Goal: Task Accomplishment & Management: Use online tool/utility

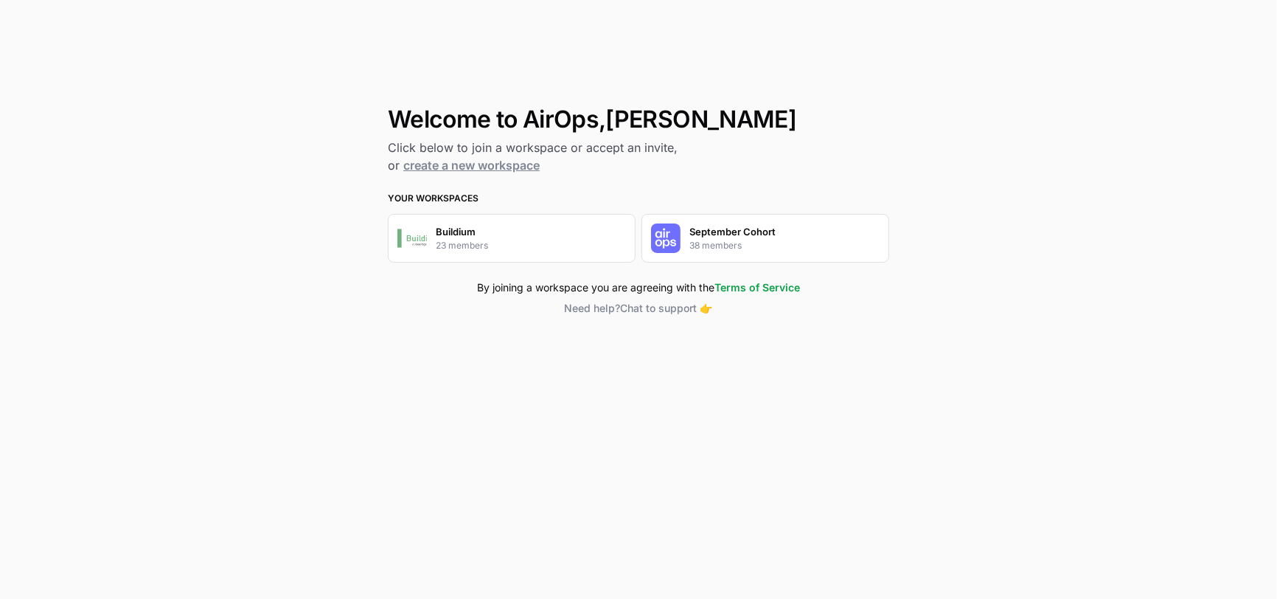
click at [687, 243] on div "September Cohort 38 members" at bounding box center [765, 238] width 248 height 49
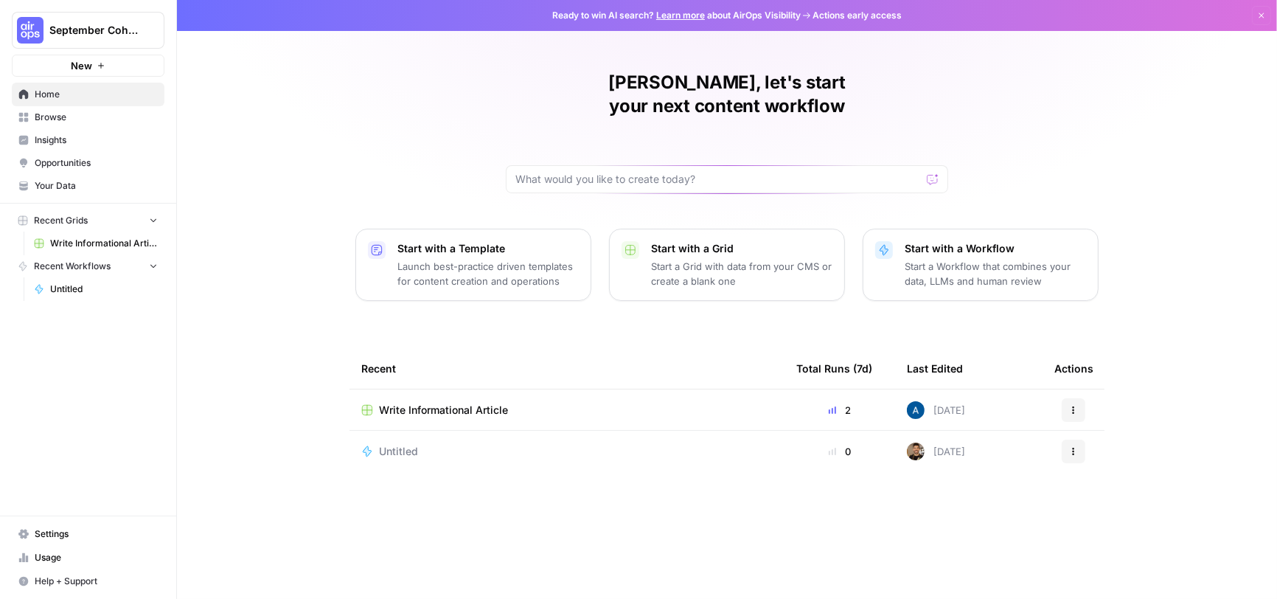
click at [100, 35] on span "September Cohort" at bounding box center [93, 30] width 89 height 15
click at [50, 537] on span "Settings" at bounding box center [96, 533] width 123 height 13
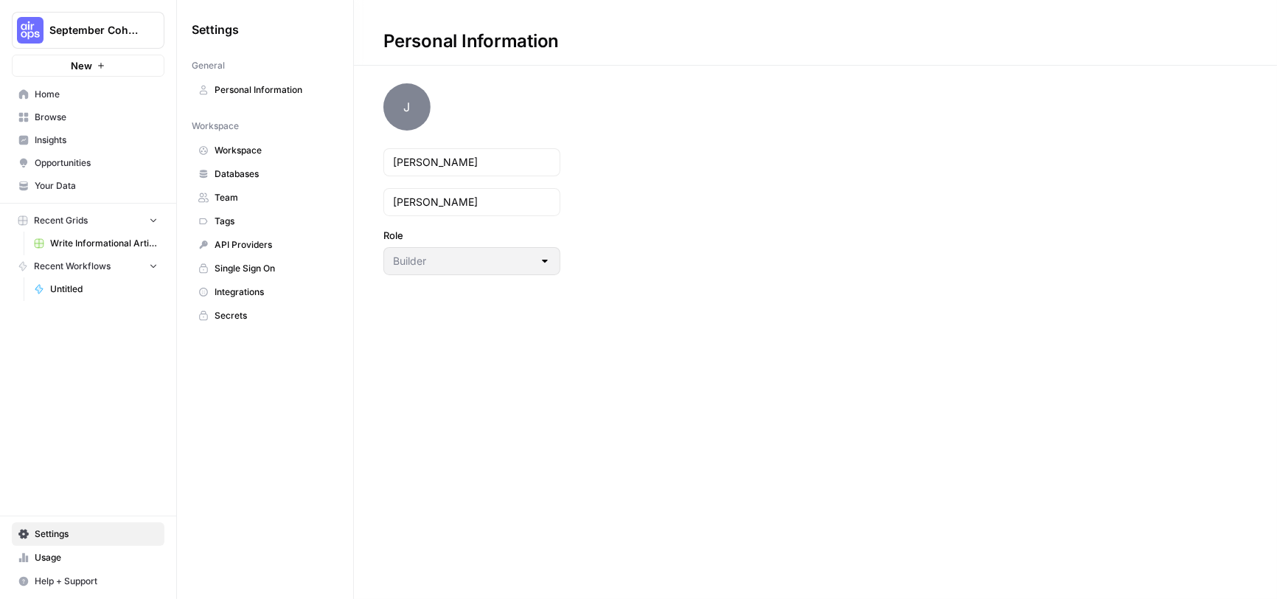
click at [276, 88] on span "Personal Information" at bounding box center [273, 89] width 117 height 13
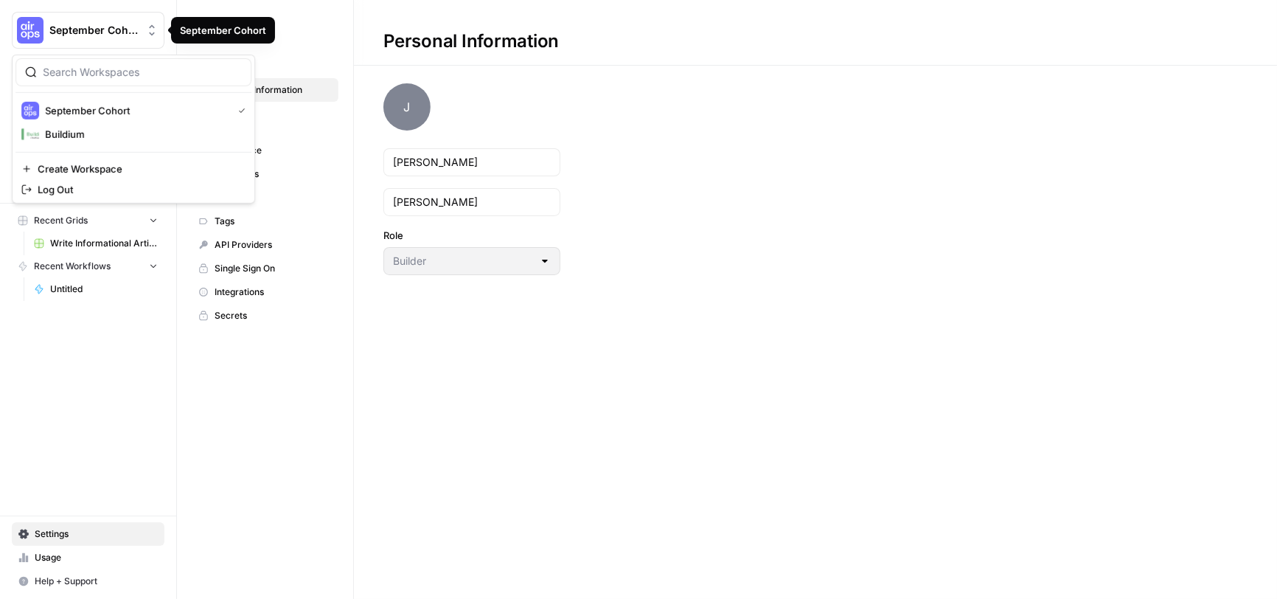
click at [61, 28] on span "September Cohort" at bounding box center [93, 30] width 89 height 15
click at [60, 137] on span "Buildium" at bounding box center [142, 134] width 195 height 15
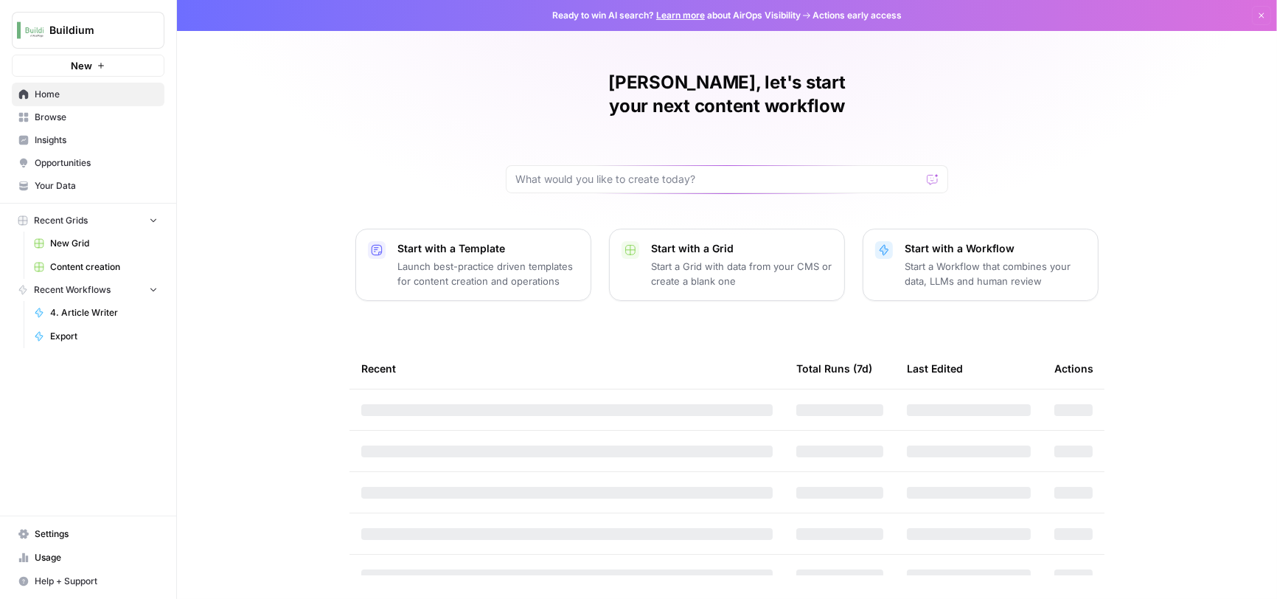
click at [60, 32] on span "Buildium" at bounding box center [93, 30] width 89 height 15
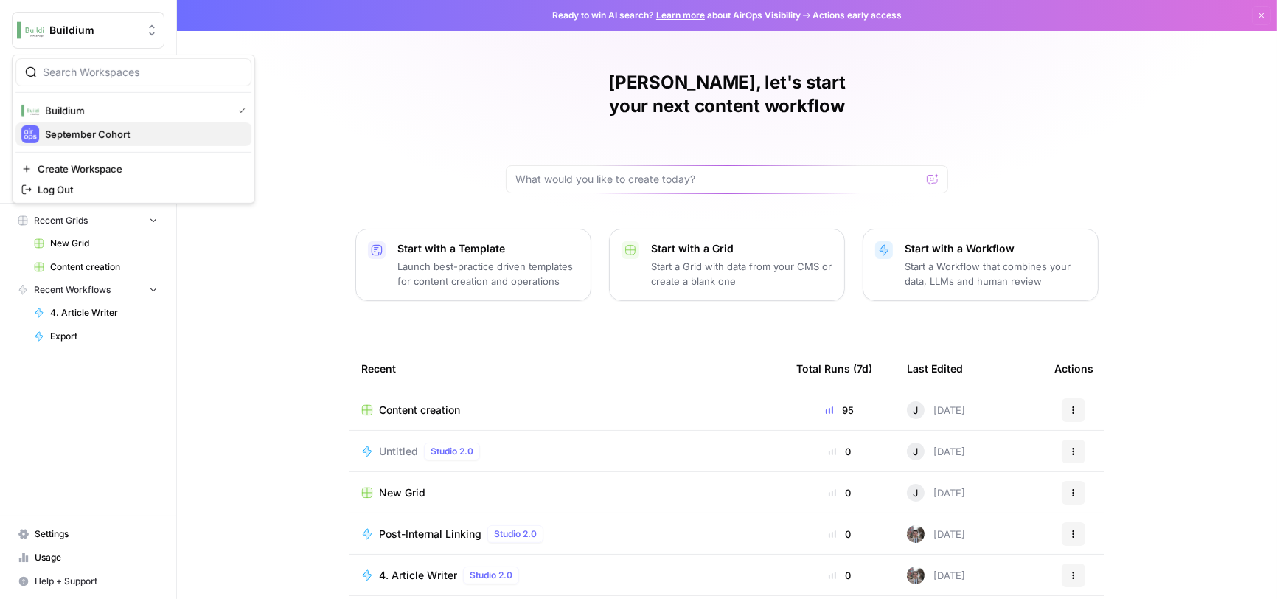
click at [63, 128] on span "September Cohort" at bounding box center [142, 134] width 195 height 15
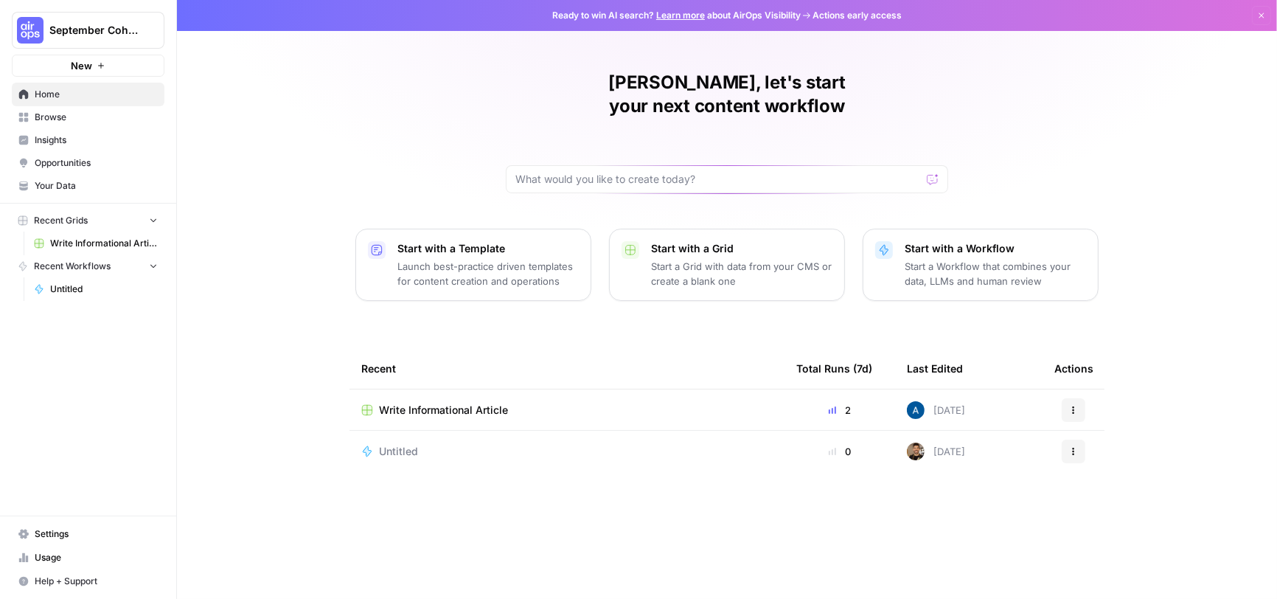
click at [119, 239] on span "Write Informational Article" at bounding box center [104, 243] width 108 height 13
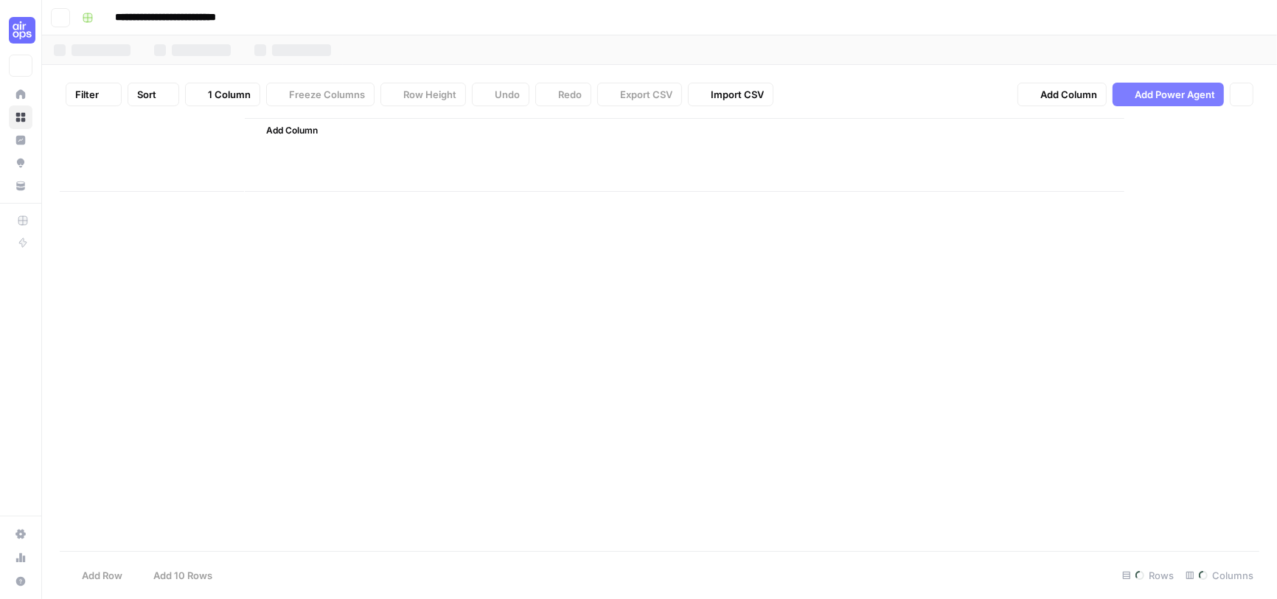
type input "**********"
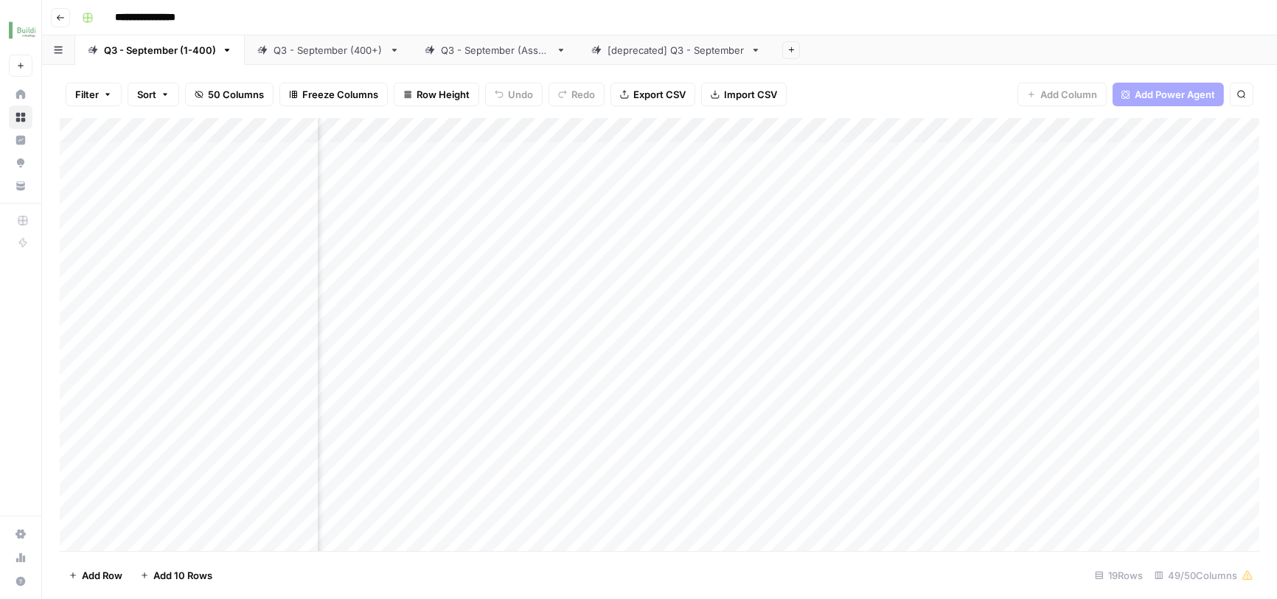
scroll to position [0, 2542]
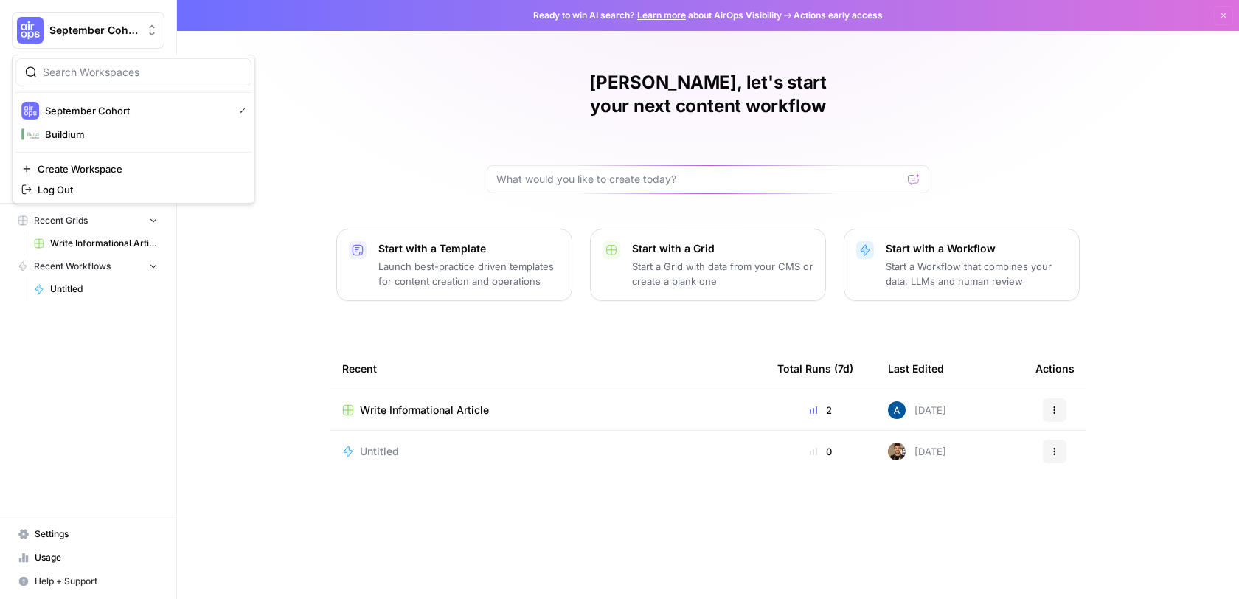
click at [133, 43] on button "September Cohort" at bounding box center [88, 30] width 153 height 37
click at [257, 120] on div "[PERSON_NAME], let's start your next content workflow Start with a Template Lau…" at bounding box center [708, 299] width 1062 height 599
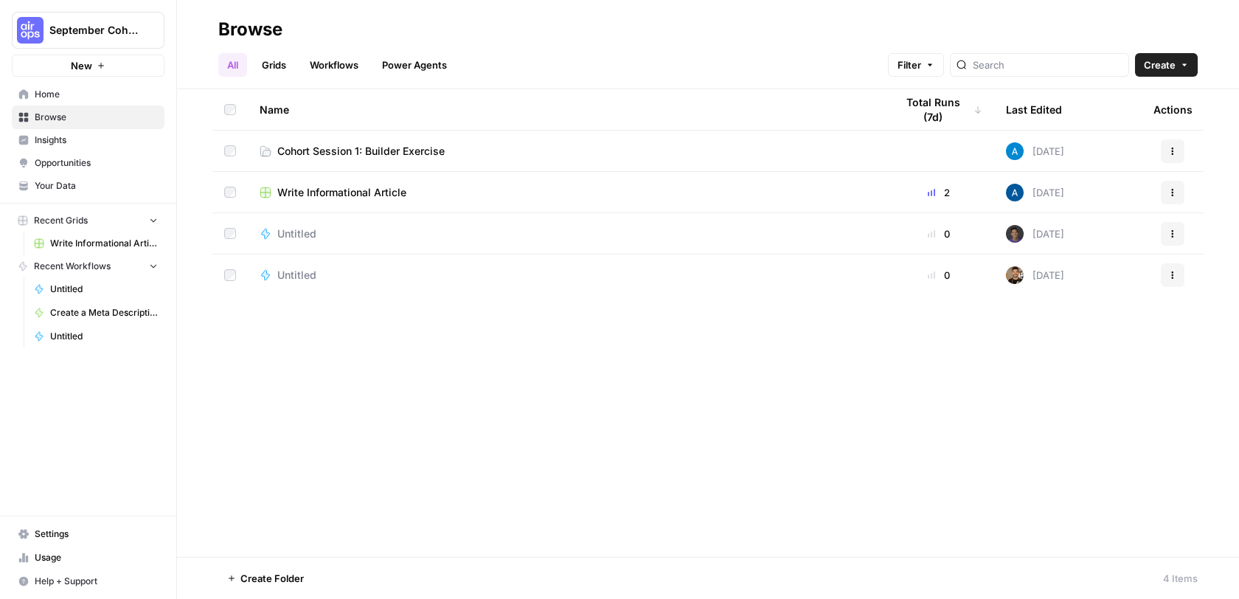
click at [345, 153] on span "Cohort Session 1: Builder Exercise" at bounding box center [360, 151] width 167 height 15
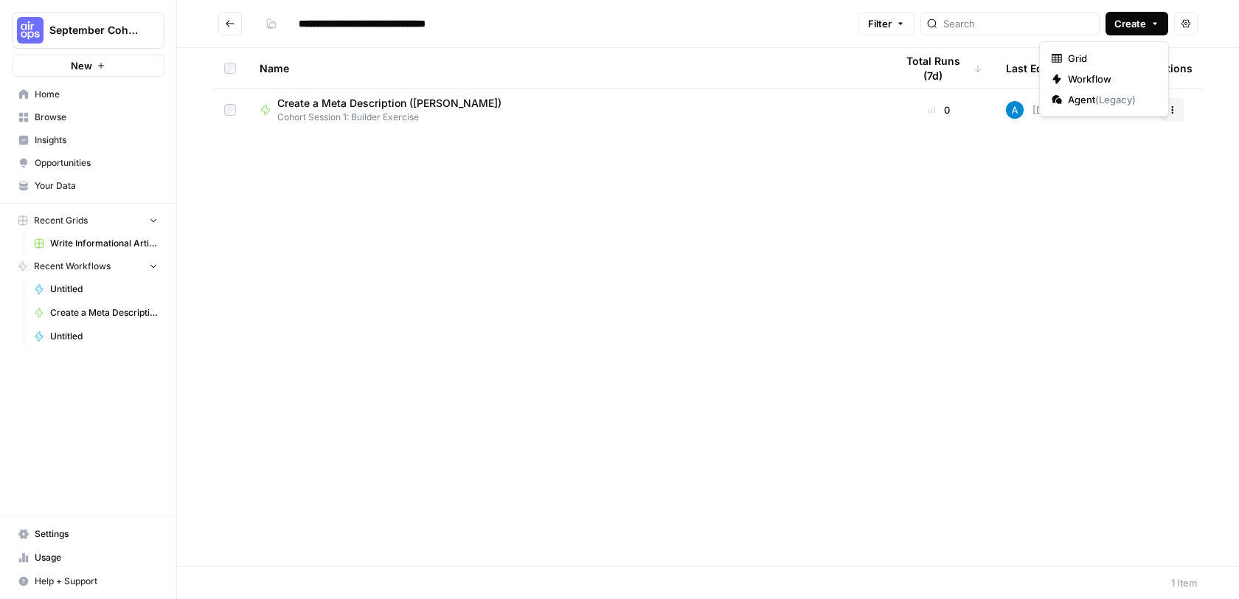
click at [1126, 28] on span "Create" at bounding box center [1130, 23] width 32 height 15
click at [1081, 76] on span "Workflow" at bounding box center [1108, 79] width 83 height 15
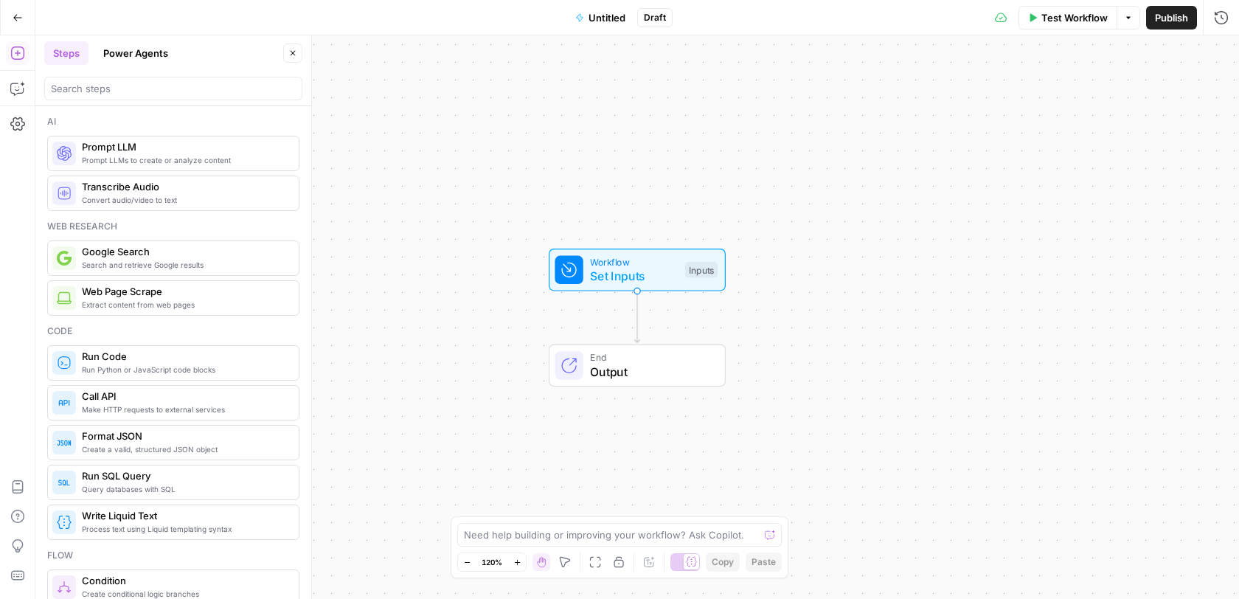
click at [618, 23] on span "Untitled" at bounding box center [606, 17] width 37 height 15
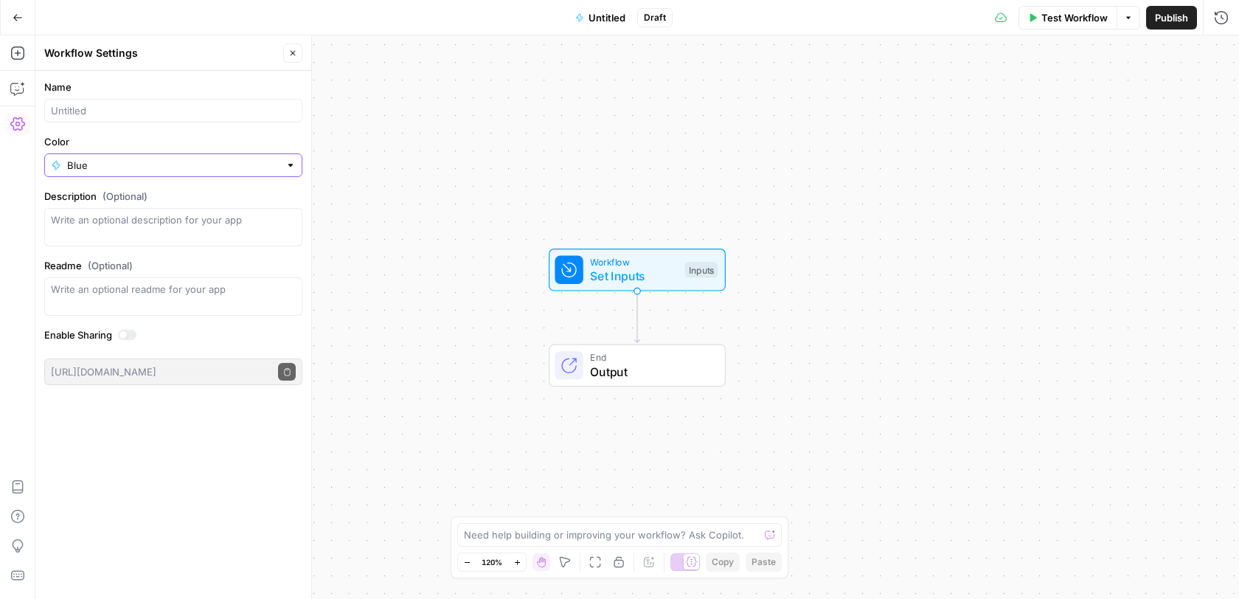
click at [153, 167] on input "Blue" at bounding box center [173, 165] width 212 height 15
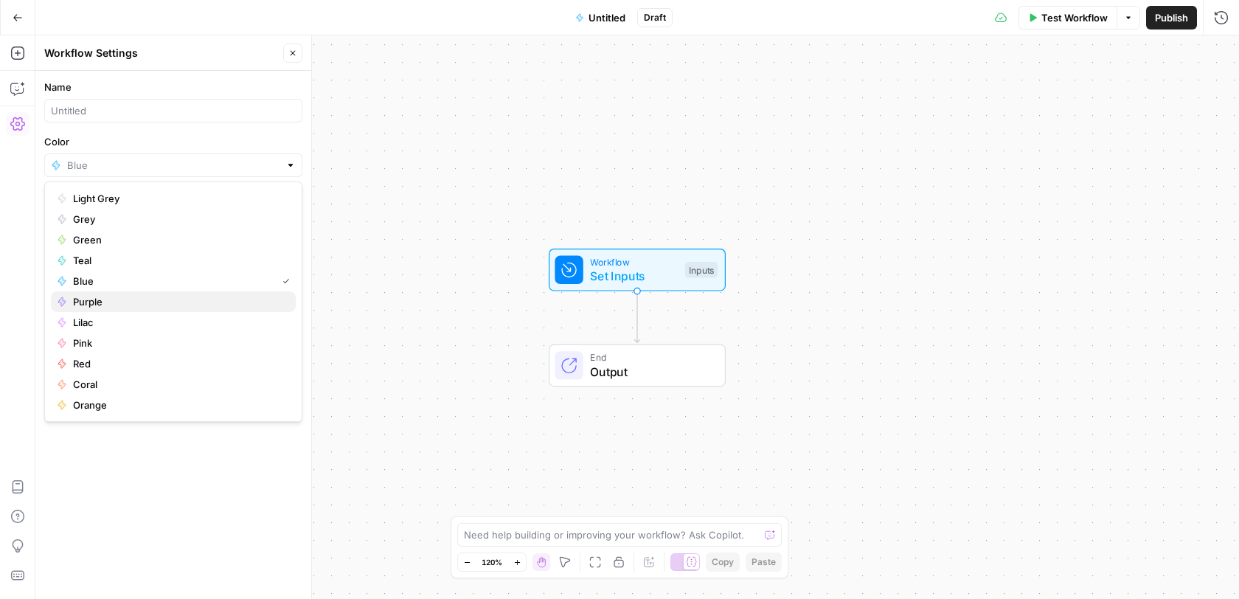
click at [83, 305] on span "Purple" at bounding box center [178, 301] width 211 height 15
type input "Purple"
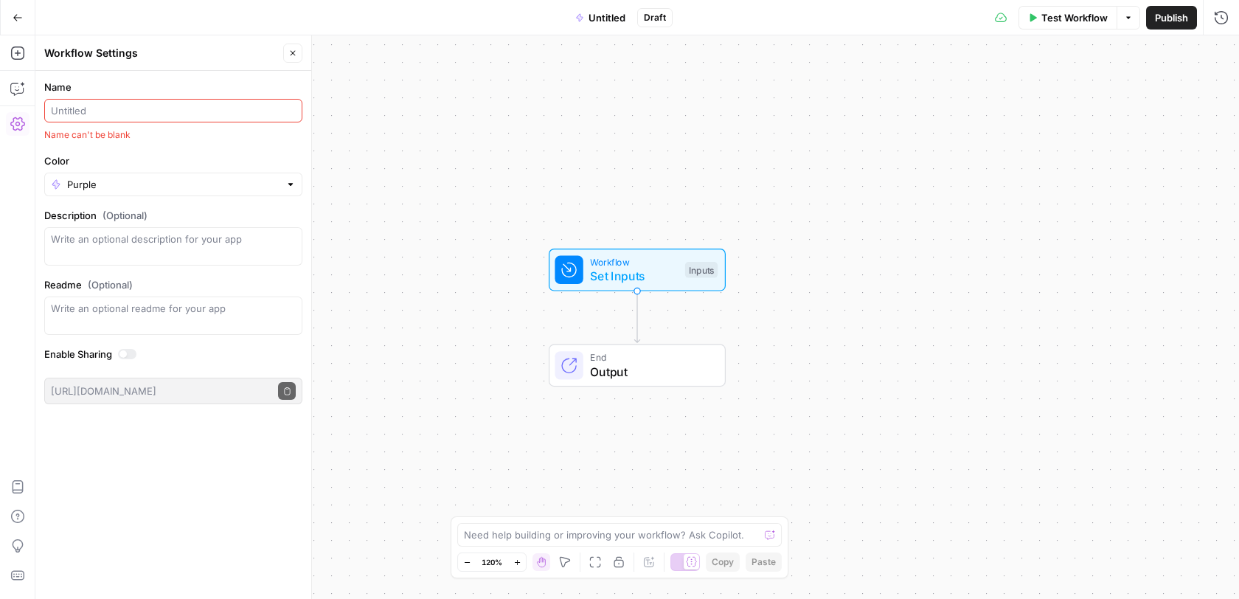
click at [78, 112] on input "Name" at bounding box center [173, 110] width 245 height 15
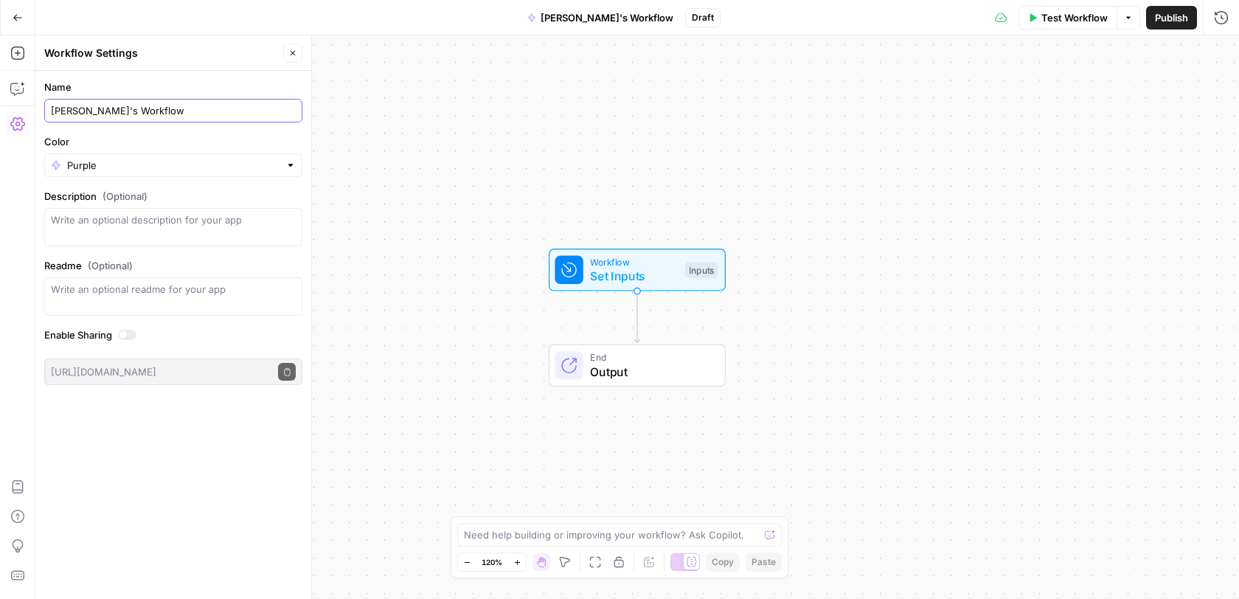
click at [84, 110] on input "Jake's Workflow" at bounding box center [173, 110] width 245 height 15
type input "Jake's Test Workflow"
click at [236, 139] on label "Color" at bounding box center [173, 141] width 258 height 15
click at [236, 158] on input "Purple" at bounding box center [173, 165] width 212 height 15
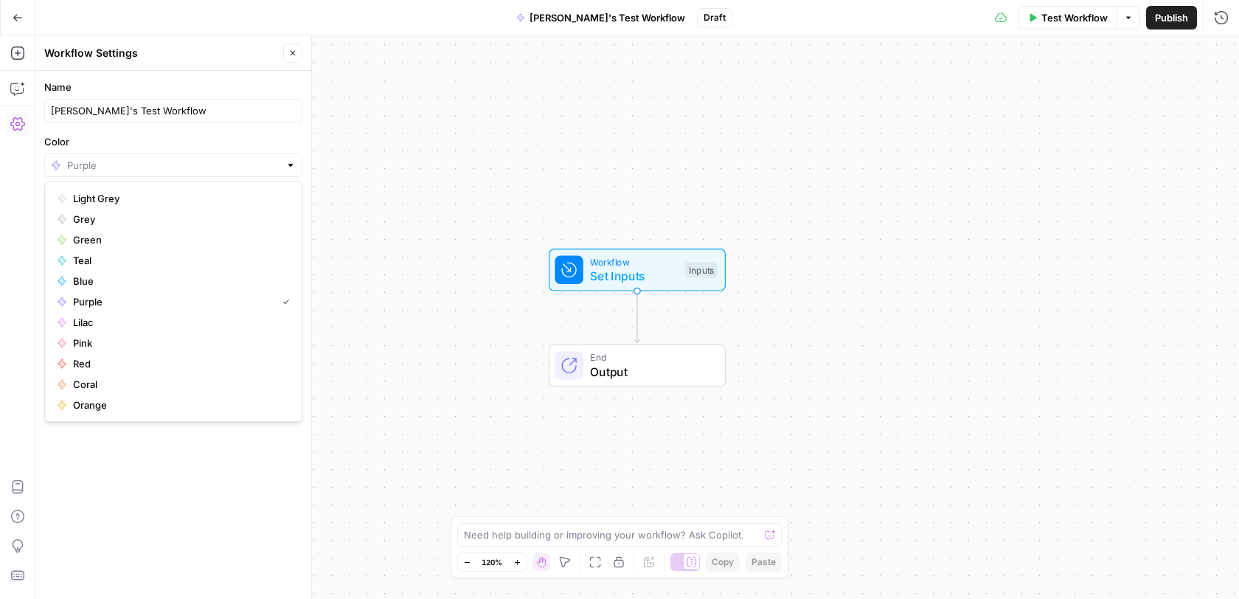
type input "Purple"
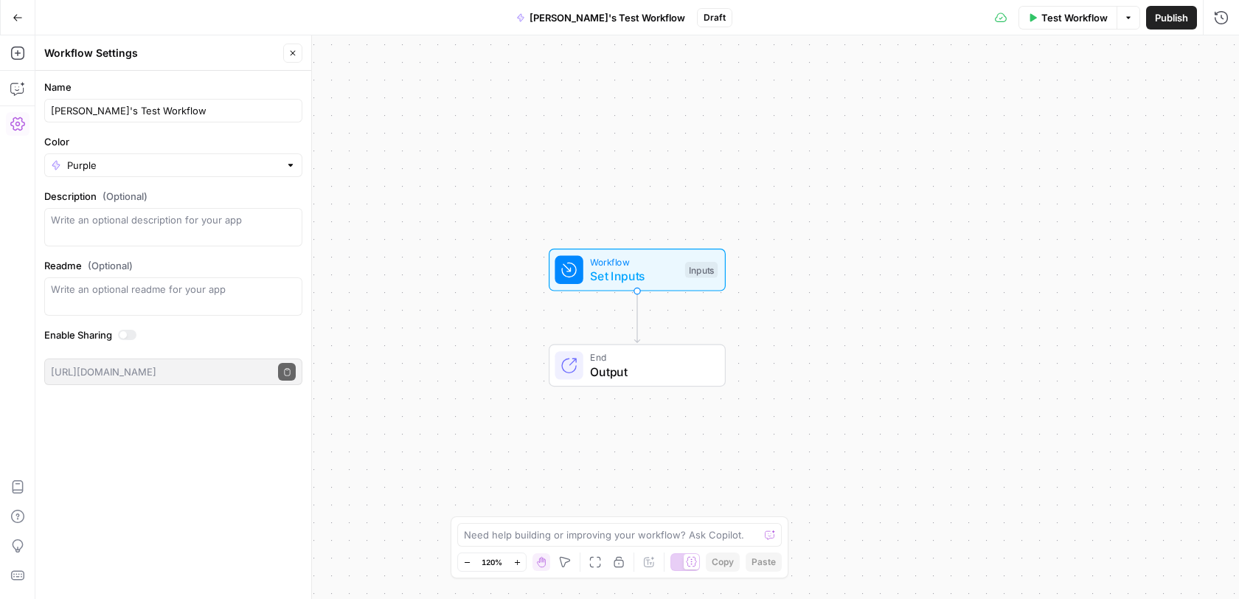
click at [327, 115] on div "Workflow Set Inputs Inputs End Output" at bounding box center [636, 316] width 1203 height 563
click at [218, 163] on input "Color" at bounding box center [173, 165] width 212 height 15
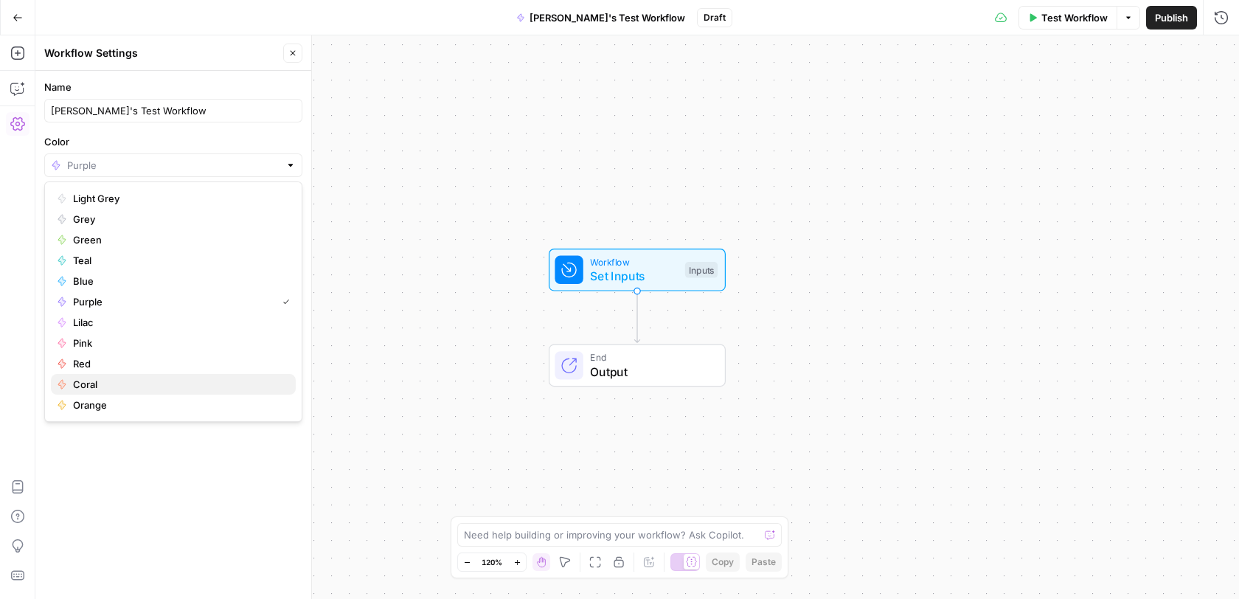
click at [100, 378] on span "Coral" at bounding box center [178, 384] width 211 height 15
type input "Coral"
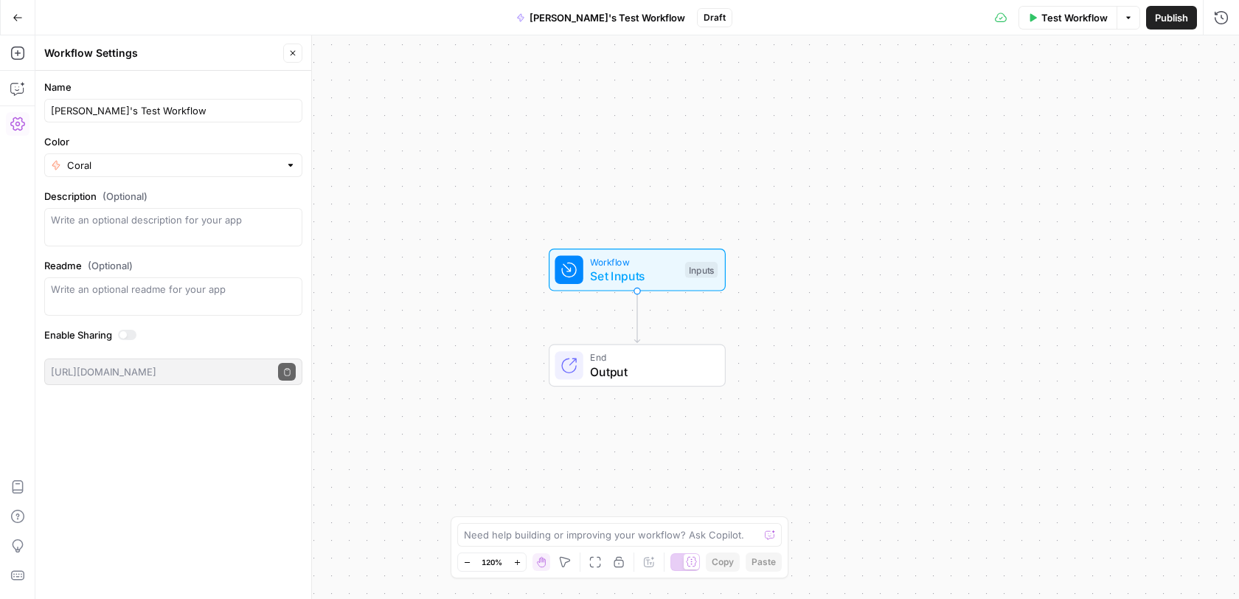
click at [382, 220] on div "Workflow Set Inputs Inputs End Output" at bounding box center [636, 316] width 1203 height 563
click at [259, 109] on input "Jake's Test Workflow" at bounding box center [173, 110] width 245 height 15
type input "Jake's Test Workflow - MetaDescription"
click at [425, 196] on div "Workflow Set Inputs Inputs End Output" at bounding box center [636, 316] width 1203 height 563
click at [617, 262] on span "Workflow" at bounding box center [634, 261] width 88 height 14
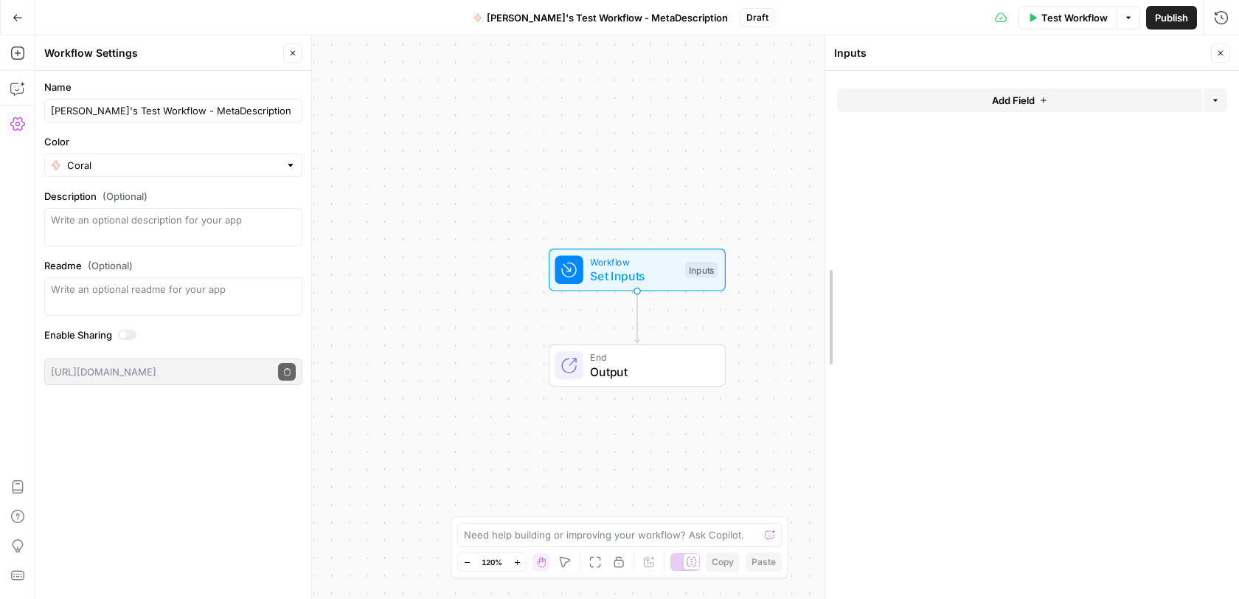
drag, startPoint x: 946, startPoint y: 259, endPoint x: 808, endPoint y: 239, distance: 139.4
click at [916, 99] on button "Add Field" at bounding box center [1009, 100] width 383 height 24
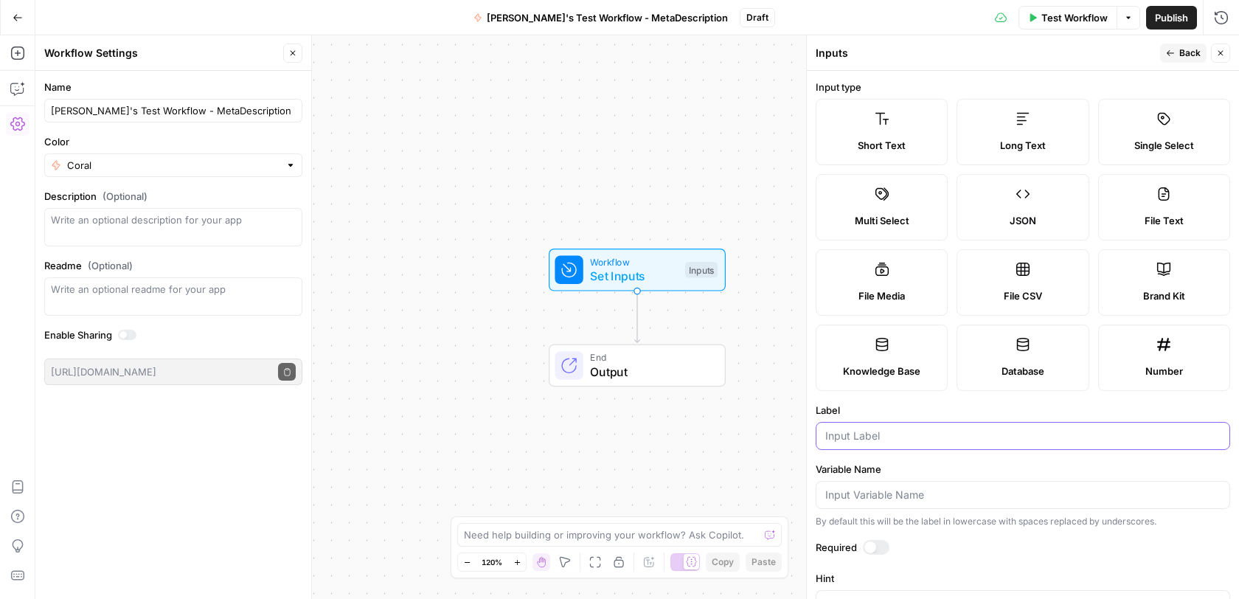
click at [877, 428] on input "Label" at bounding box center [1022, 435] width 395 height 15
type input "Blog URL"
click at [1178, 52] on button "Back" at bounding box center [1183, 52] width 46 height 19
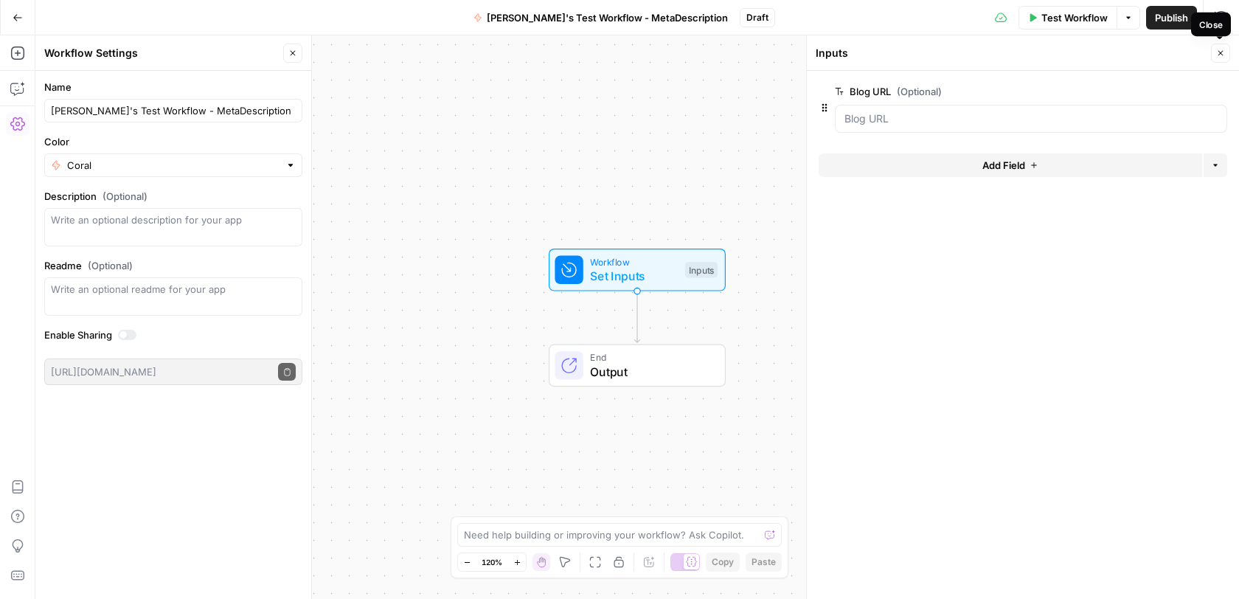
click at [1222, 52] on icon "button" at bounding box center [1220, 53] width 9 height 9
click at [1051, 15] on span "Test Workflow" at bounding box center [1074, 17] width 66 height 15
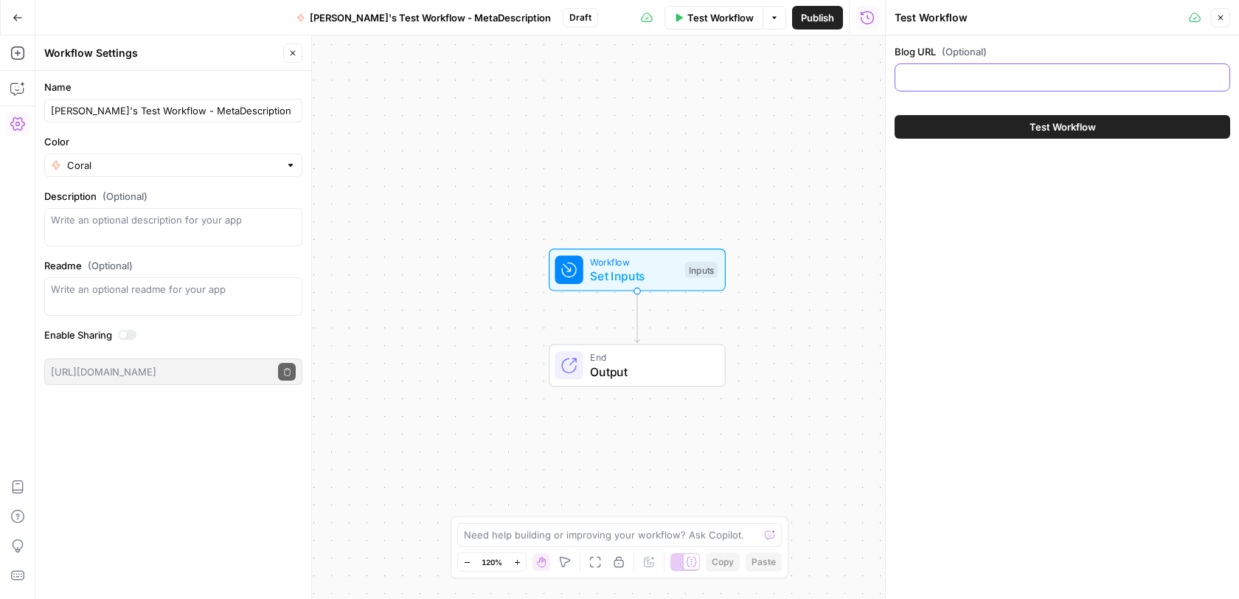
click at [966, 83] on input "Blog URL (Optional)" at bounding box center [1062, 77] width 316 height 15
paste input "https://www.buildium.com/blog/cpas-advice-scaling-property-management-business/"
type input "https://www.buildium.com/blog/cpas-advice-scaling-property-management-business/"
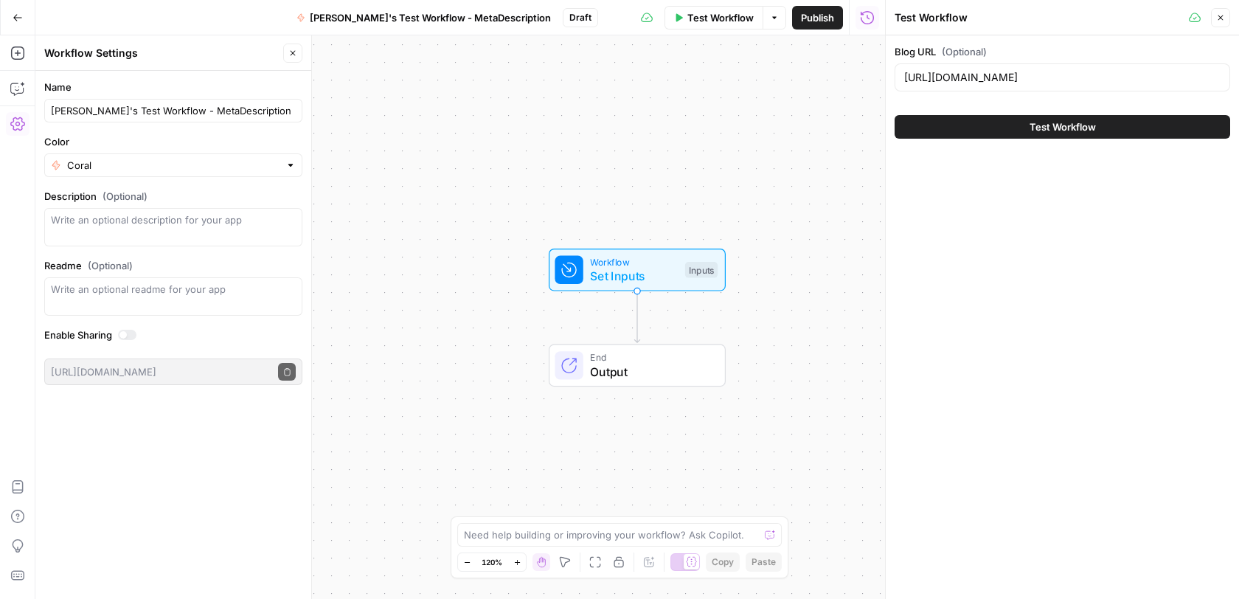
click at [1222, 23] on button "Close" at bounding box center [1219, 17] width 19 height 19
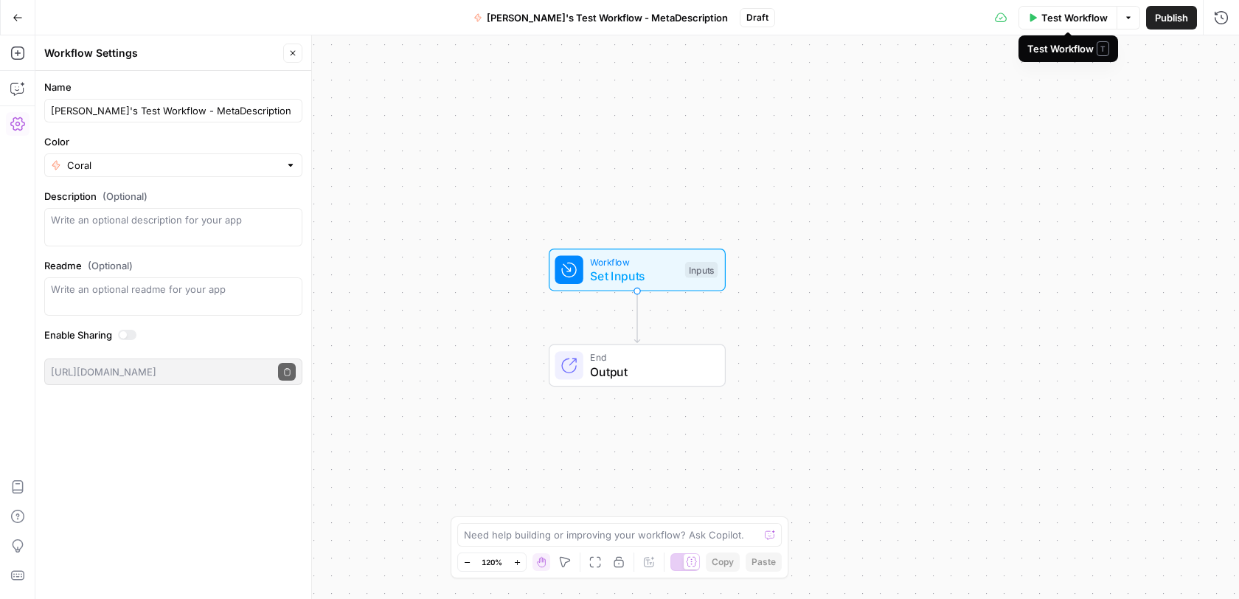
click at [1088, 17] on span "Test Workflow" at bounding box center [1074, 17] width 66 height 15
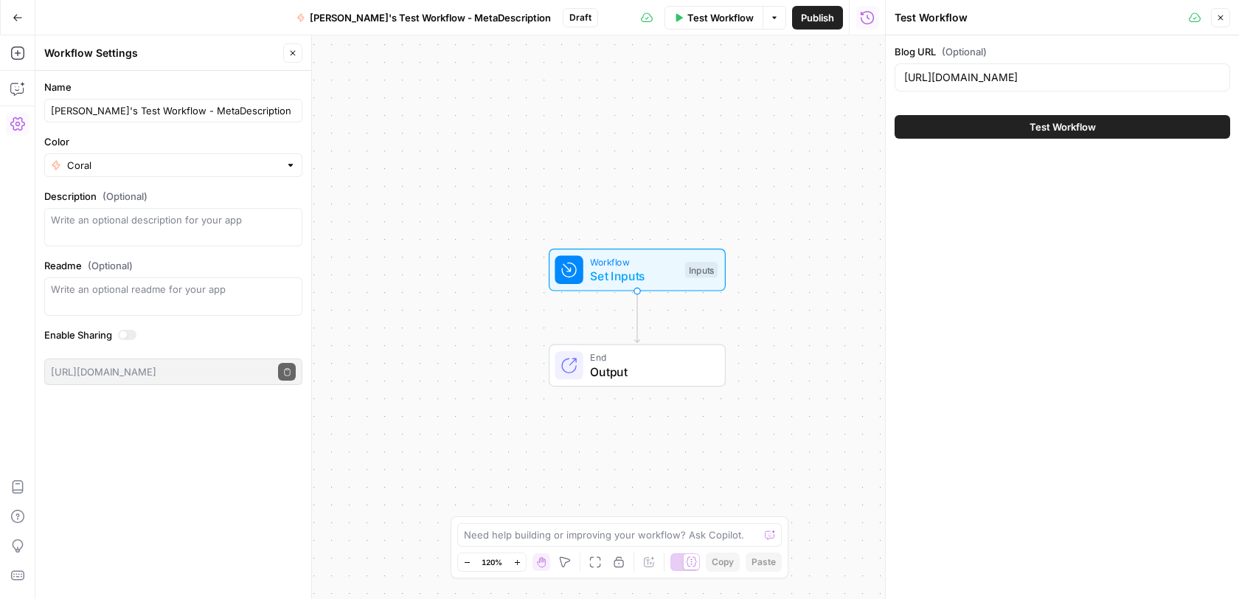
click at [1226, 19] on button "Close" at bounding box center [1219, 17] width 19 height 19
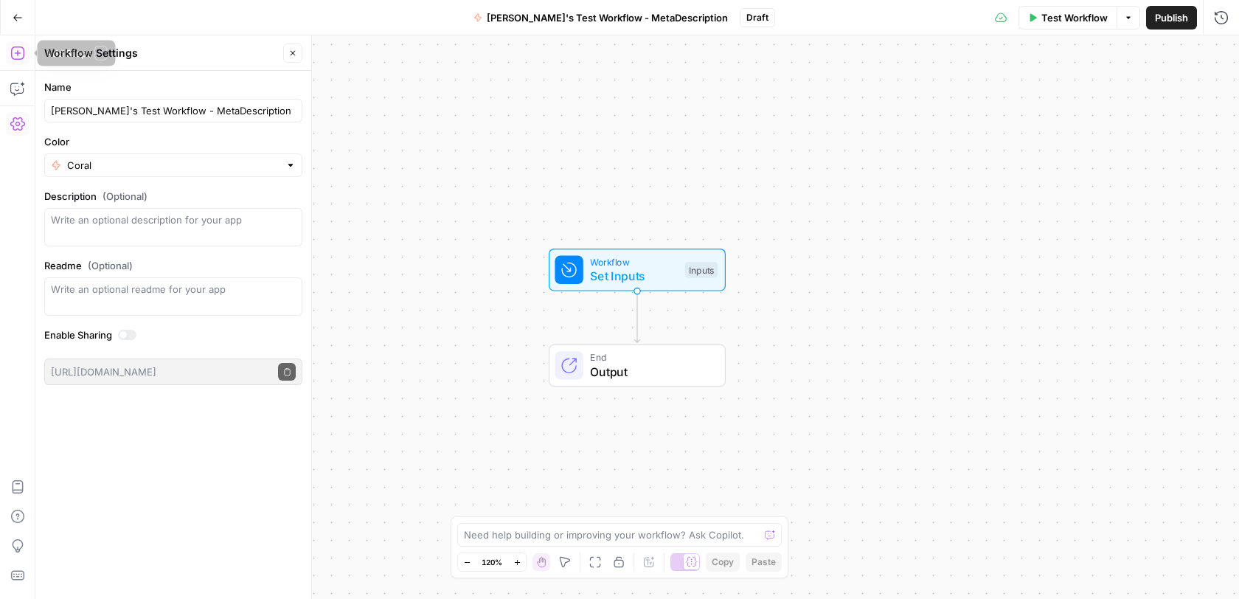
click at [11, 60] on icon "button" at bounding box center [17, 53] width 15 height 15
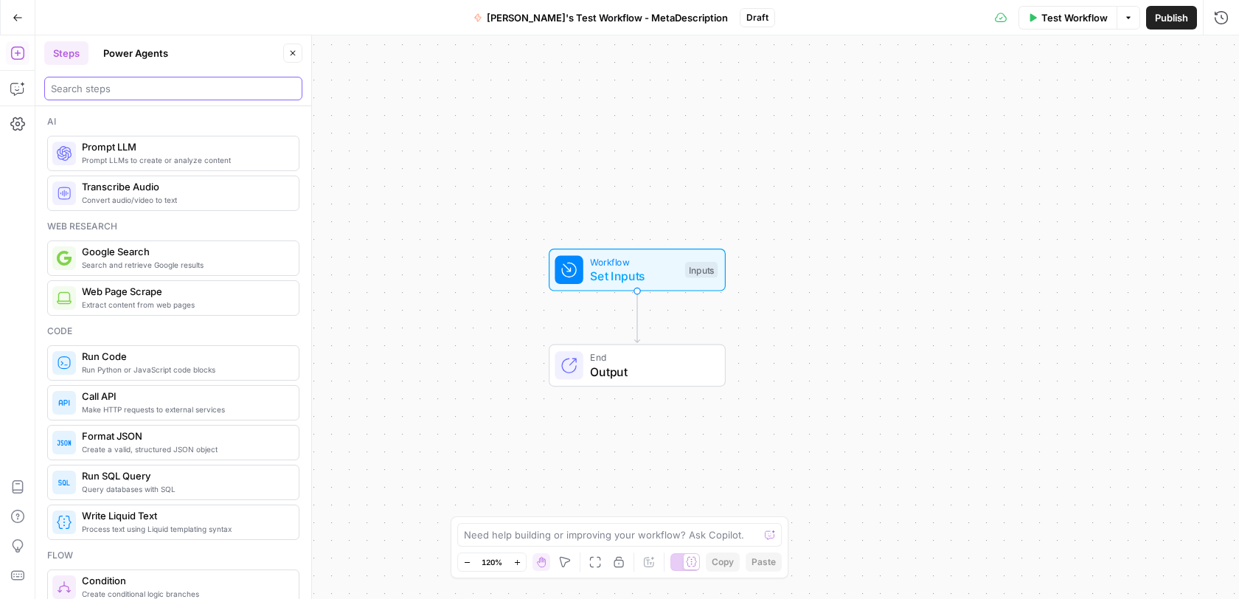
click at [94, 86] on input "search" at bounding box center [173, 88] width 245 height 15
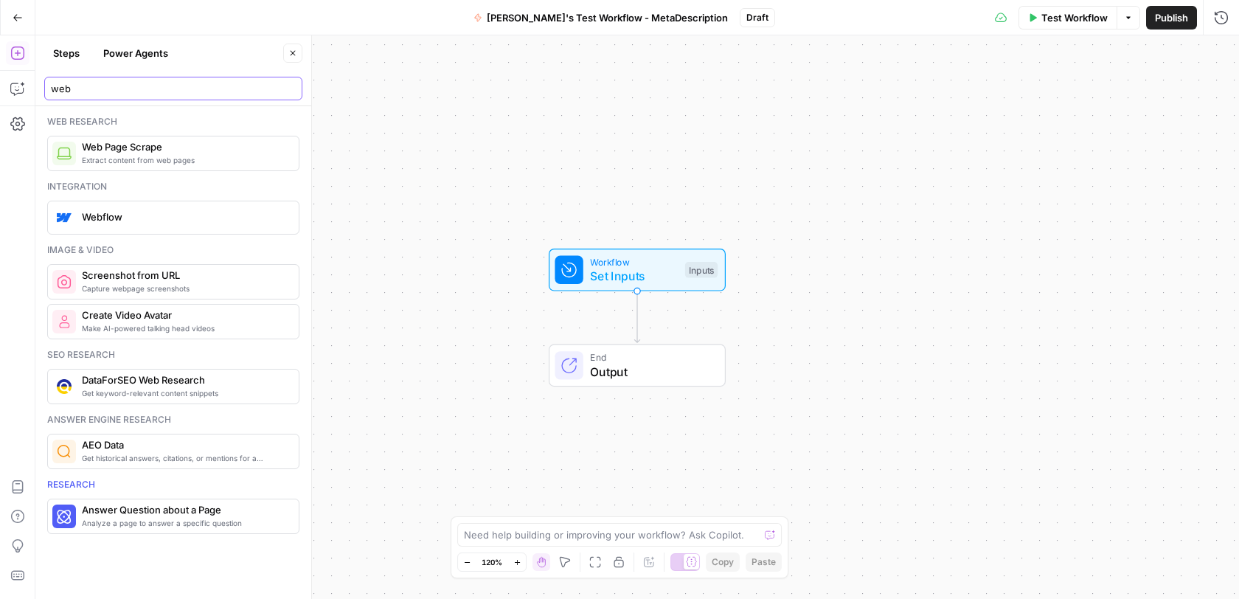
type input "web"
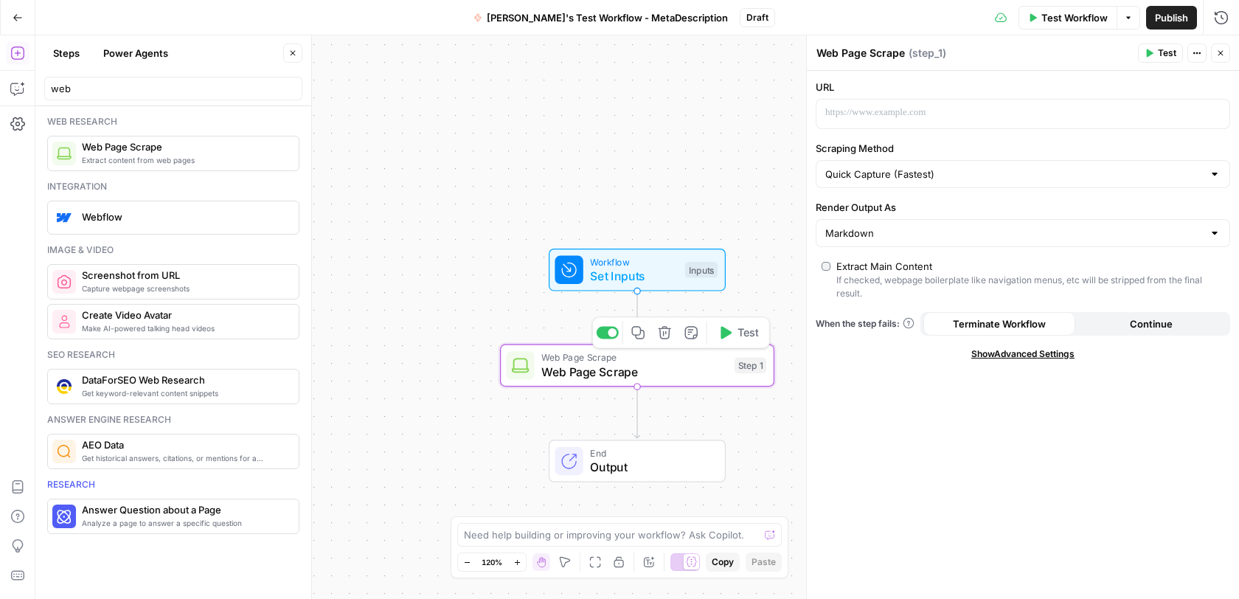
click at [632, 372] on span "Web Page Scrape" at bounding box center [634, 372] width 186 height 18
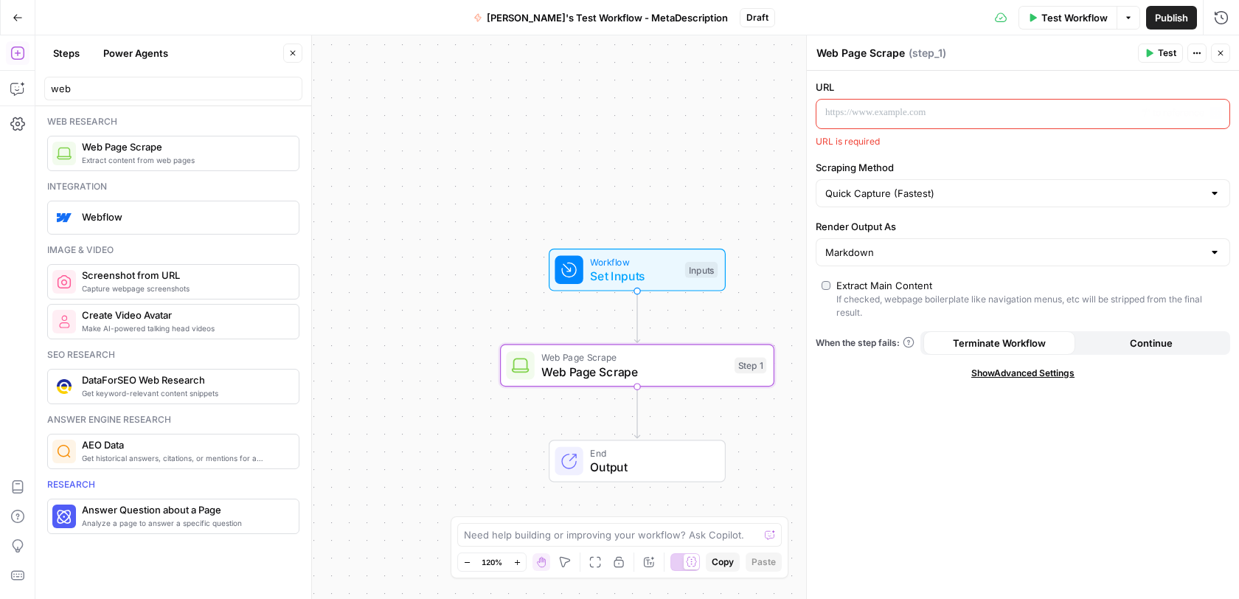
click at [898, 115] on p at bounding box center [1011, 112] width 372 height 15
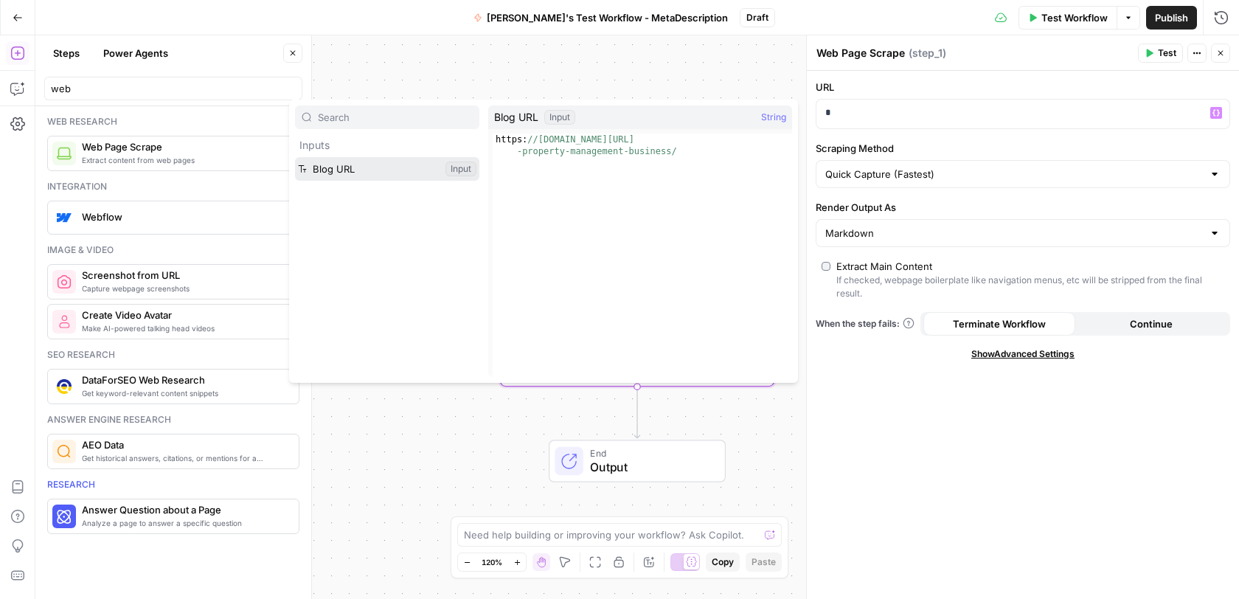
click at [377, 171] on button "Select variable Blog URL" at bounding box center [387, 169] width 184 height 24
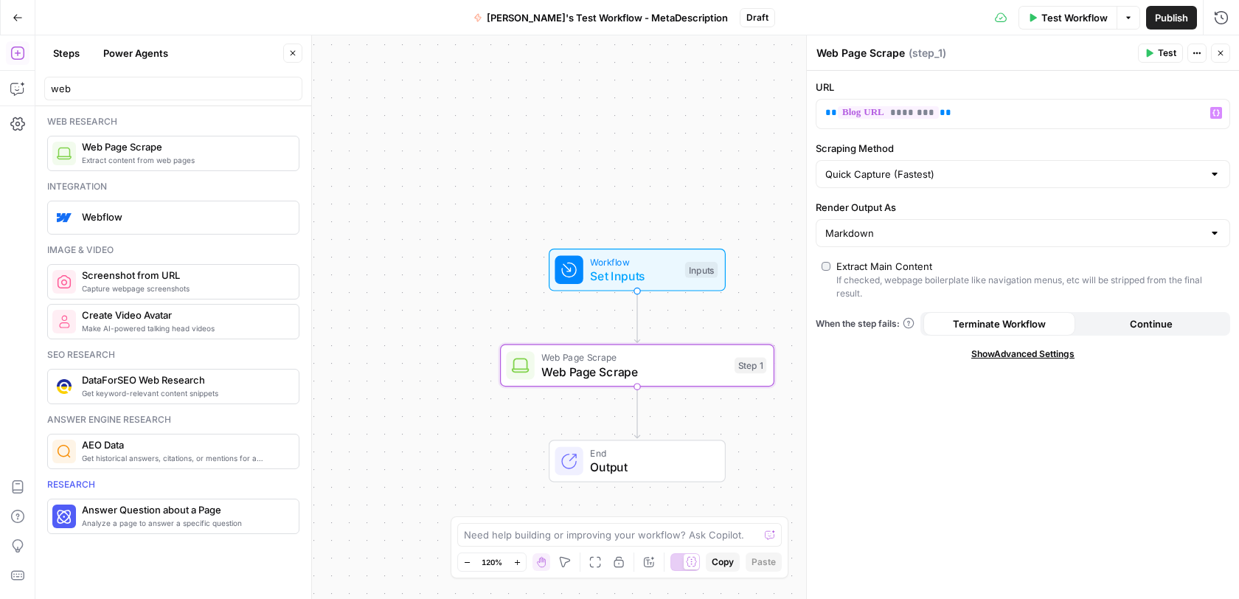
click at [1114, 326] on button "Continue" at bounding box center [1151, 324] width 152 height 24
click at [1060, 316] on button "Terminate Workflow" at bounding box center [999, 324] width 152 height 24
click at [1219, 52] on icon "button" at bounding box center [1220, 53] width 9 height 9
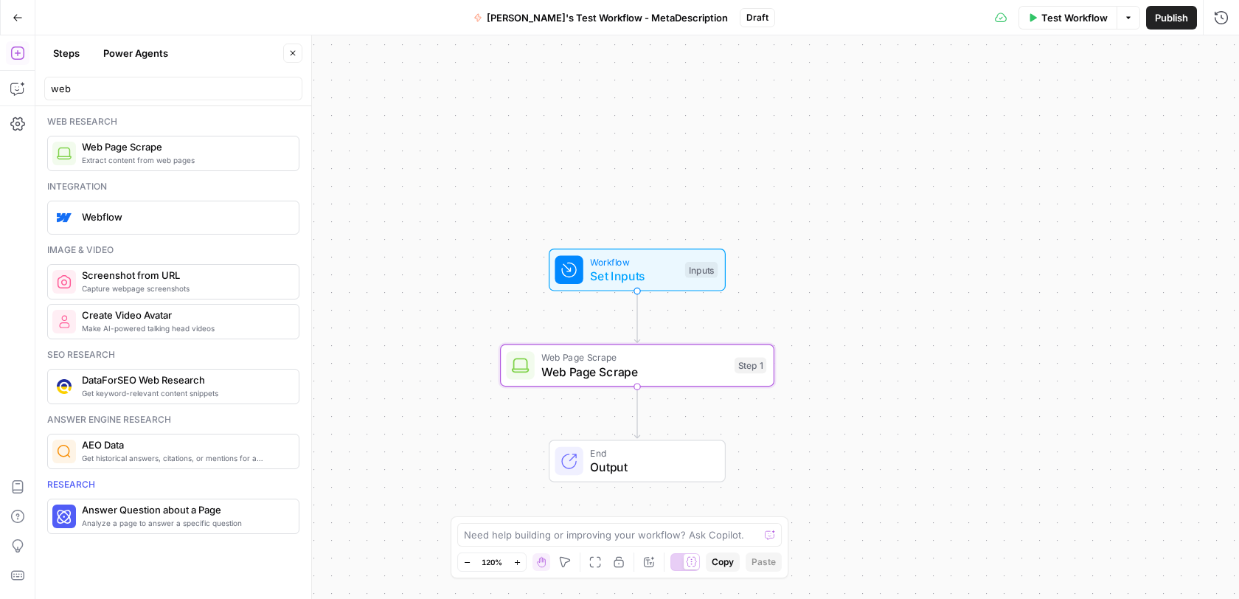
click at [648, 375] on span "Web Page Scrape" at bounding box center [634, 372] width 186 height 18
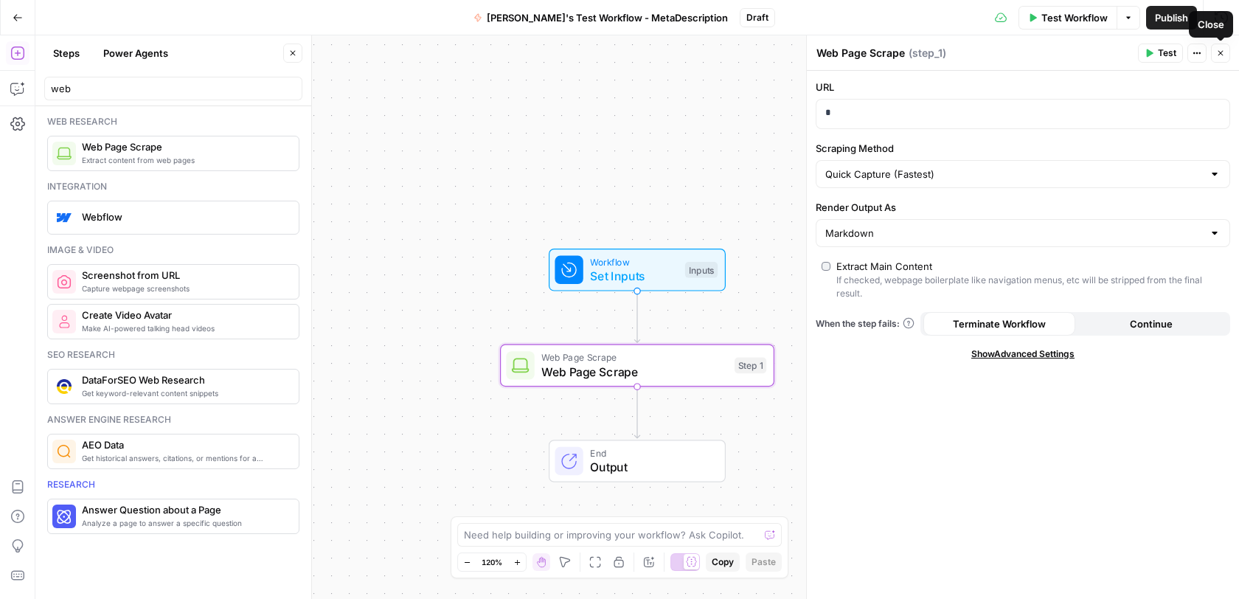
click at [1221, 54] on icon "button" at bounding box center [1220, 53] width 5 height 5
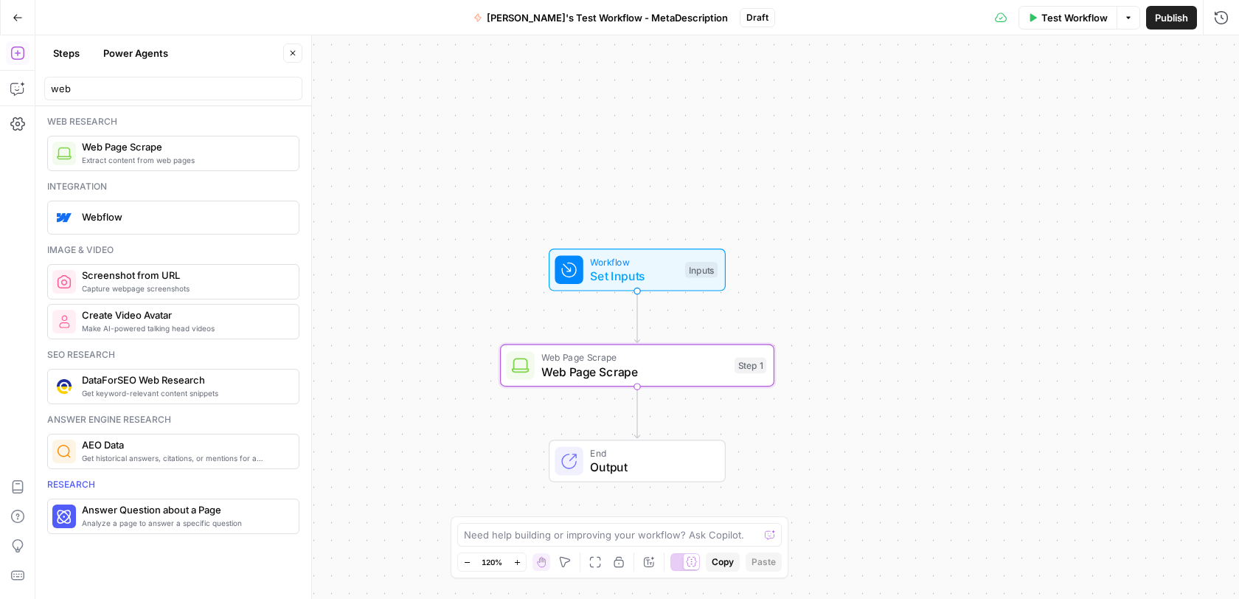
click at [688, 373] on span "Web Page Scrape" at bounding box center [634, 372] width 186 height 18
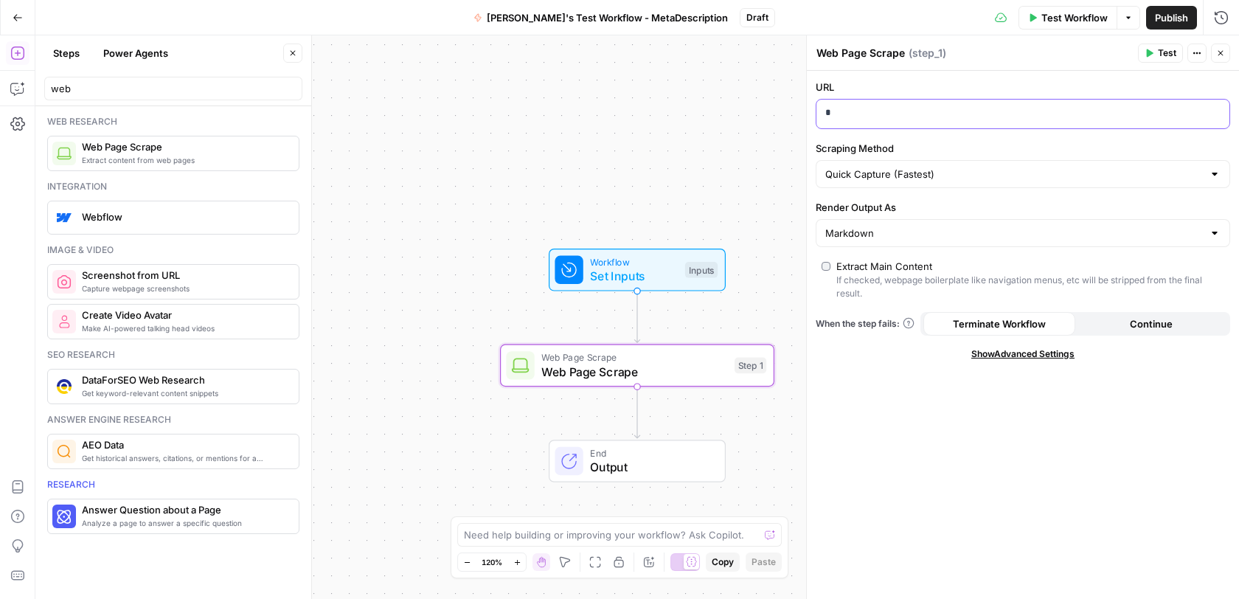
click at [849, 111] on p "*" at bounding box center [1011, 112] width 372 height 15
click at [1066, 12] on span "Test Workflow" at bounding box center [1074, 17] width 66 height 15
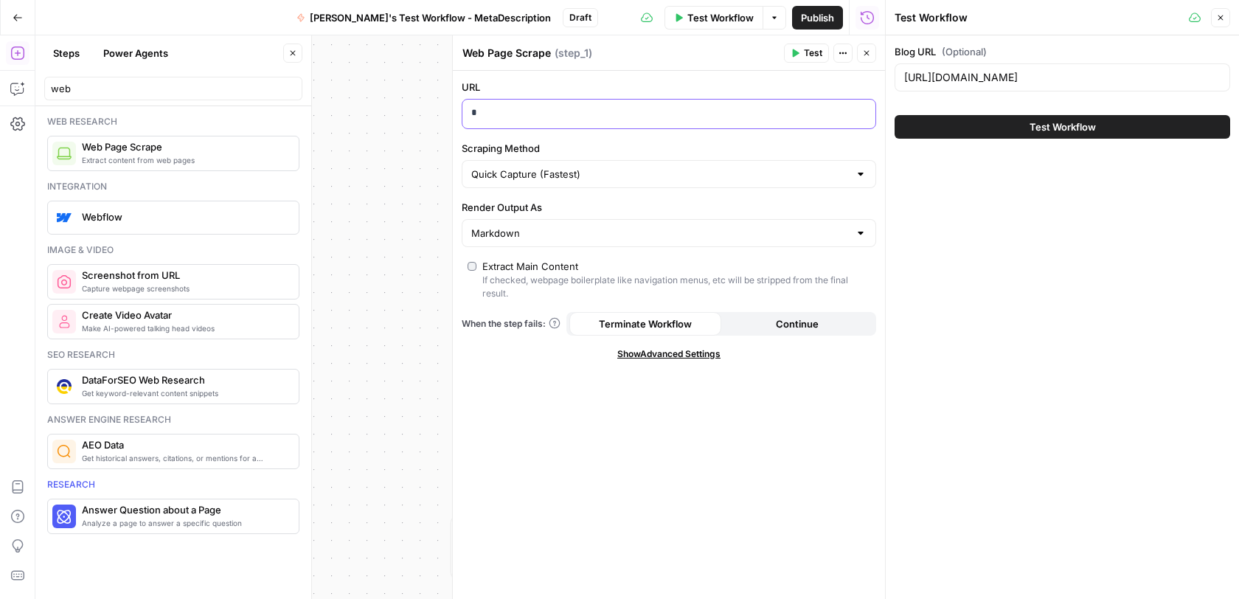
click at [711, 116] on p "*" at bounding box center [669, 112] width 396 height 15
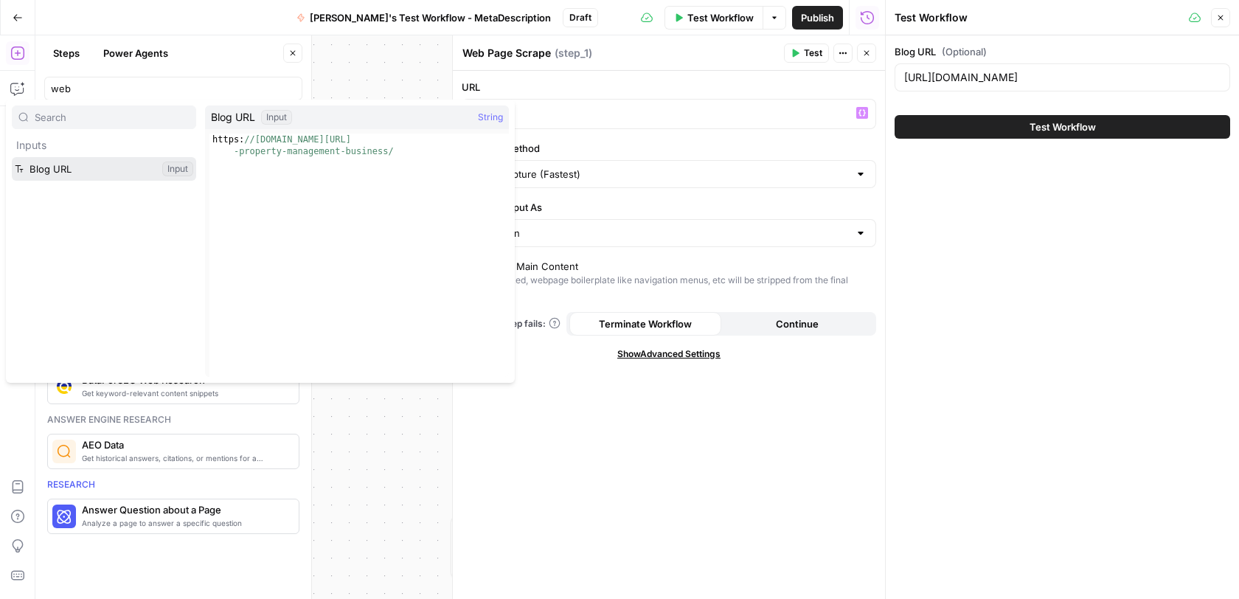
click at [72, 173] on button "Select variable Blog URL" at bounding box center [104, 169] width 184 height 24
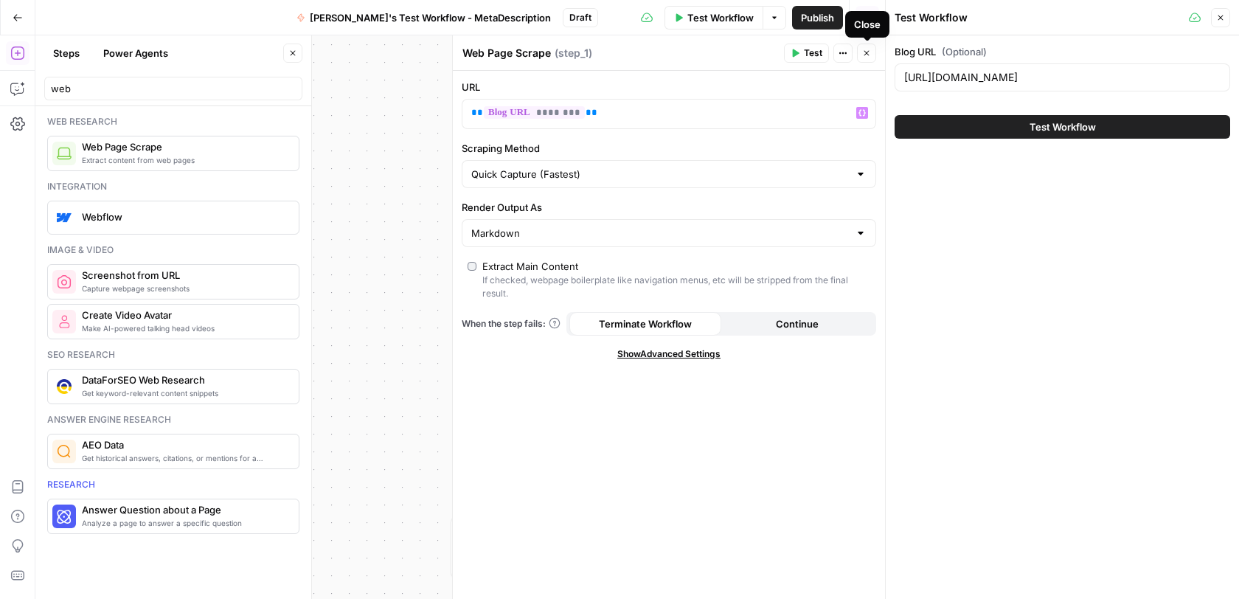
click at [864, 55] on icon "button" at bounding box center [866, 53] width 5 height 5
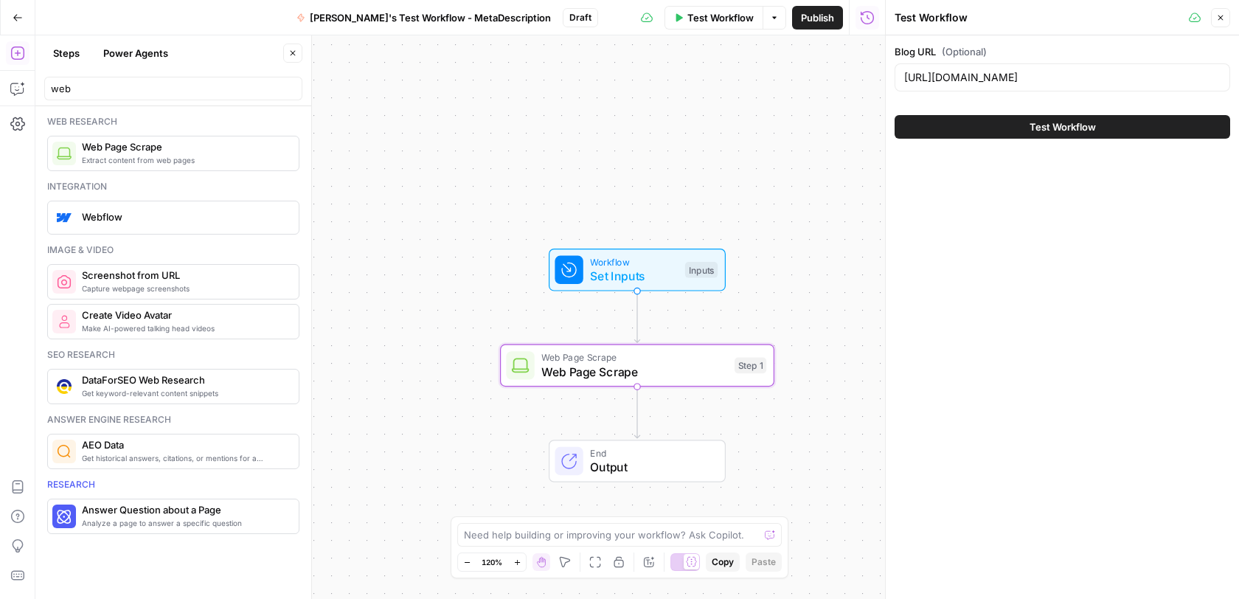
click at [933, 118] on button "Test Workflow" at bounding box center [1061, 127] width 335 height 24
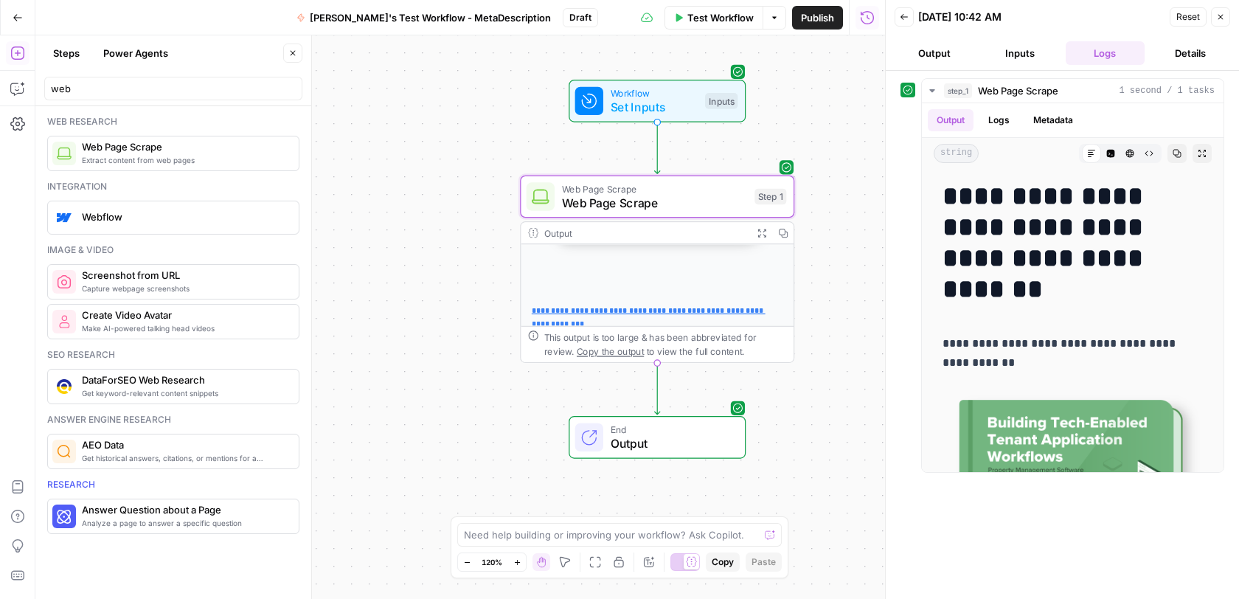
click at [930, 52] on button "Output" at bounding box center [934, 53] width 80 height 24
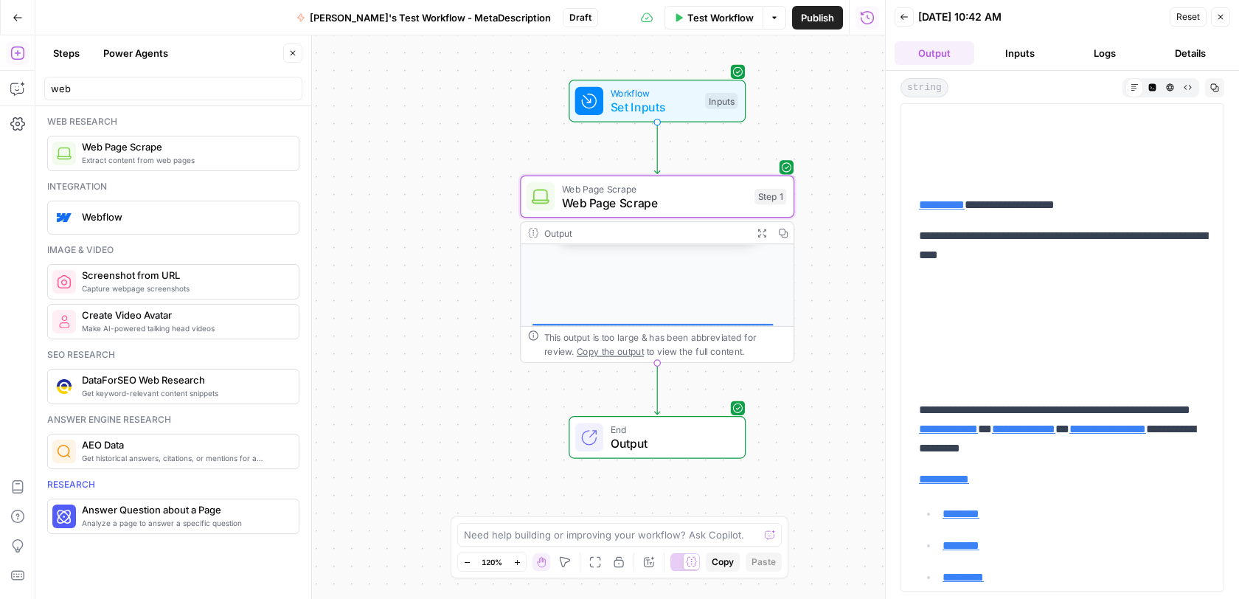
scroll to position [12914, 0]
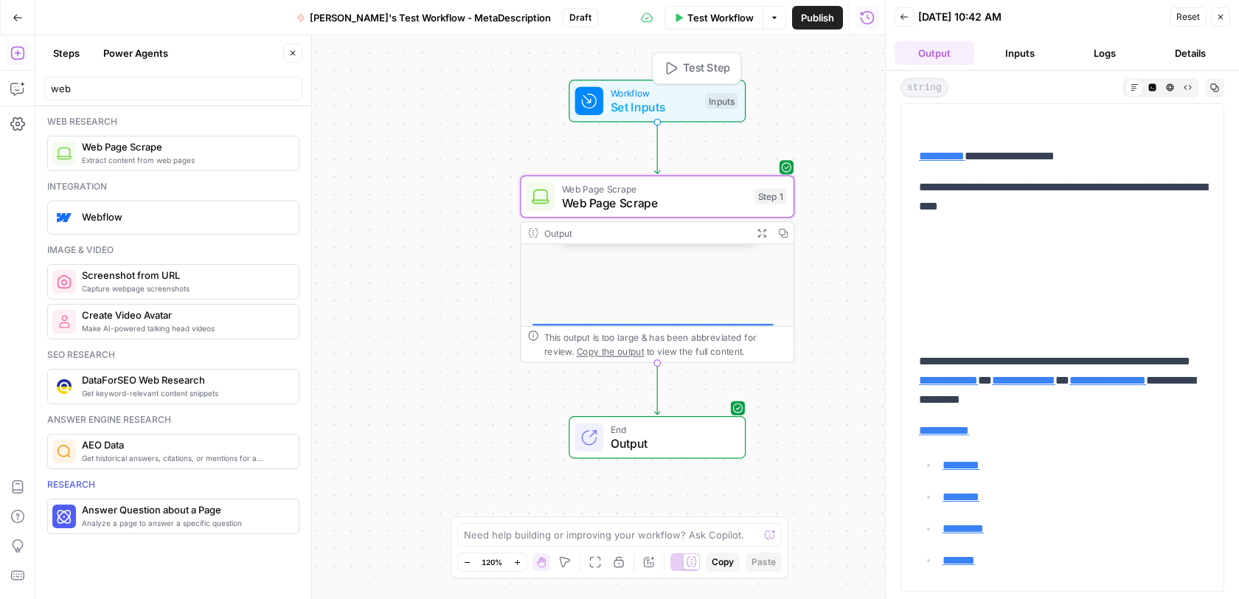
click at [642, 102] on span "Set Inputs" at bounding box center [654, 107] width 88 height 18
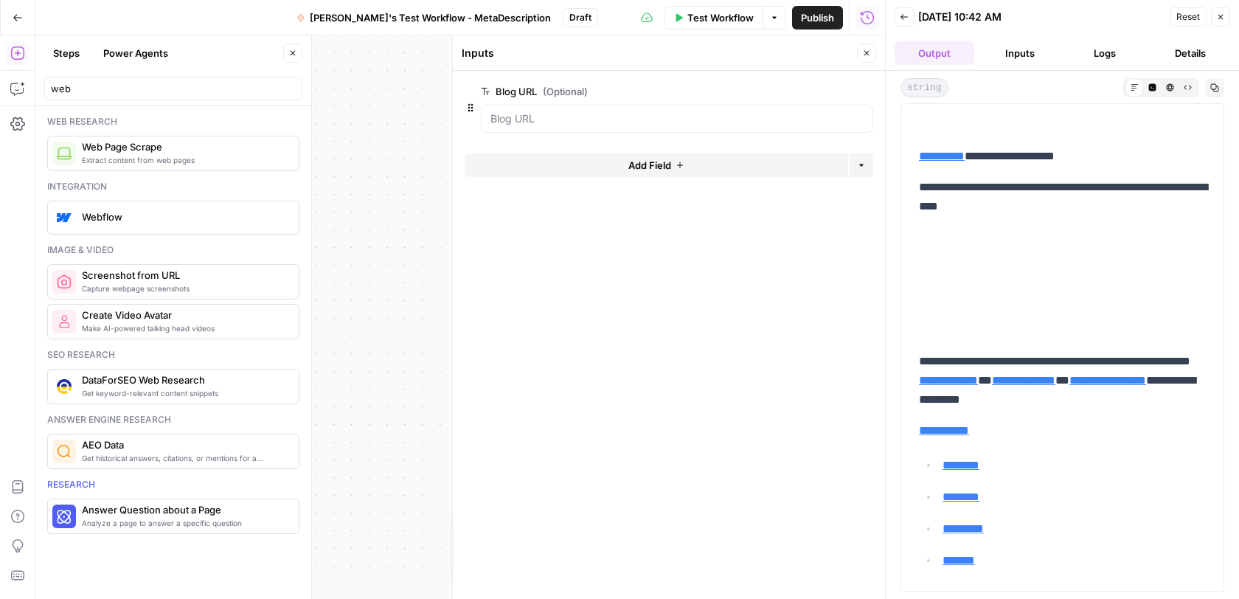
click at [410, 204] on div "**********" at bounding box center [459, 316] width 849 height 563
click at [861, 52] on button "Close" at bounding box center [866, 52] width 19 height 19
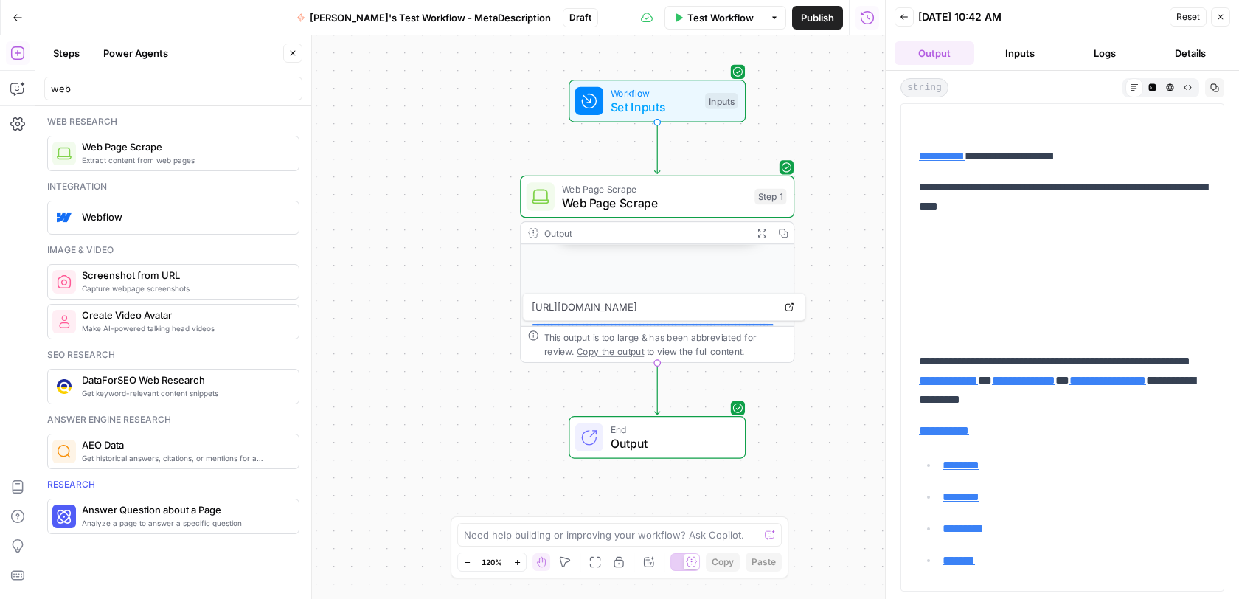
click at [769, 535] on div at bounding box center [769, 534] width 10 height 15
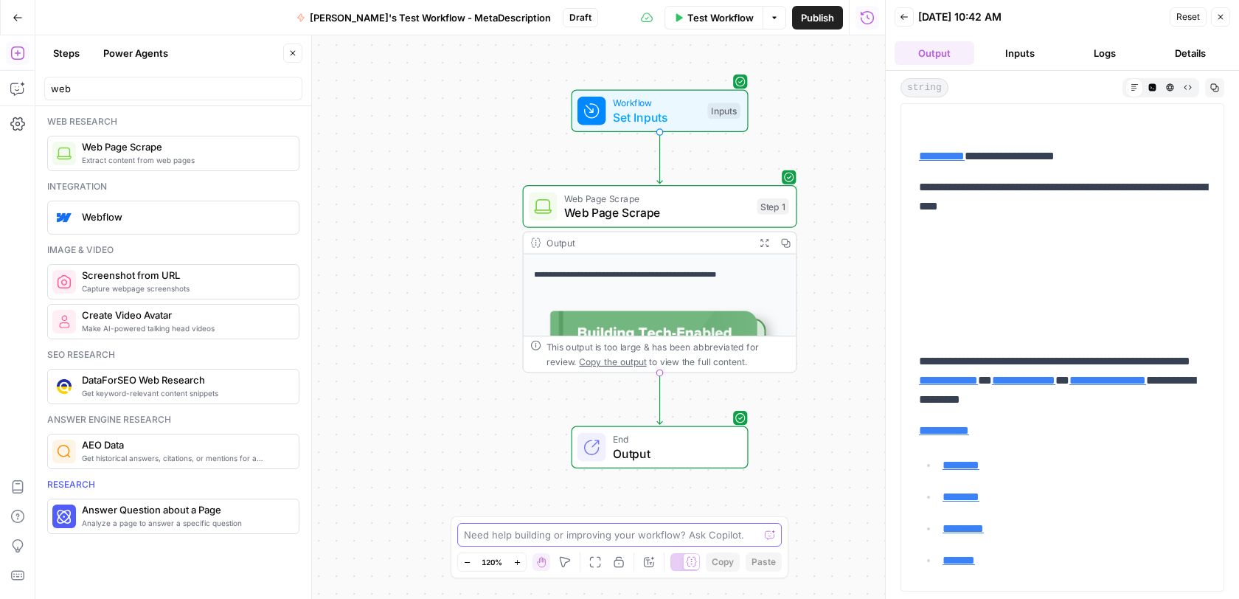
scroll to position [52, 0]
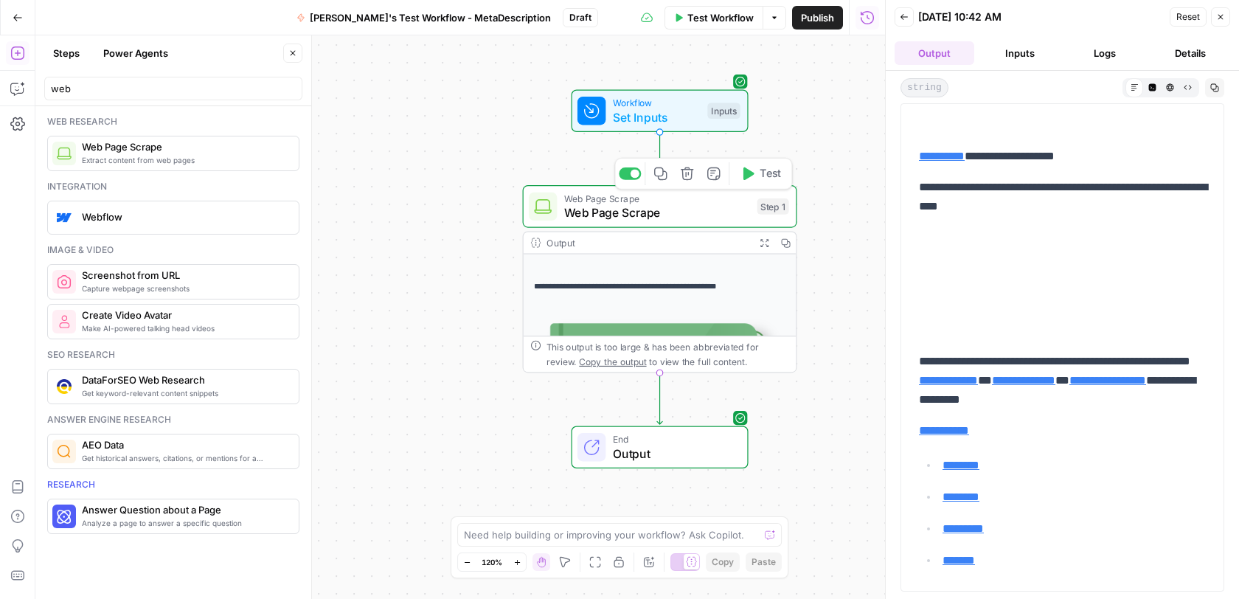
click at [667, 216] on span "Web Page Scrape" at bounding box center [657, 212] width 186 height 18
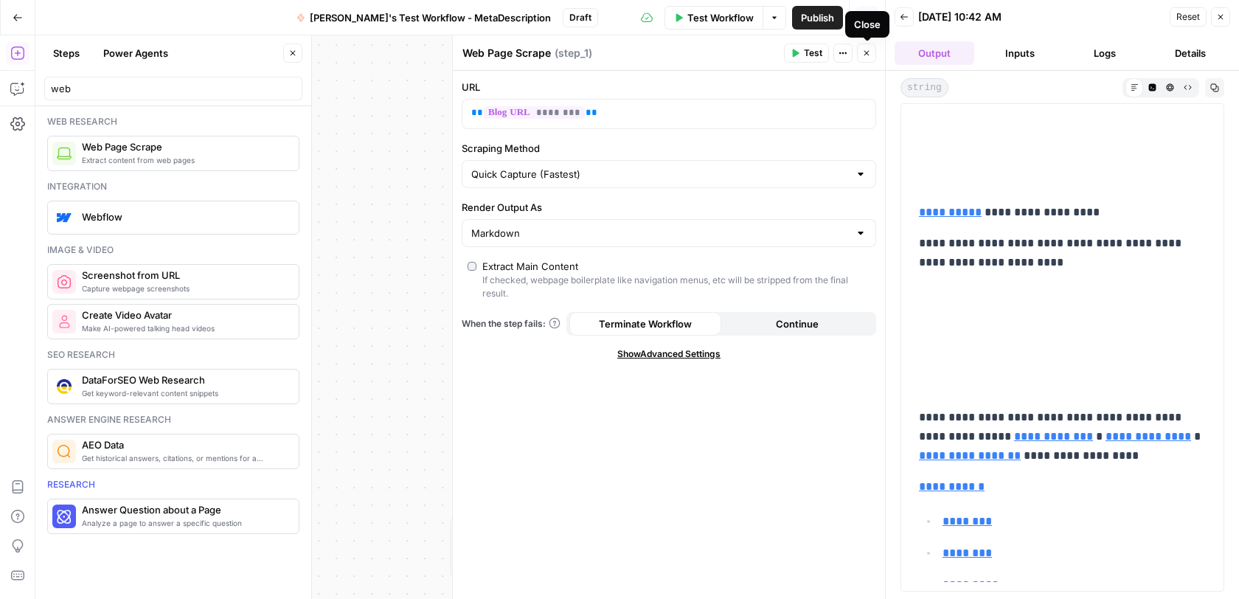
click at [862, 53] on icon "button" at bounding box center [866, 53] width 9 height 9
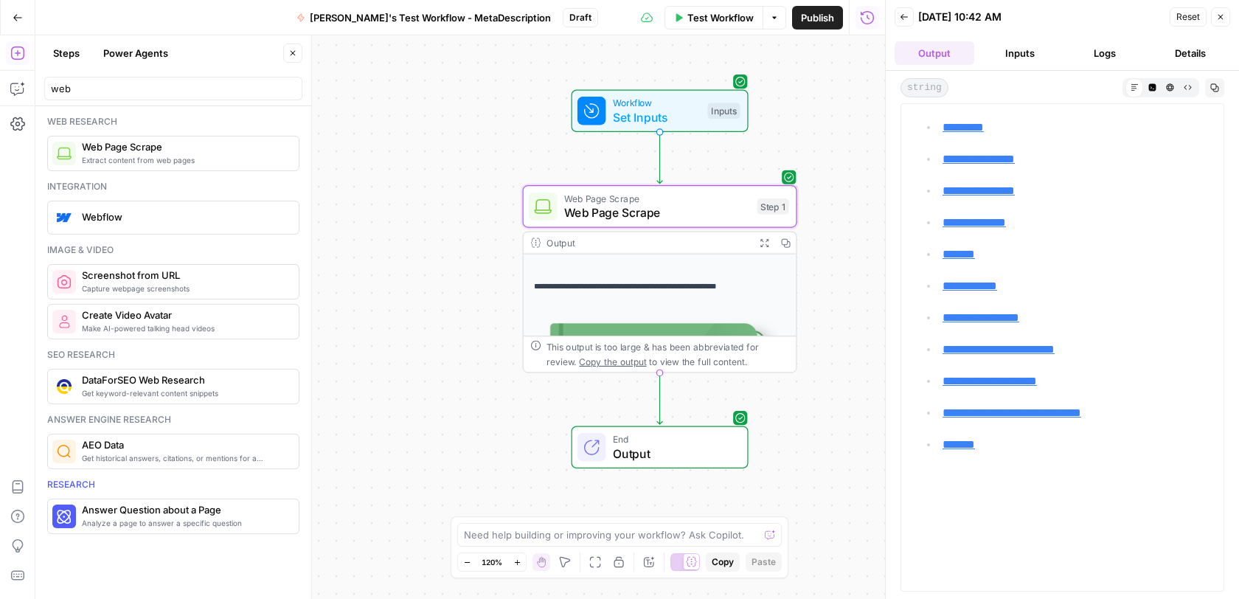
scroll to position [12346, 0]
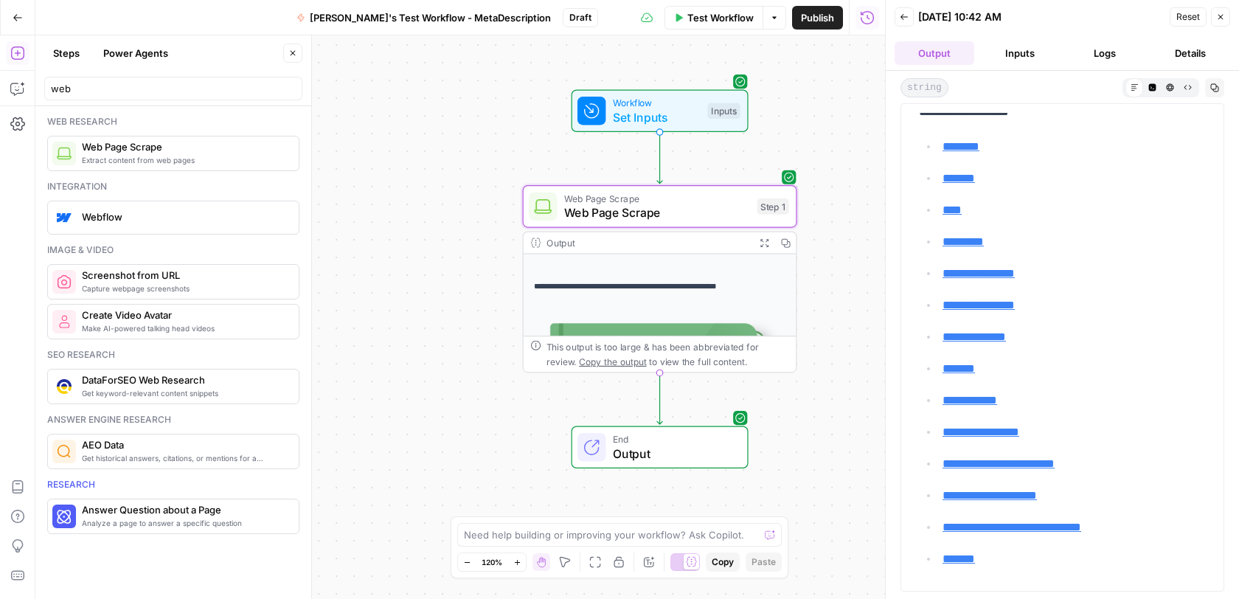
click at [663, 453] on span "Output" at bounding box center [673, 454] width 120 height 18
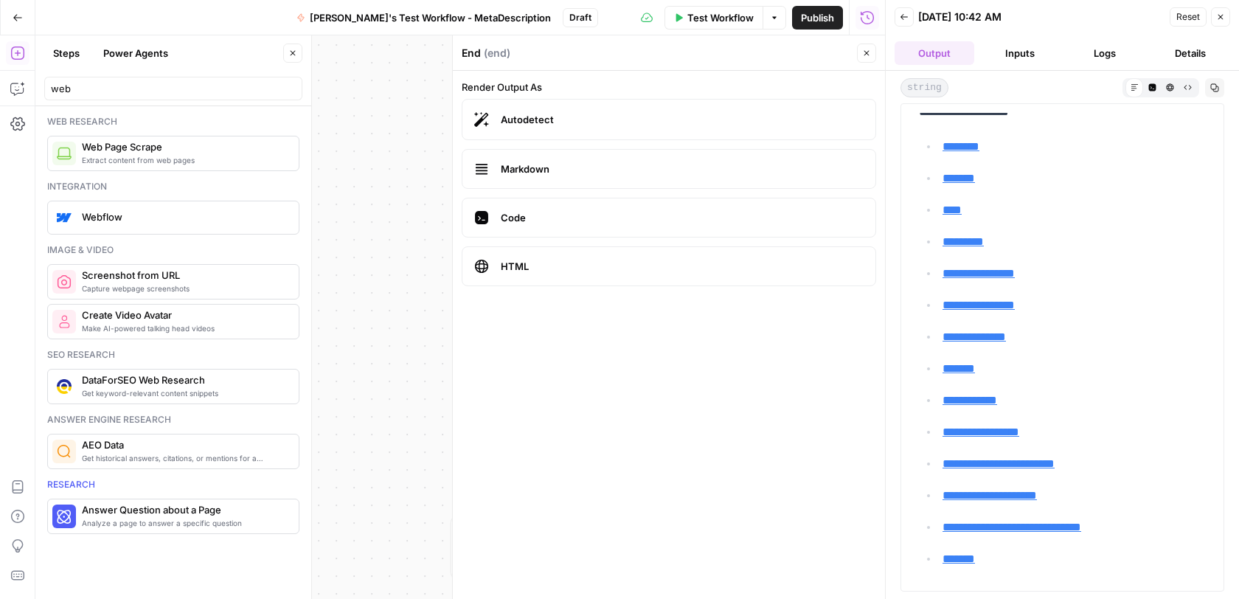
click at [428, 338] on div "**********" at bounding box center [459, 316] width 849 height 563
click at [866, 57] on icon "button" at bounding box center [866, 53] width 9 height 9
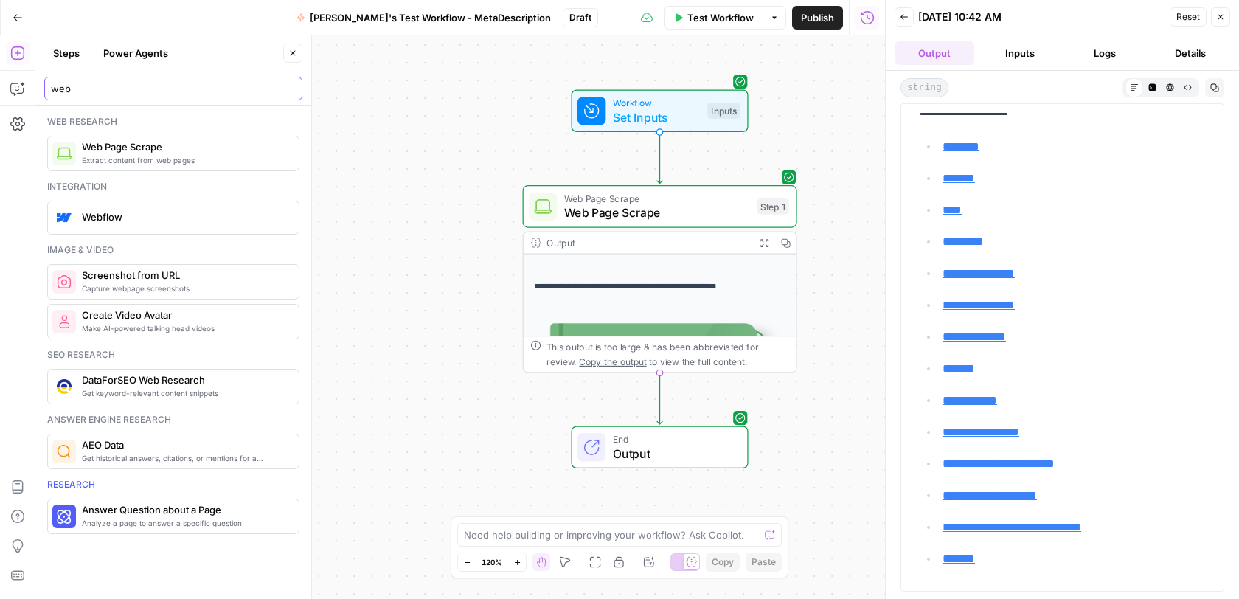
click at [81, 91] on input "web" at bounding box center [173, 88] width 245 height 15
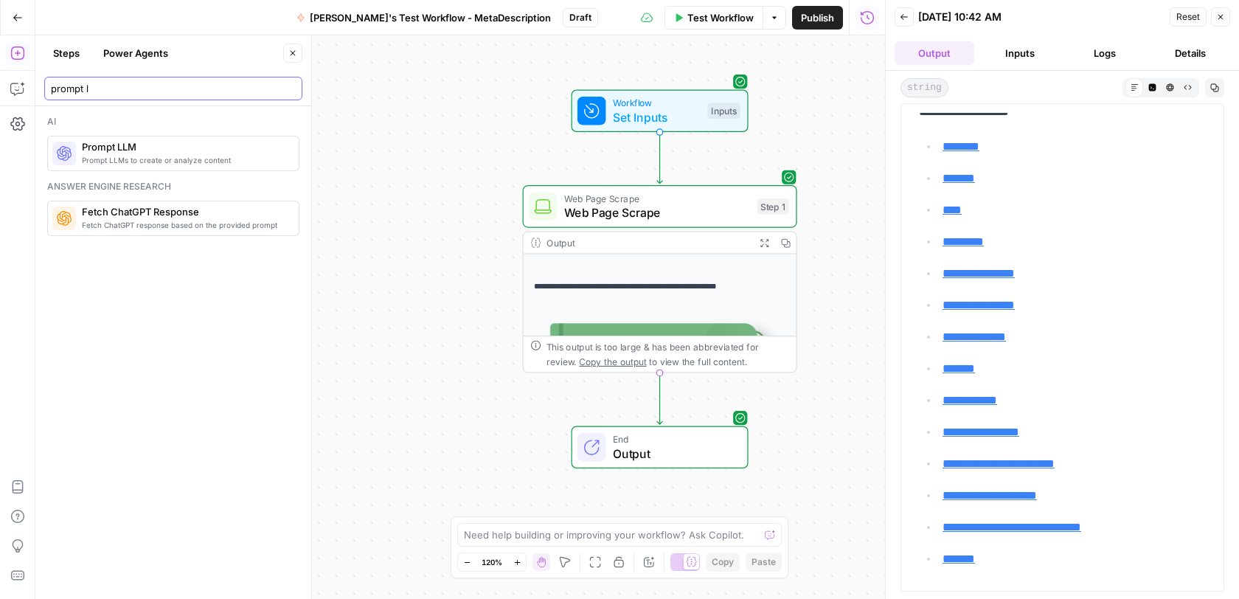
type input "prompt l"
click at [109, 149] on span "Prompt LLM" at bounding box center [184, 146] width 205 height 15
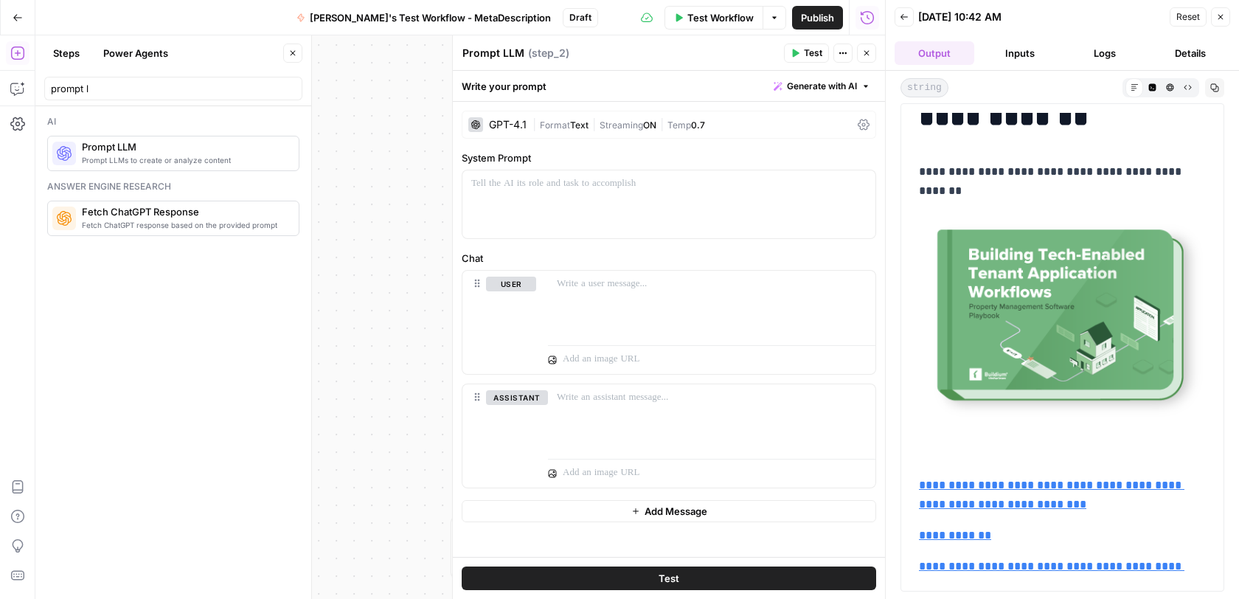
scroll to position [0, 0]
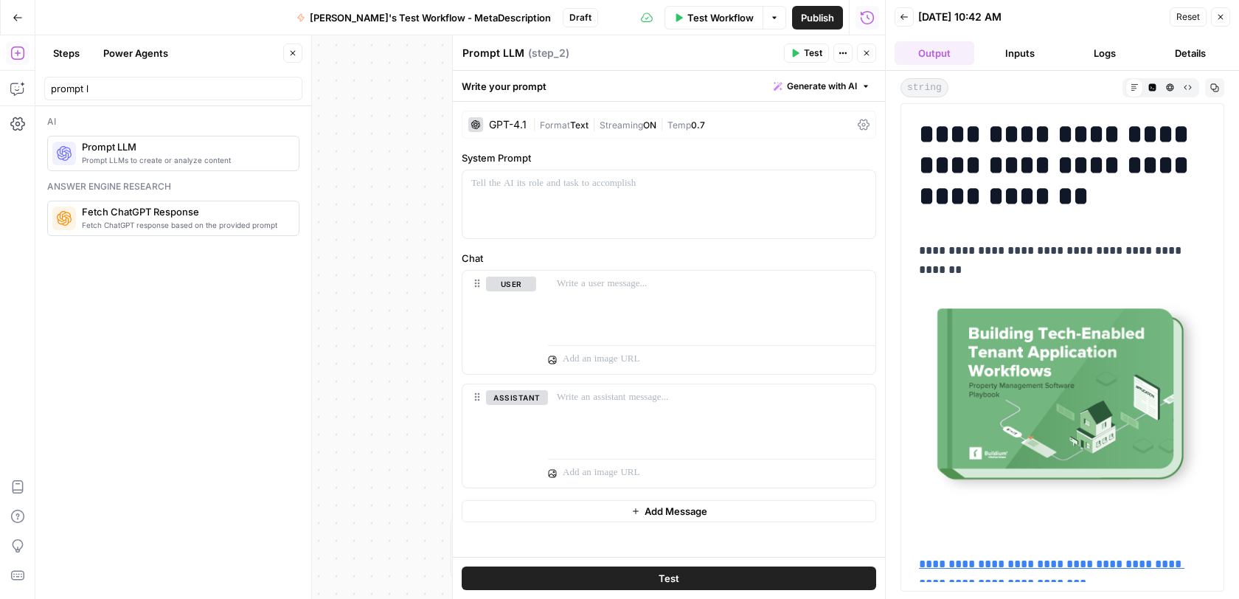
click at [502, 128] on div "GPT-4.1" at bounding box center [508, 124] width 38 height 10
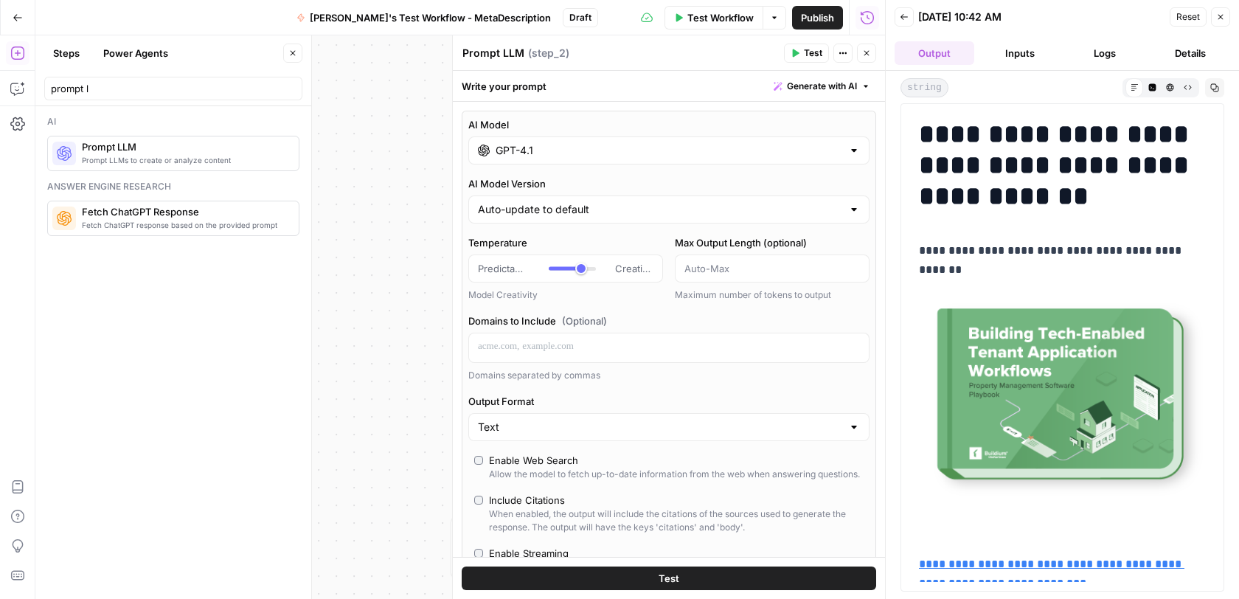
click at [535, 159] on div "GPT-4.1" at bounding box center [668, 150] width 401 height 28
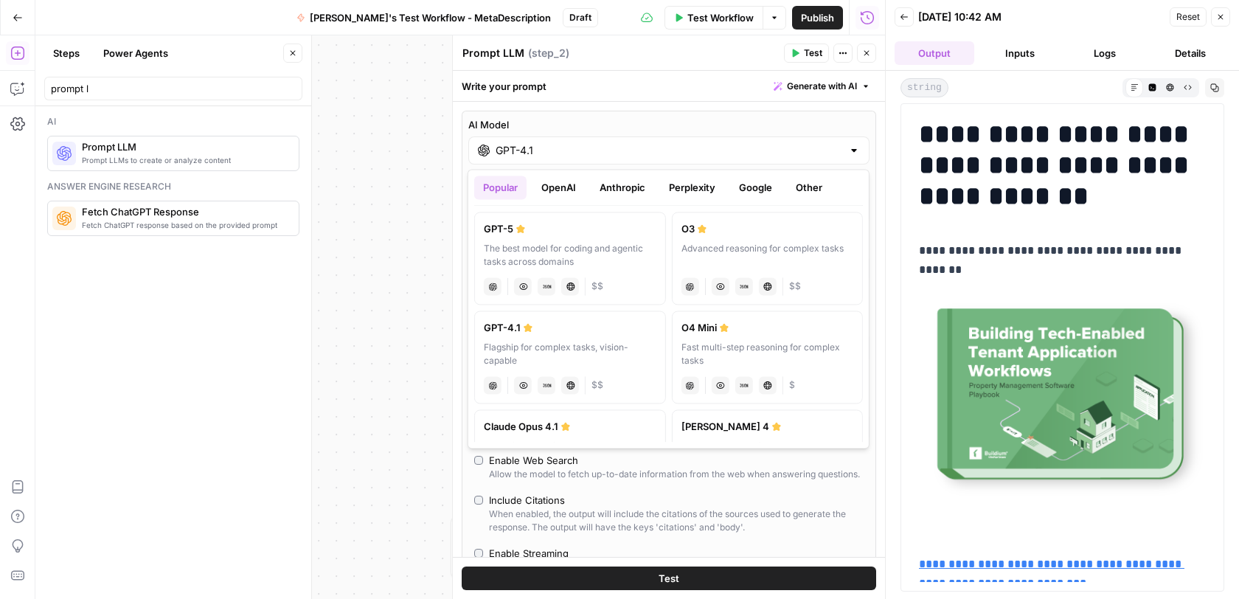
click at [802, 424] on div "Claude Sonnet 4" at bounding box center [767, 426] width 173 height 15
type input "Claude Sonnet 4"
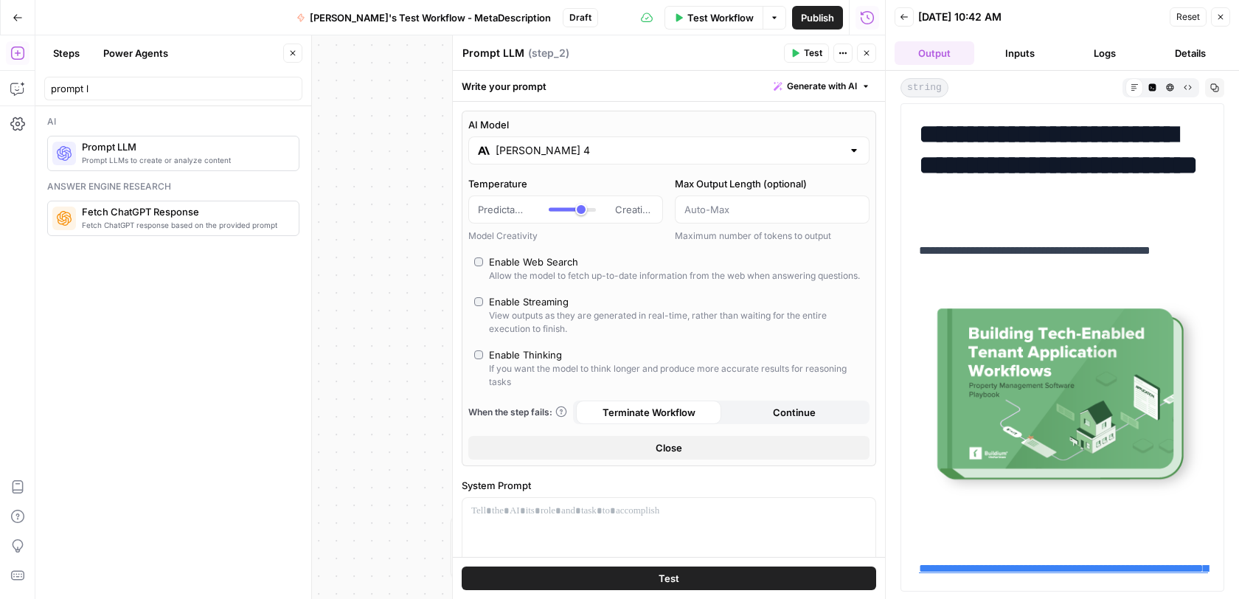
click at [578, 449] on button "Close" at bounding box center [668, 448] width 401 height 24
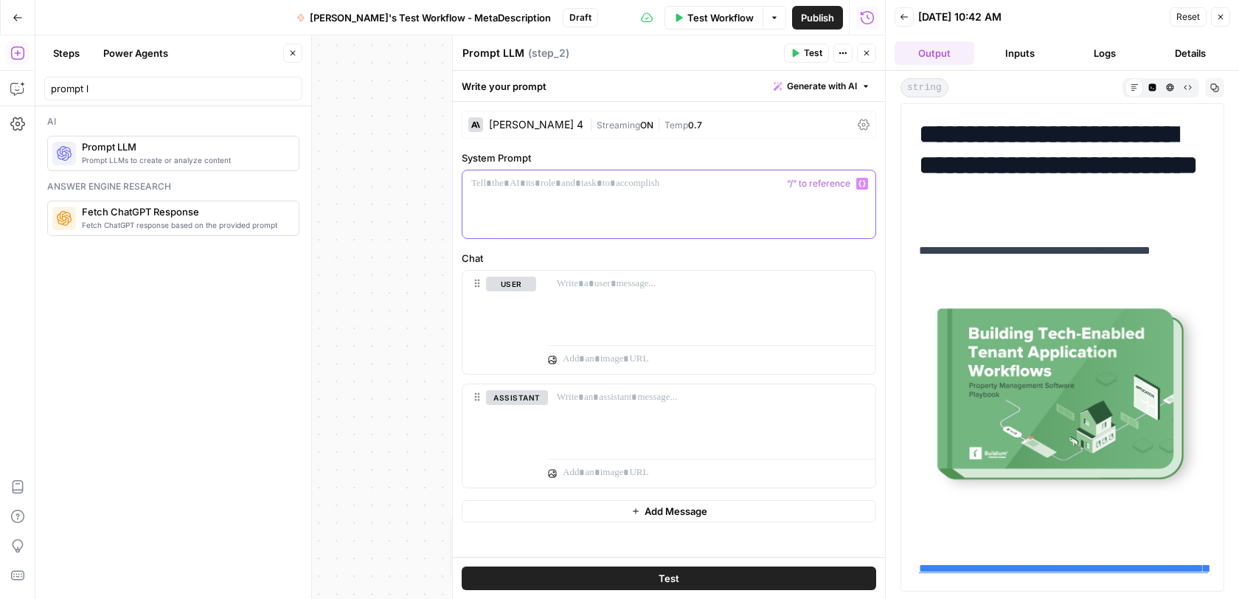
click at [591, 213] on div at bounding box center [668, 204] width 413 height 68
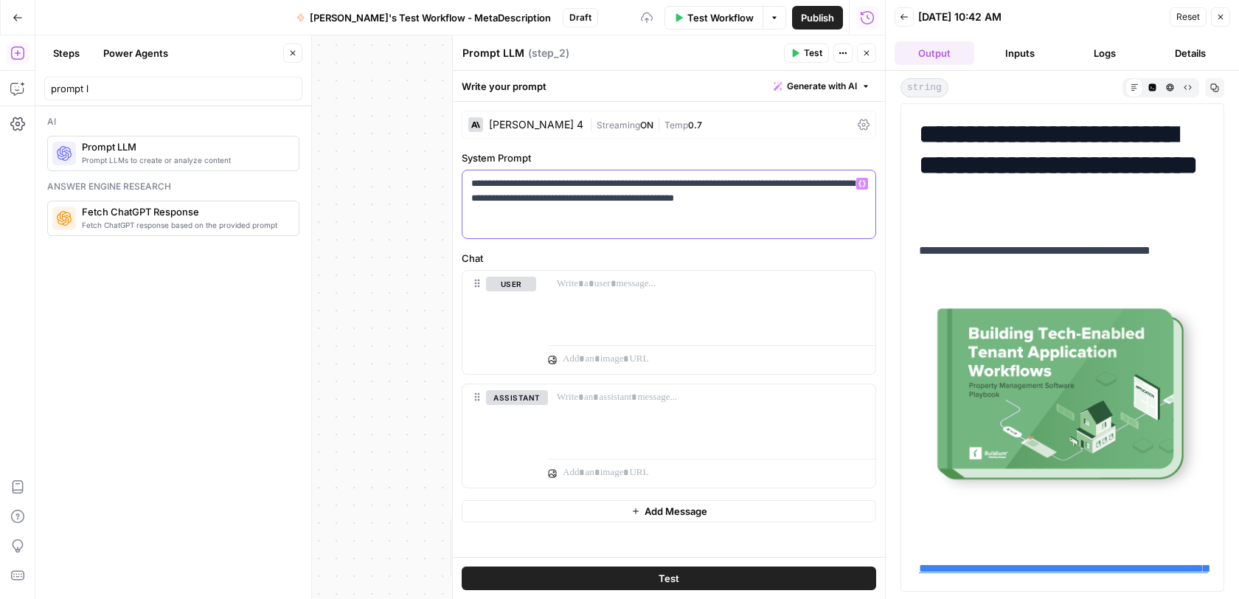
click at [752, 184] on p "**********" at bounding box center [669, 190] width 396 height 29
click at [845, 201] on p "**********" at bounding box center [669, 190] width 396 height 29
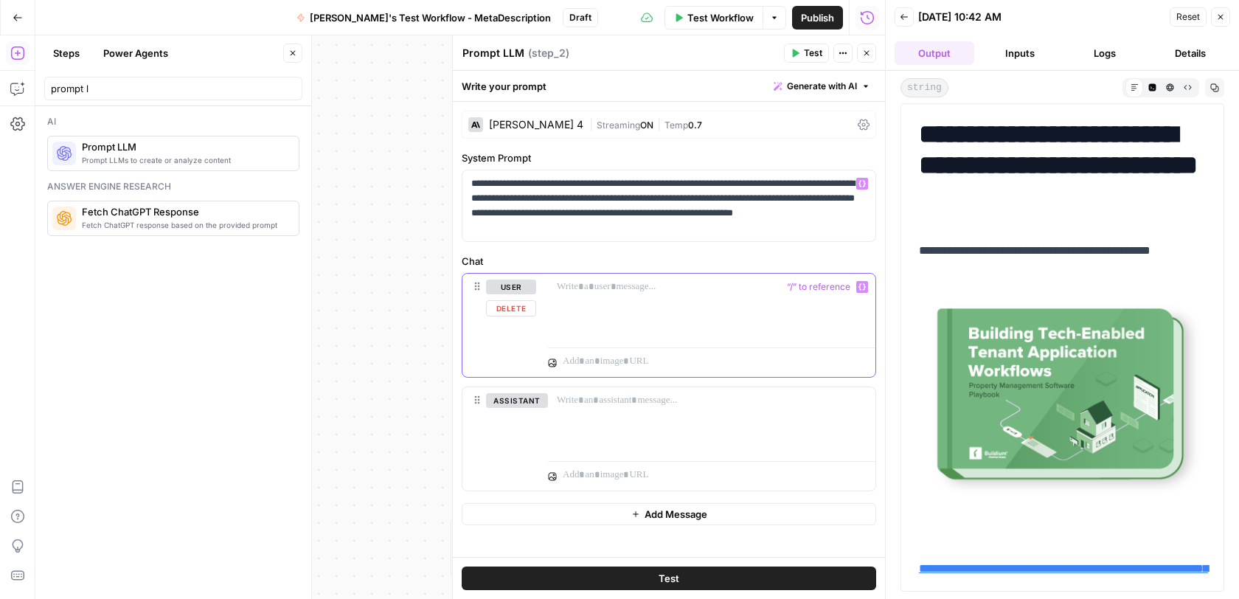
click at [734, 290] on p at bounding box center [712, 286] width 310 height 15
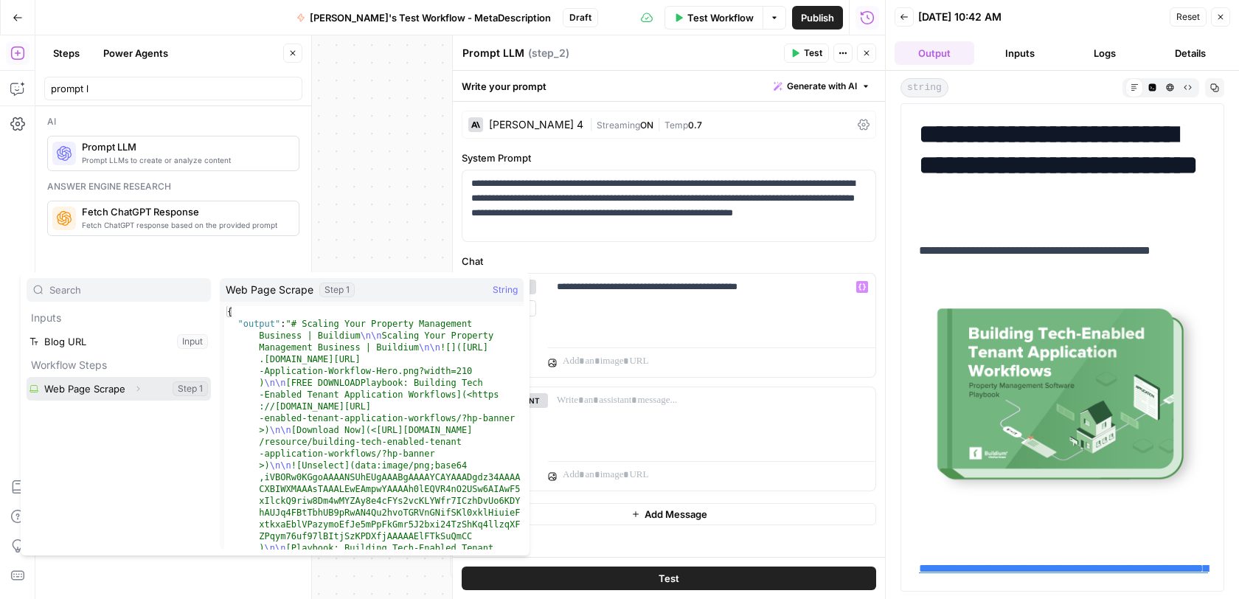
click at [102, 392] on button "Select variable Web Page Scrape" at bounding box center [119, 389] width 184 height 24
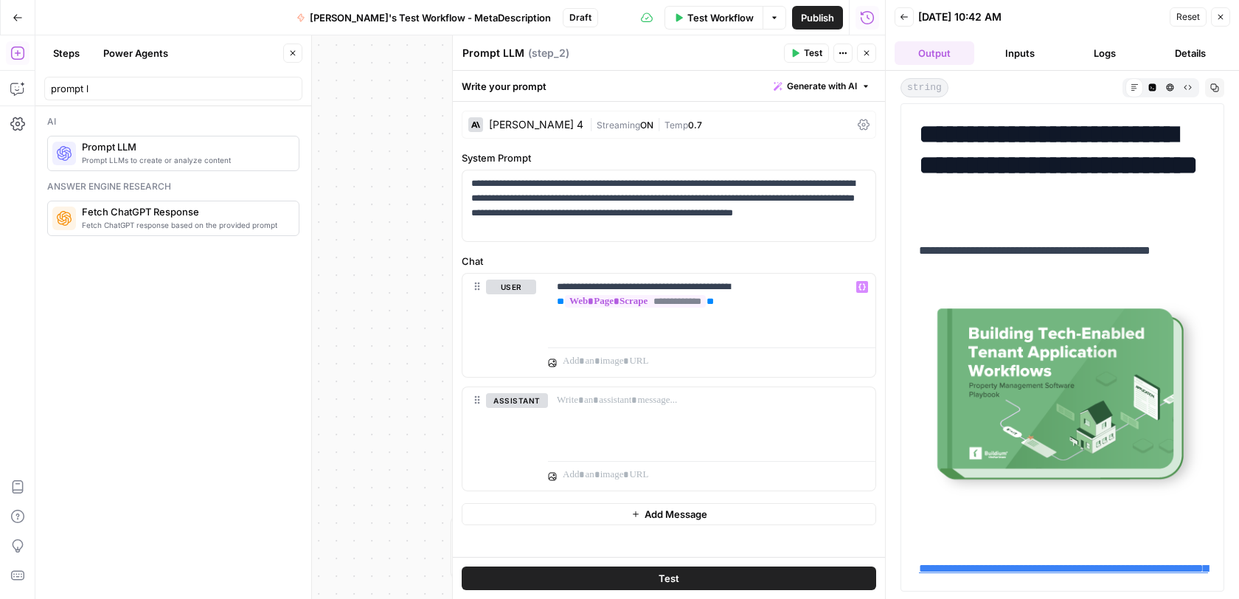
click at [801, 52] on button "Test" at bounding box center [806, 52] width 45 height 19
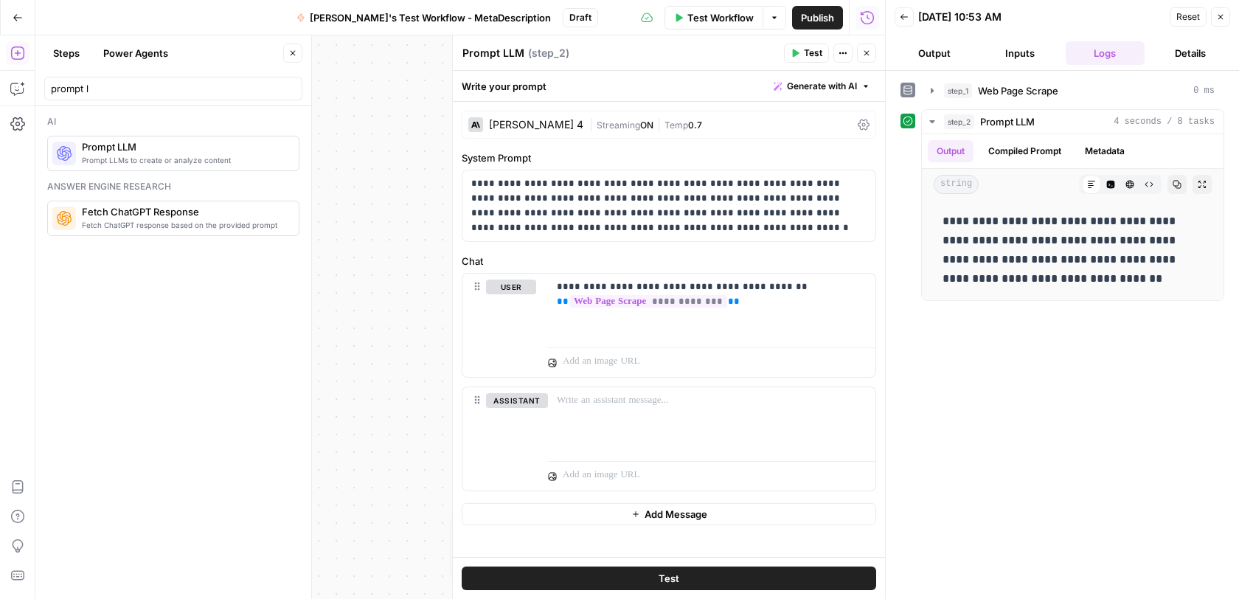
click at [798, 51] on icon "button" at bounding box center [794, 53] width 9 height 9
click at [865, 55] on icon "button" at bounding box center [866, 53] width 5 height 5
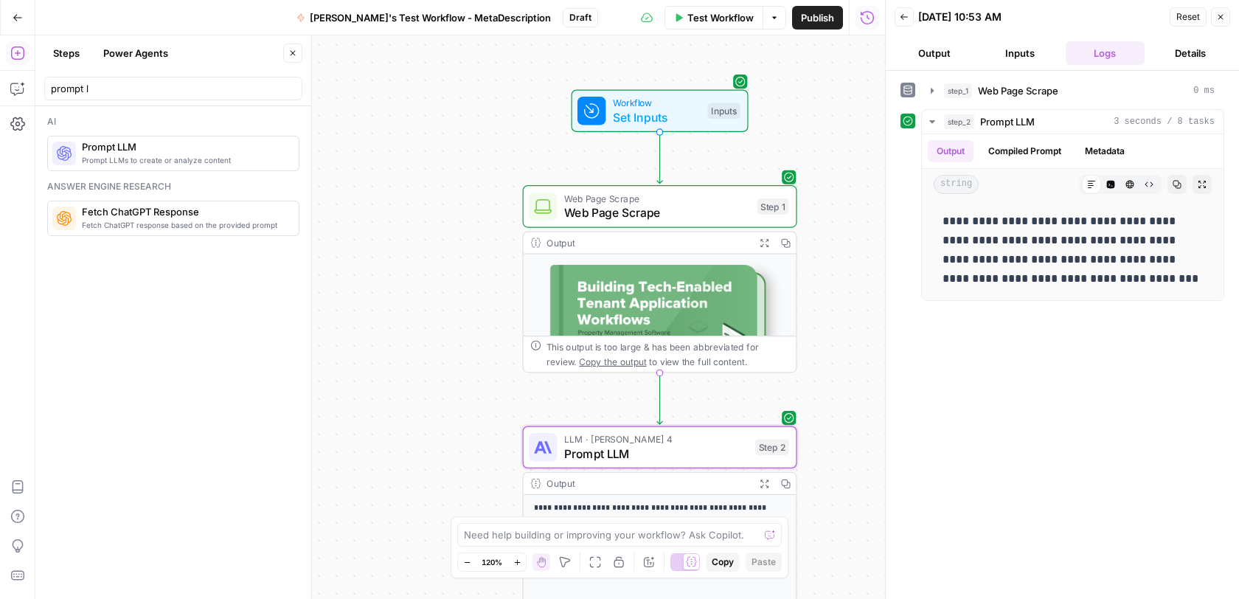
scroll to position [128, 0]
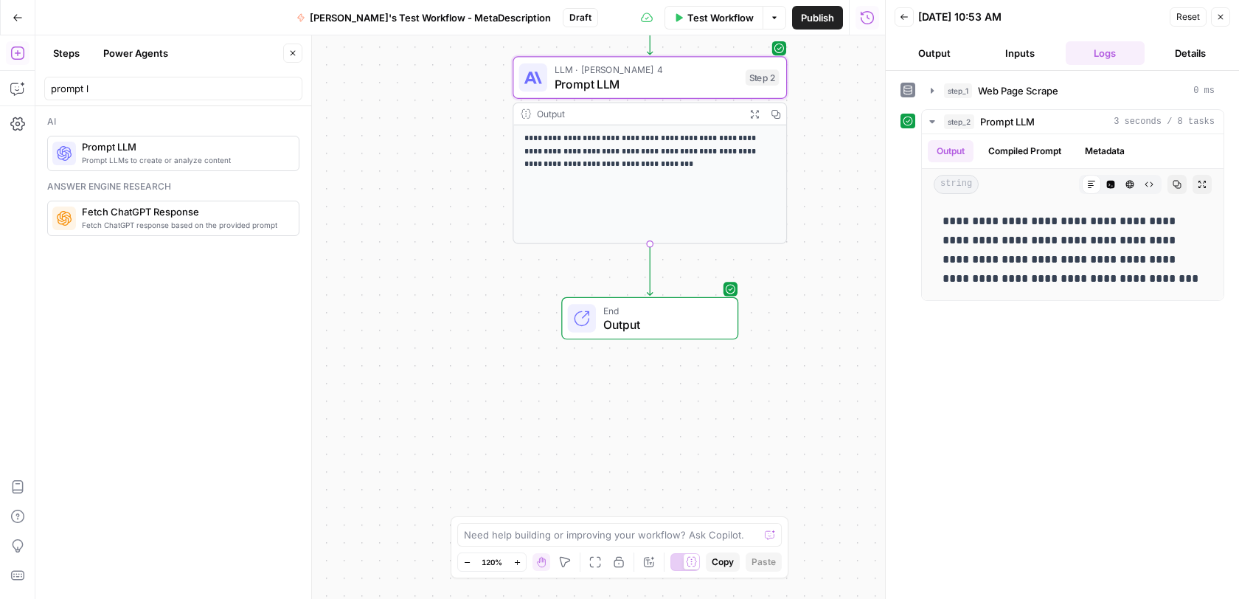
click at [1222, 15] on icon "button" at bounding box center [1220, 17] width 5 height 5
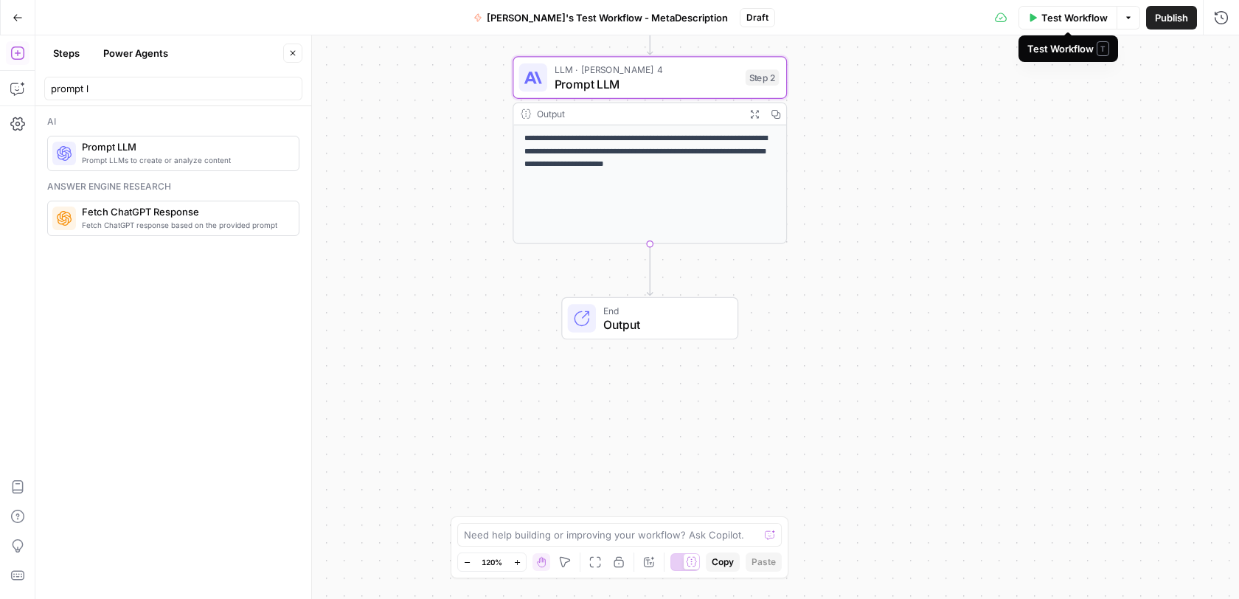
click at [1044, 19] on span "Test Workflow" at bounding box center [1074, 17] width 66 height 15
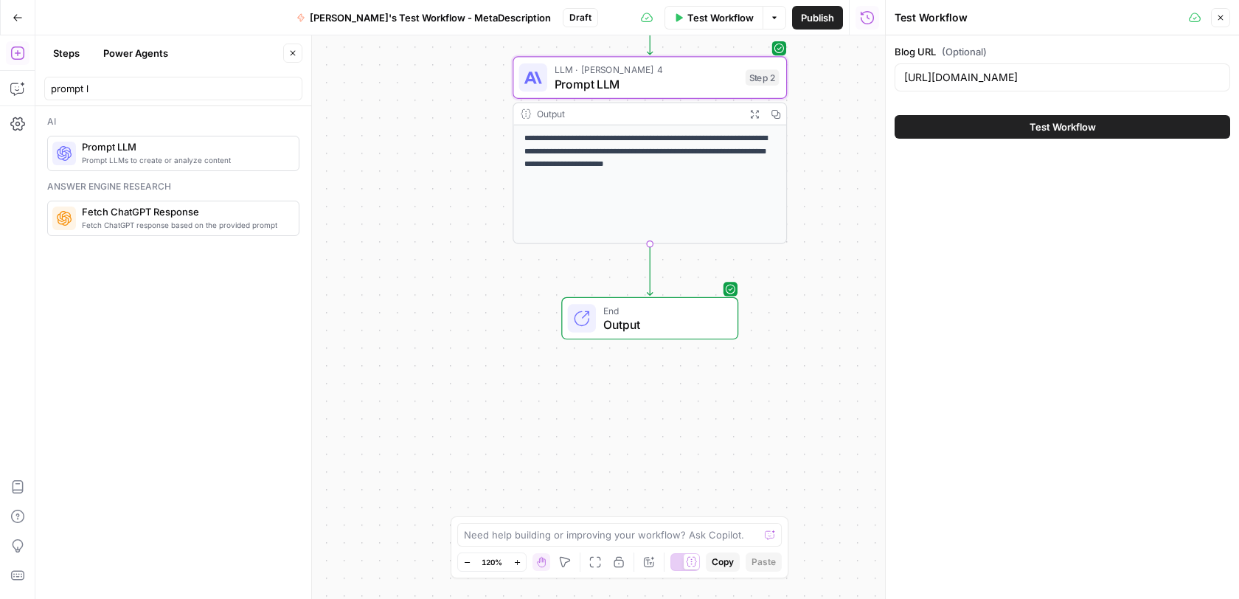
click at [1053, 130] on span "Test Workflow" at bounding box center [1062, 126] width 66 height 15
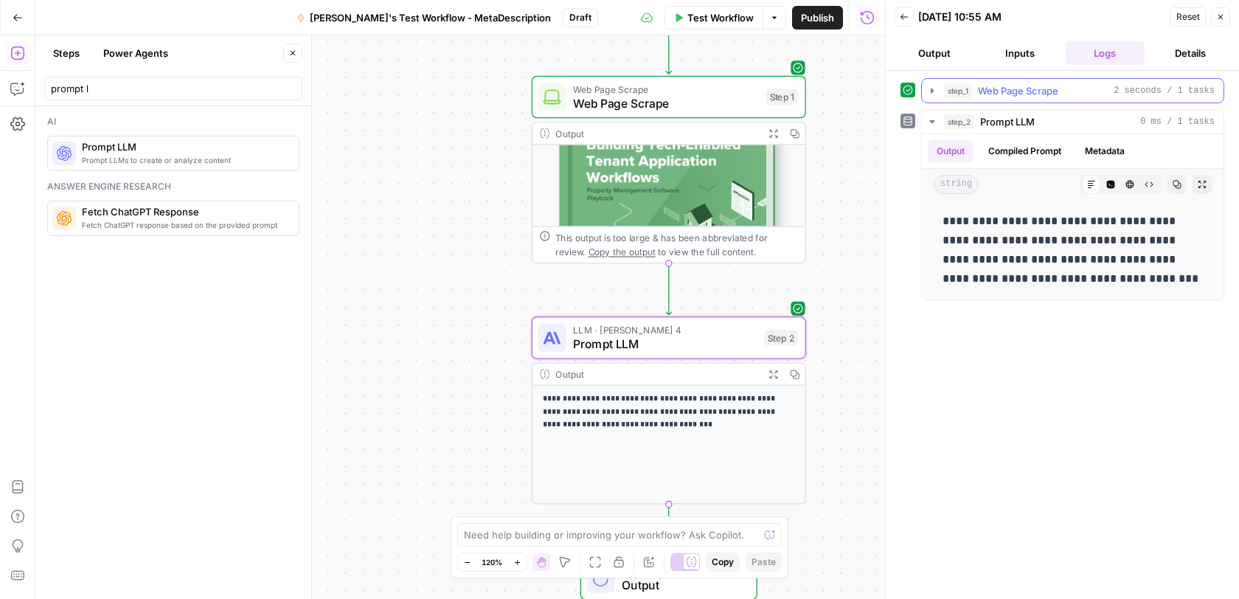
click at [932, 86] on icon "button" at bounding box center [932, 91] width 12 height 12
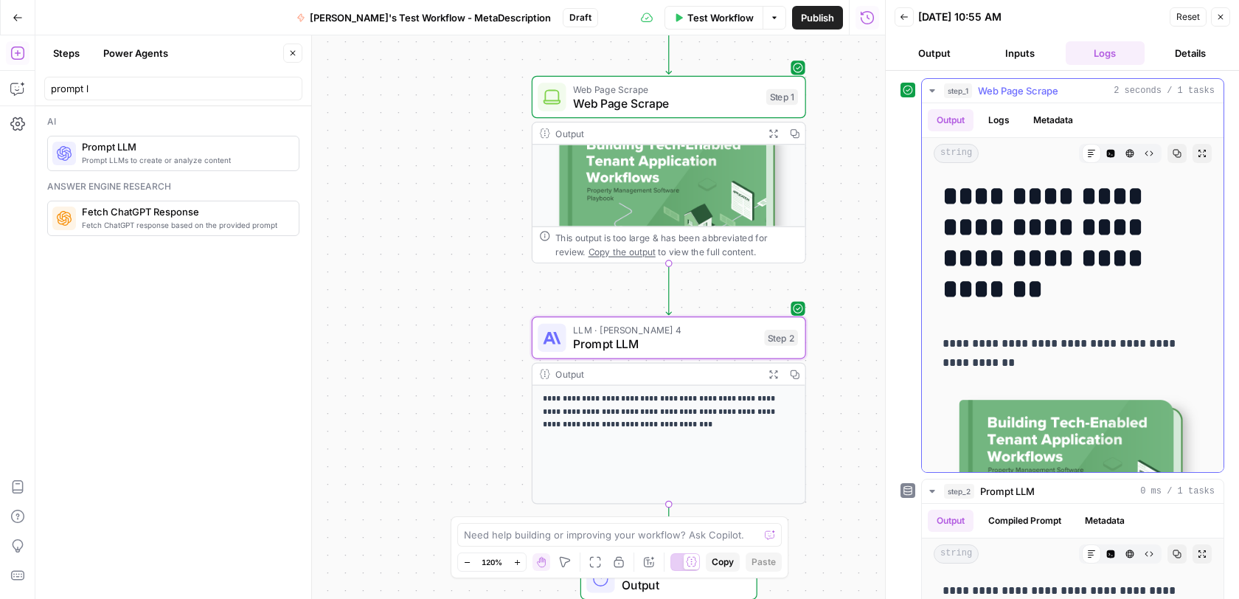
click at [932, 86] on icon "button" at bounding box center [932, 91] width 12 height 12
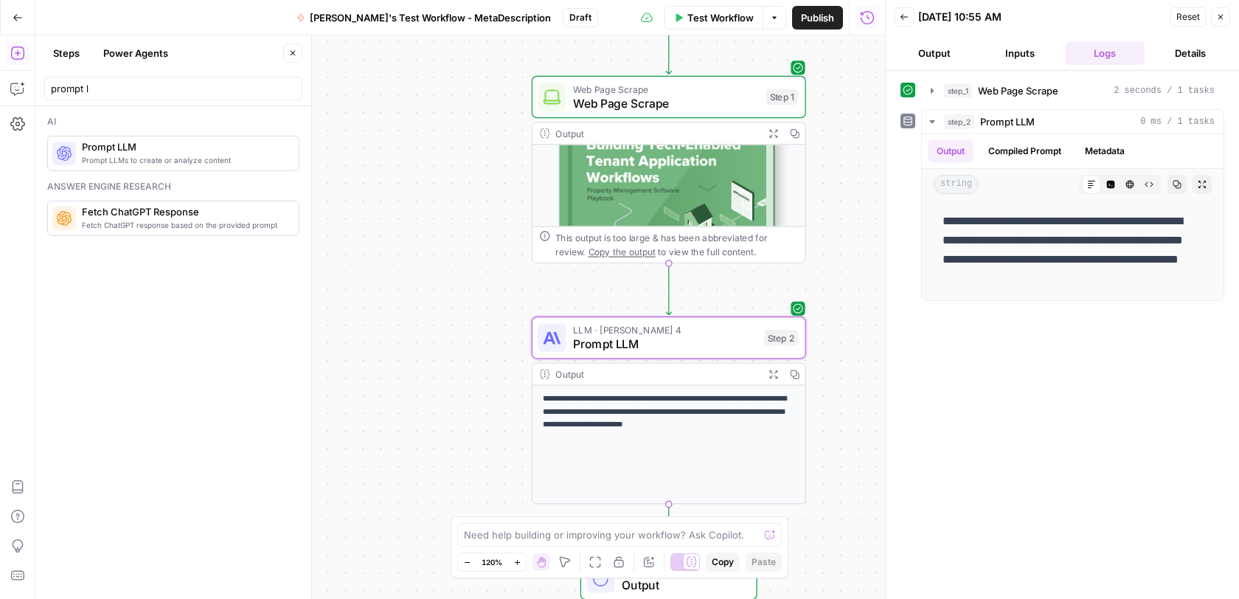
click at [1222, 16] on icon "button" at bounding box center [1220, 17] width 9 height 9
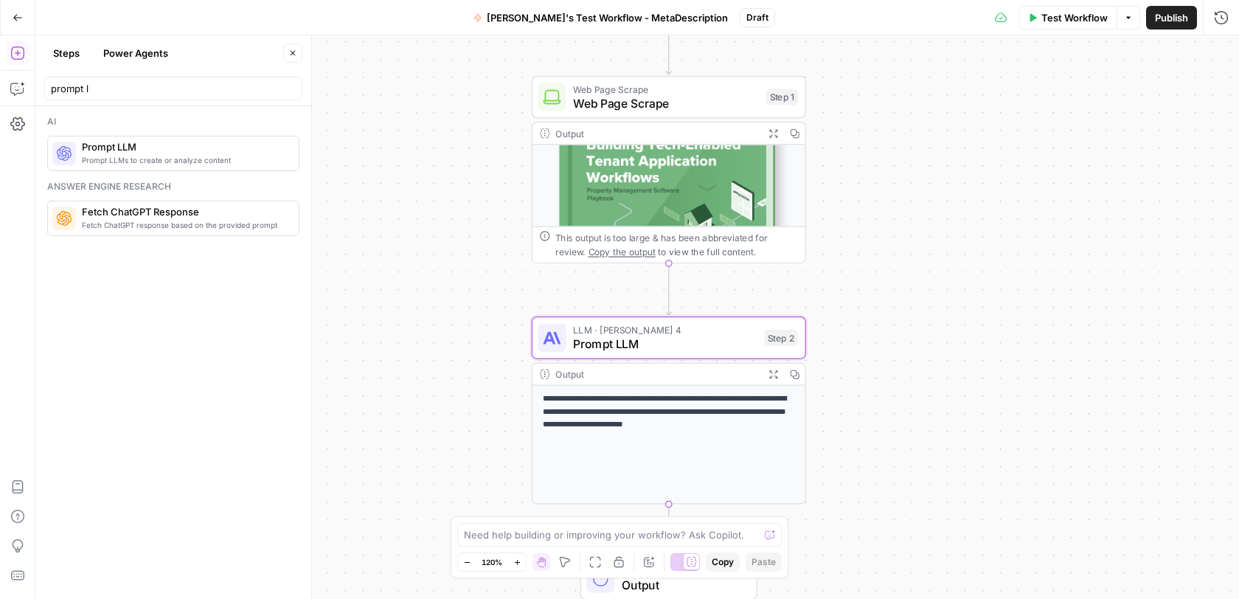
click at [1060, 21] on span "Test Workflow" at bounding box center [1074, 17] width 66 height 15
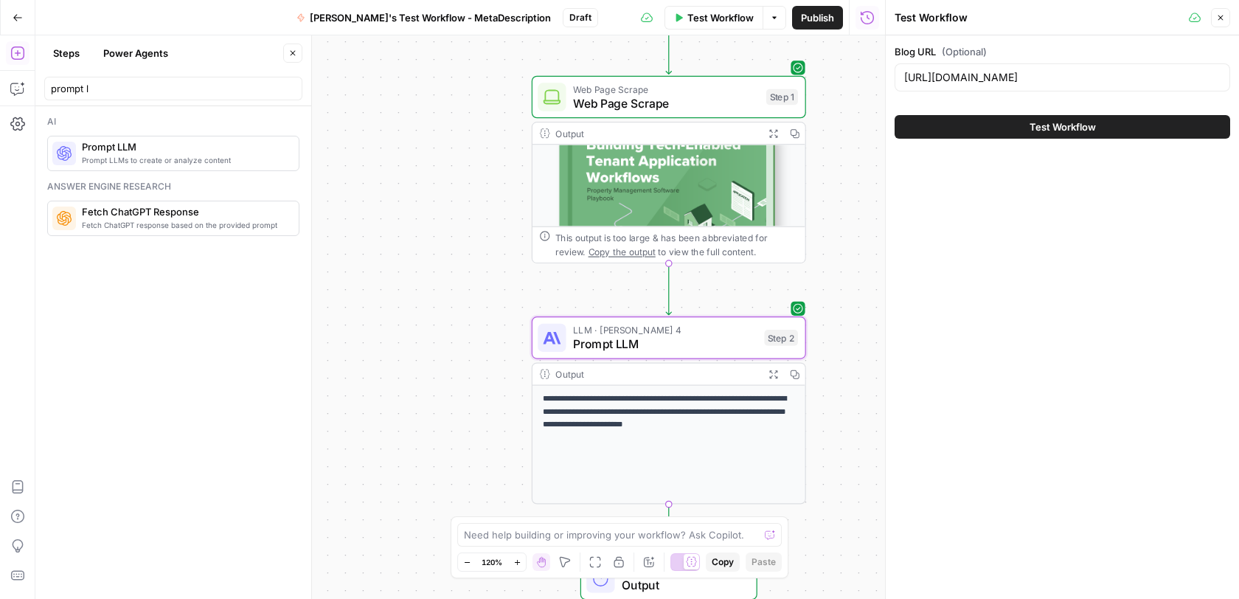
click at [1046, 127] on span "Test Workflow" at bounding box center [1062, 126] width 66 height 15
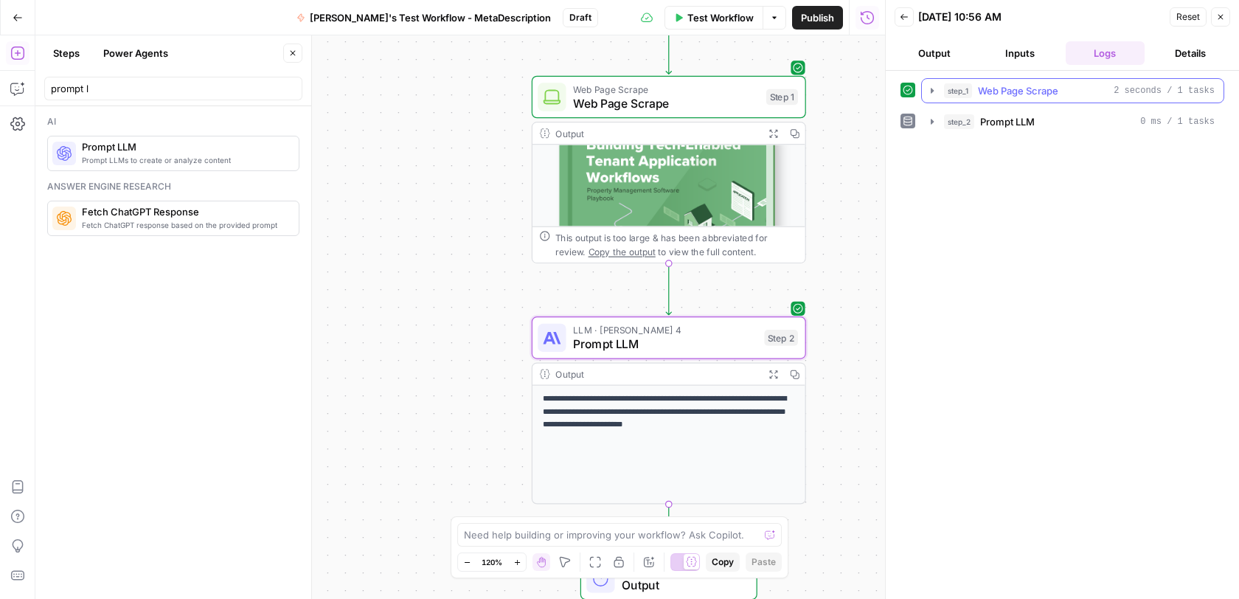
click at [933, 87] on icon "button" at bounding box center [932, 91] width 12 height 12
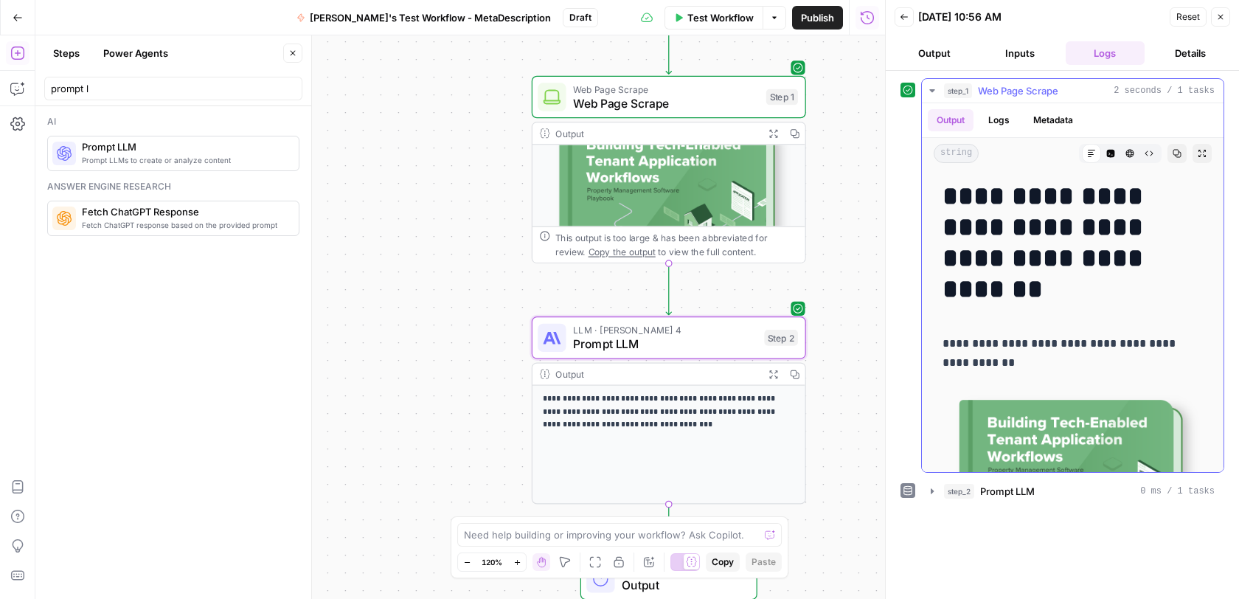
click at [933, 87] on icon "button" at bounding box center [932, 91] width 12 height 12
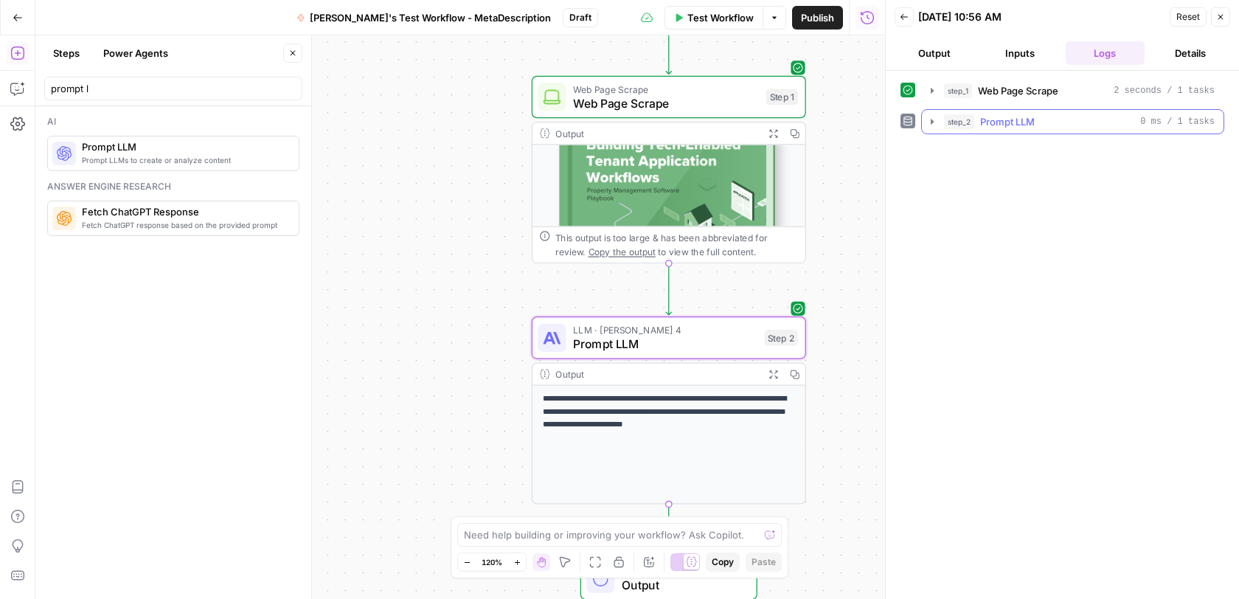
click at [929, 118] on icon "button" at bounding box center [932, 122] width 12 height 12
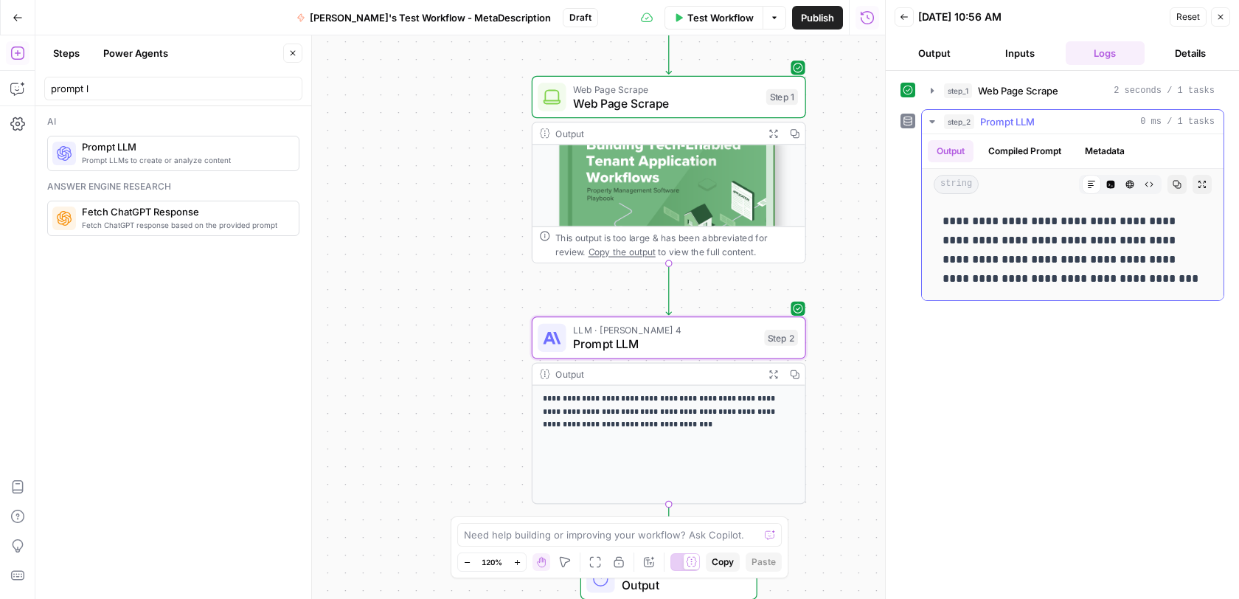
click at [1196, 188] on button "Expand Output" at bounding box center [1201, 184] width 19 height 19
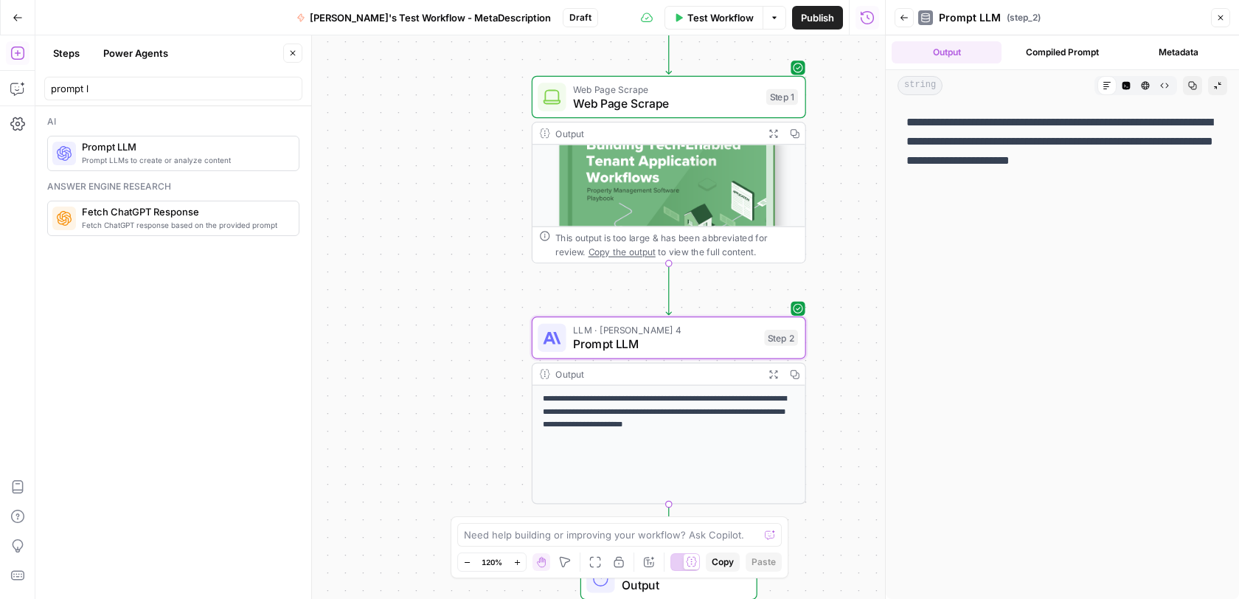
click at [1222, 86] on button "Collapse Output" at bounding box center [1217, 85] width 19 height 19
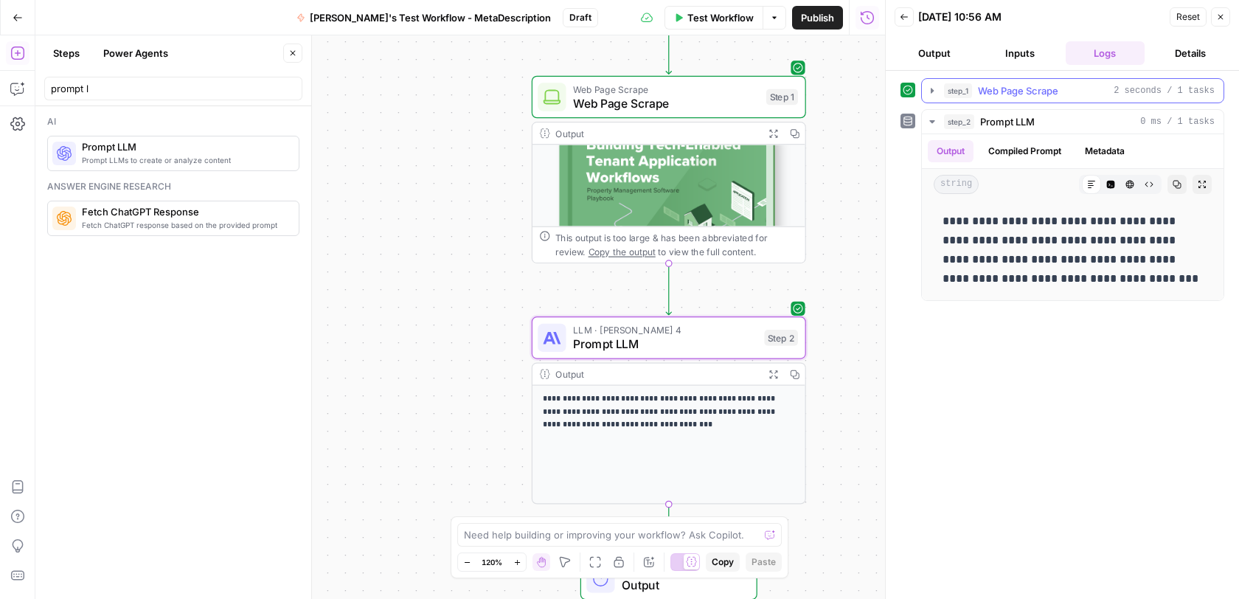
click at [927, 87] on icon "button" at bounding box center [932, 91] width 12 height 12
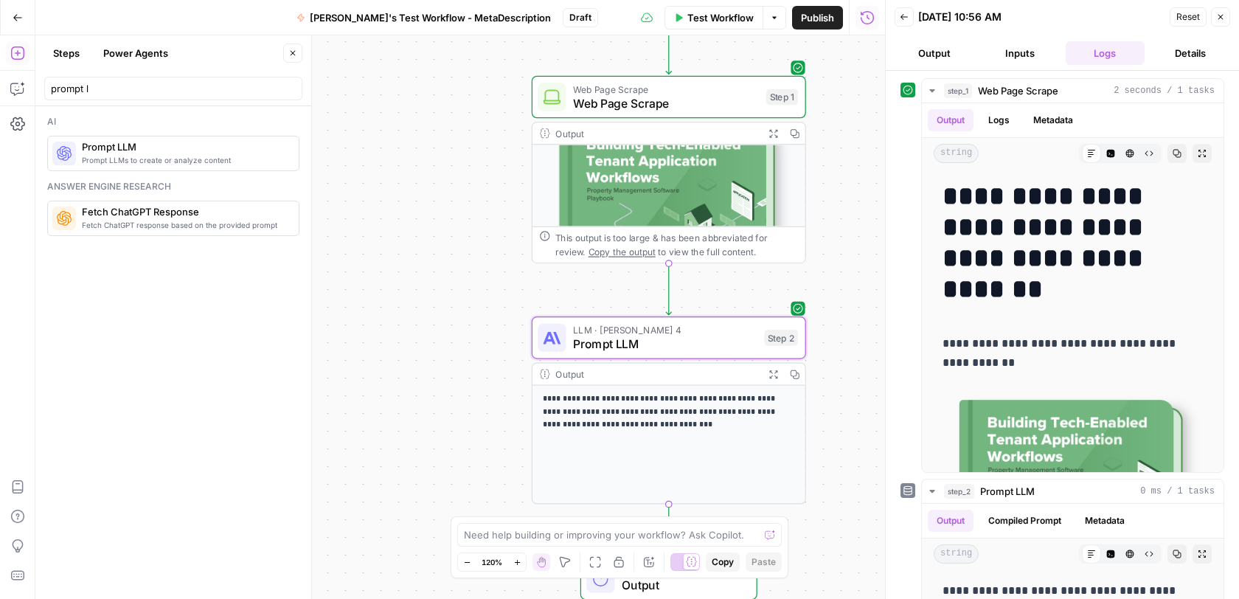
click at [1222, 16] on icon "button" at bounding box center [1220, 17] width 9 height 9
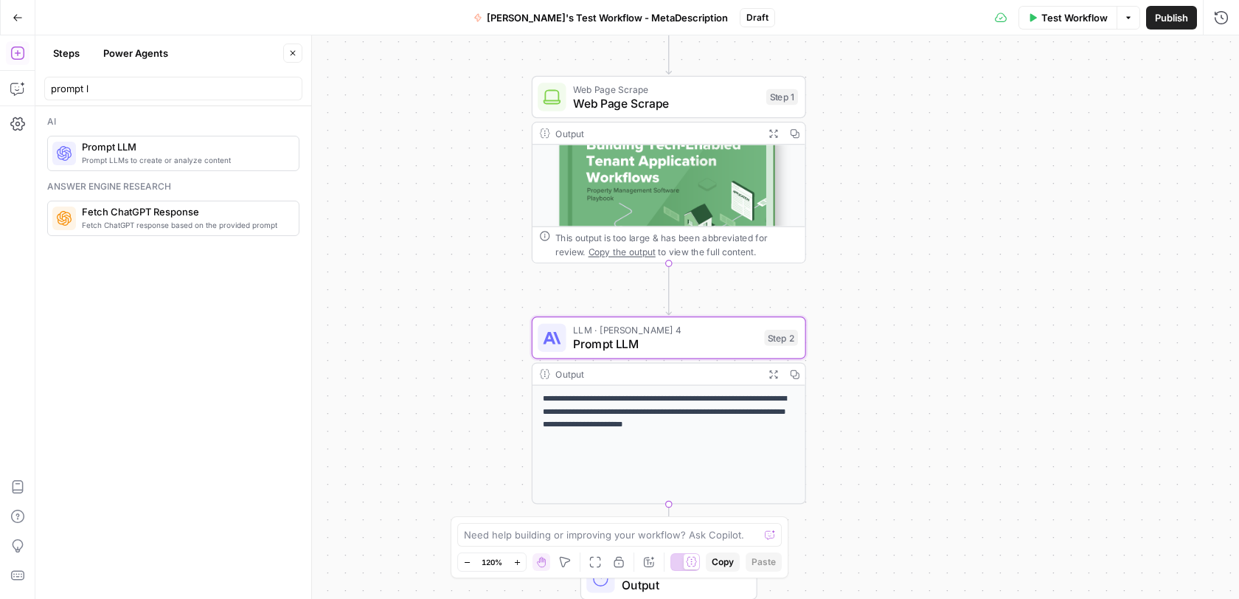
click at [291, 54] on icon "button" at bounding box center [292, 53] width 5 height 5
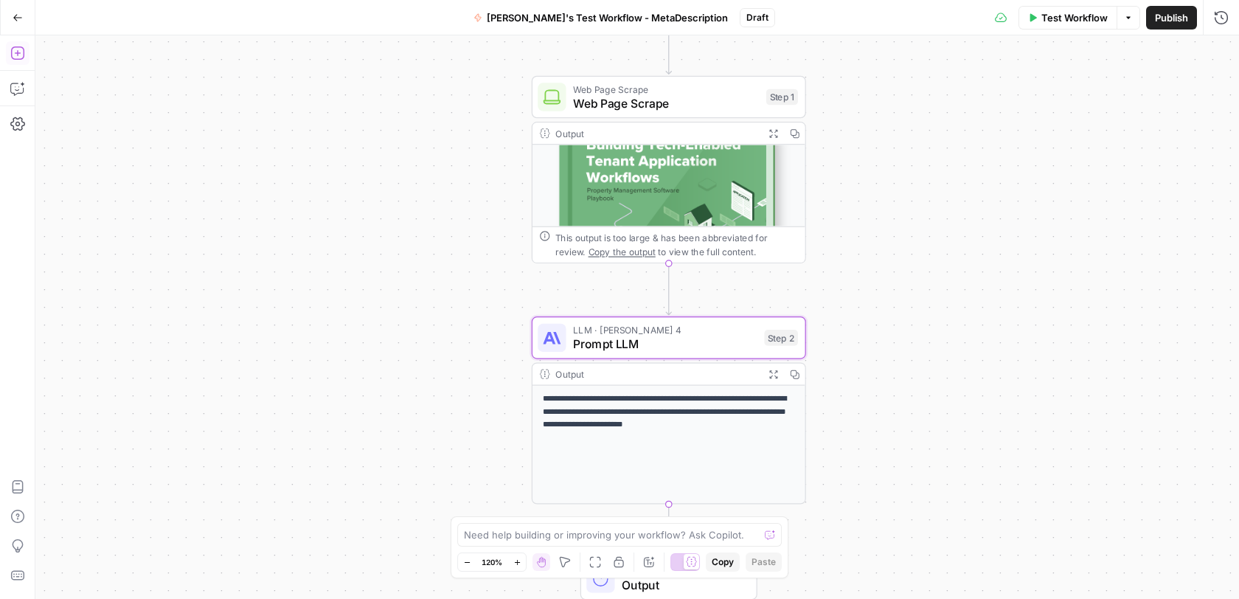
click at [16, 61] on button "Add Steps" at bounding box center [18, 53] width 24 height 24
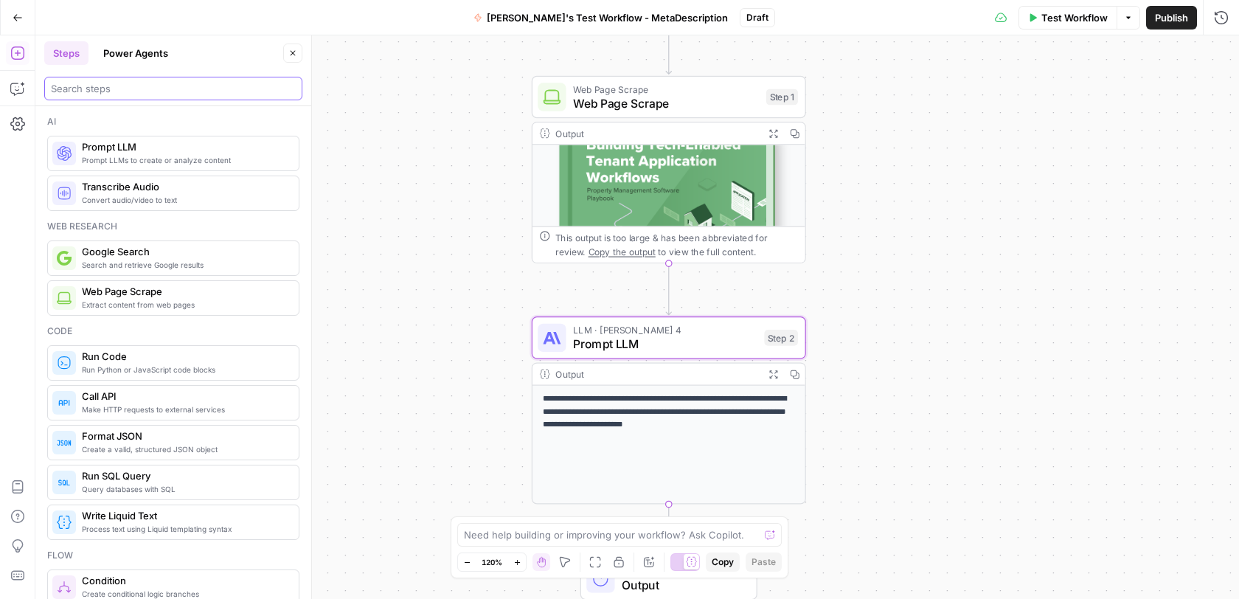
click at [123, 93] on input "search" at bounding box center [173, 88] width 245 height 15
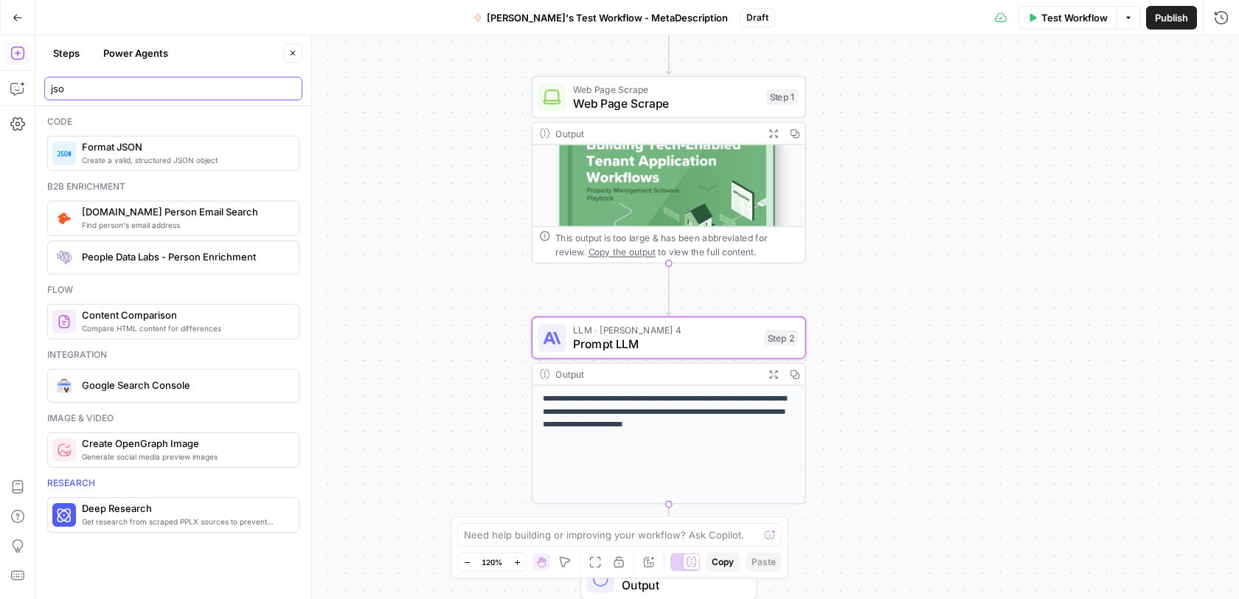
type input "jso"
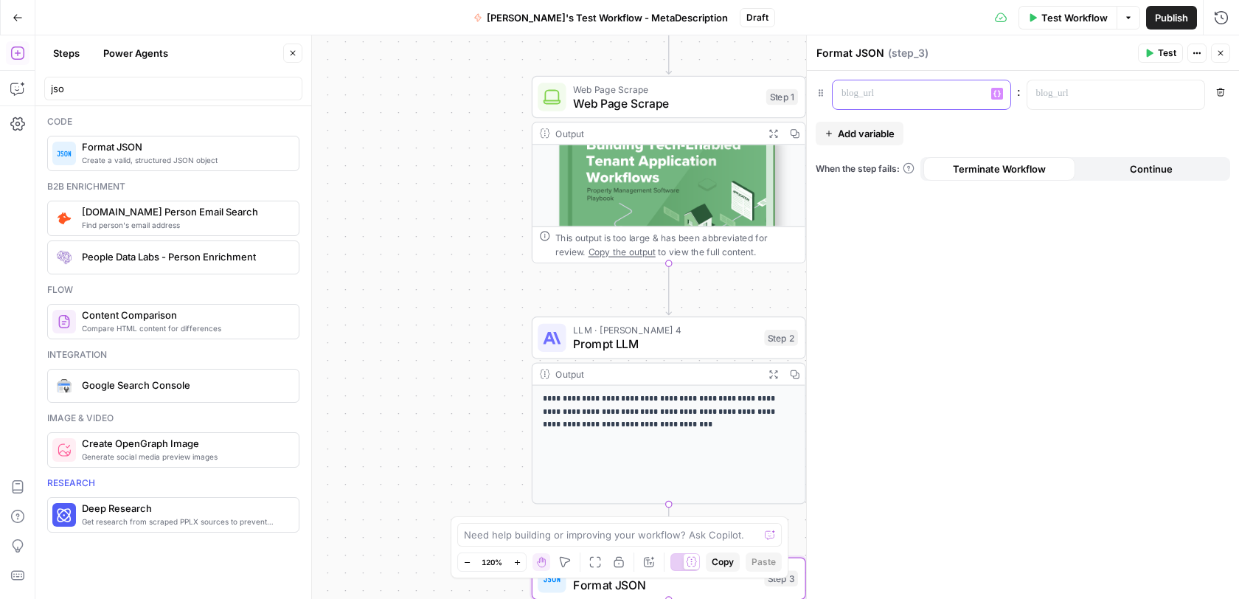
click at [881, 101] on div at bounding box center [909, 94] width 154 height 29
click at [1045, 94] on p at bounding box center [1104, 93] width 136 height 15
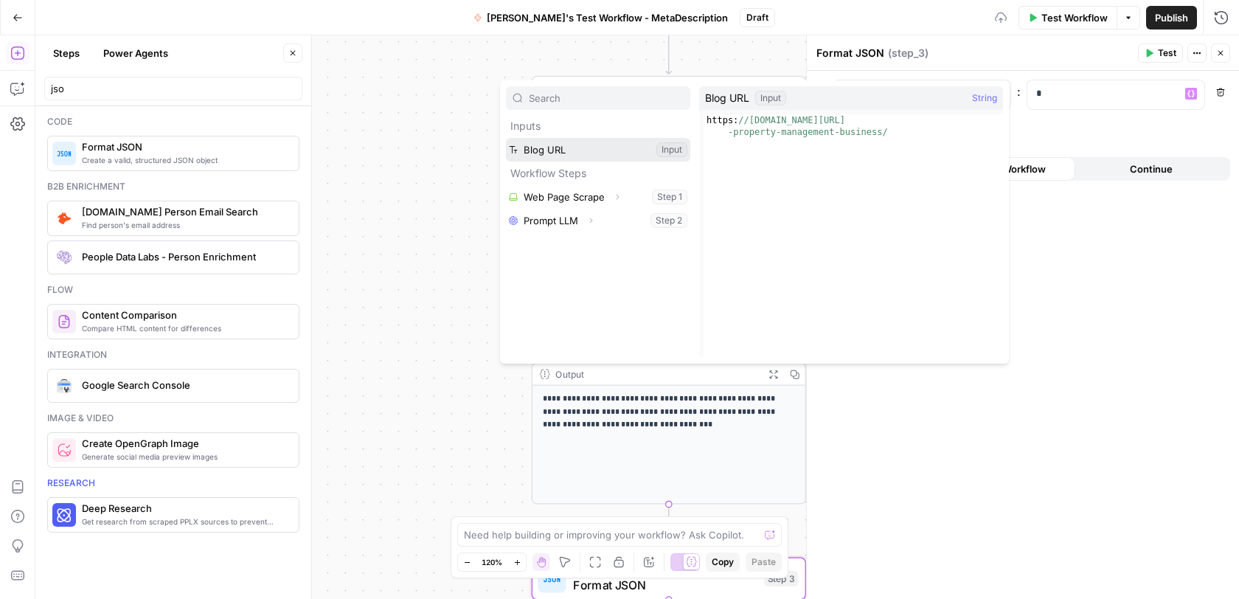
click at [569, 153] on button "Select variable Blog URL" at bounding box center [598, 150] width 184 height 24
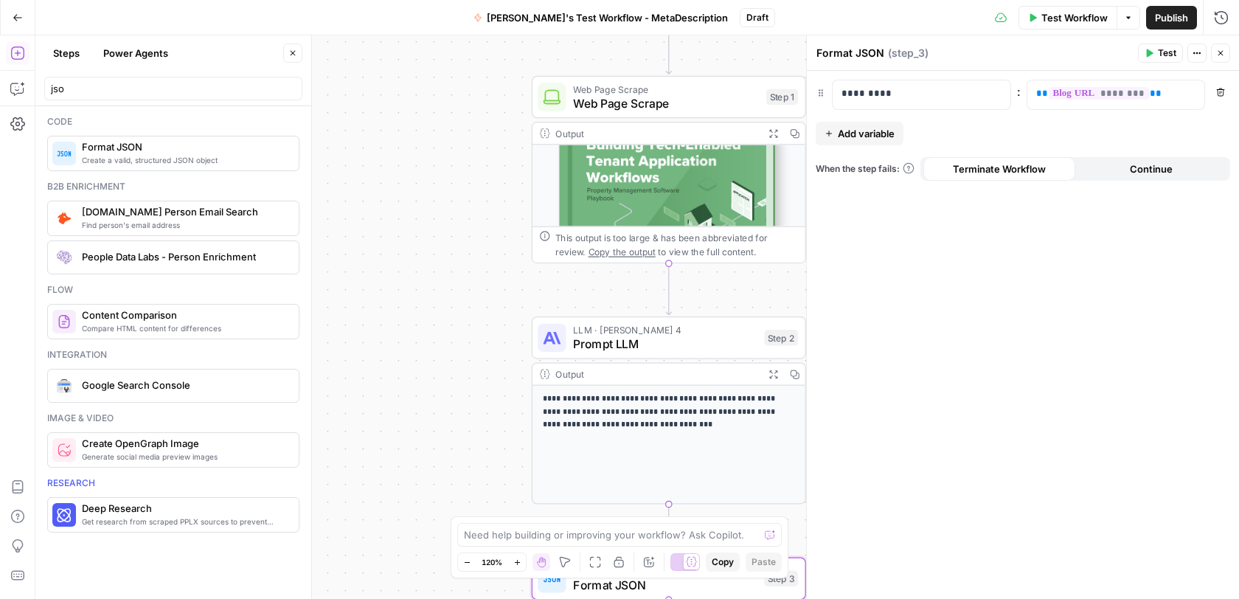
click at [864, 130] on span "Add variable" at bounding box center [865, 133] width 57 height 15
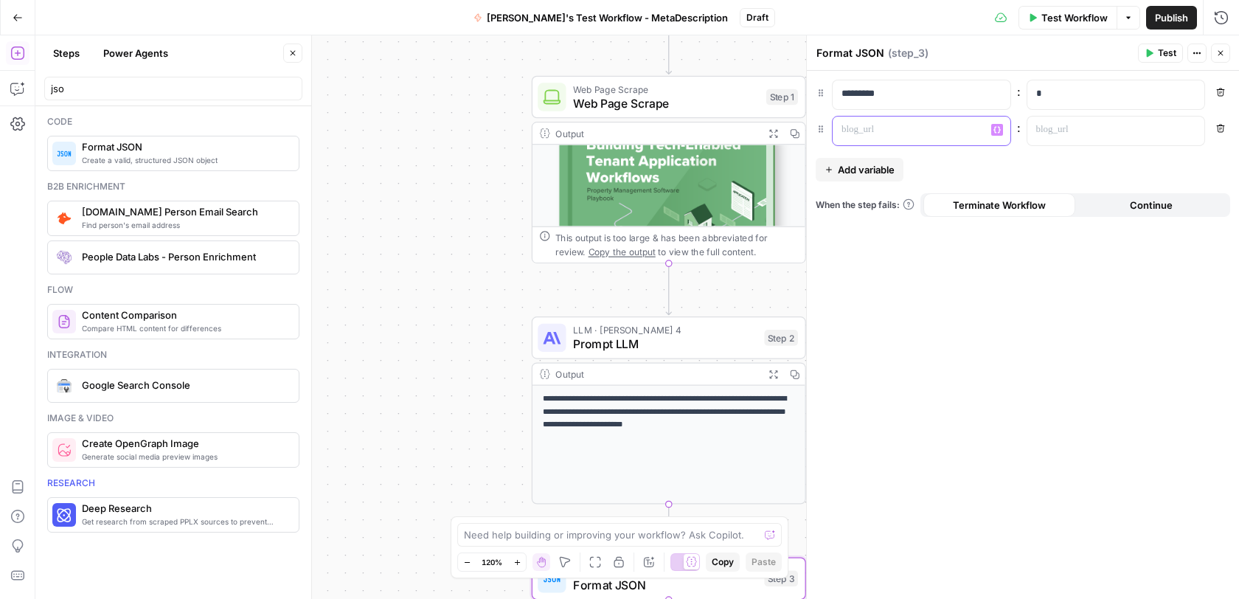
click at [891, 136] on div at bounding box center [909, 130] width 154 height 29
click at [1038, 133] on p at bounding box center [1104, 129] width 136 height 15
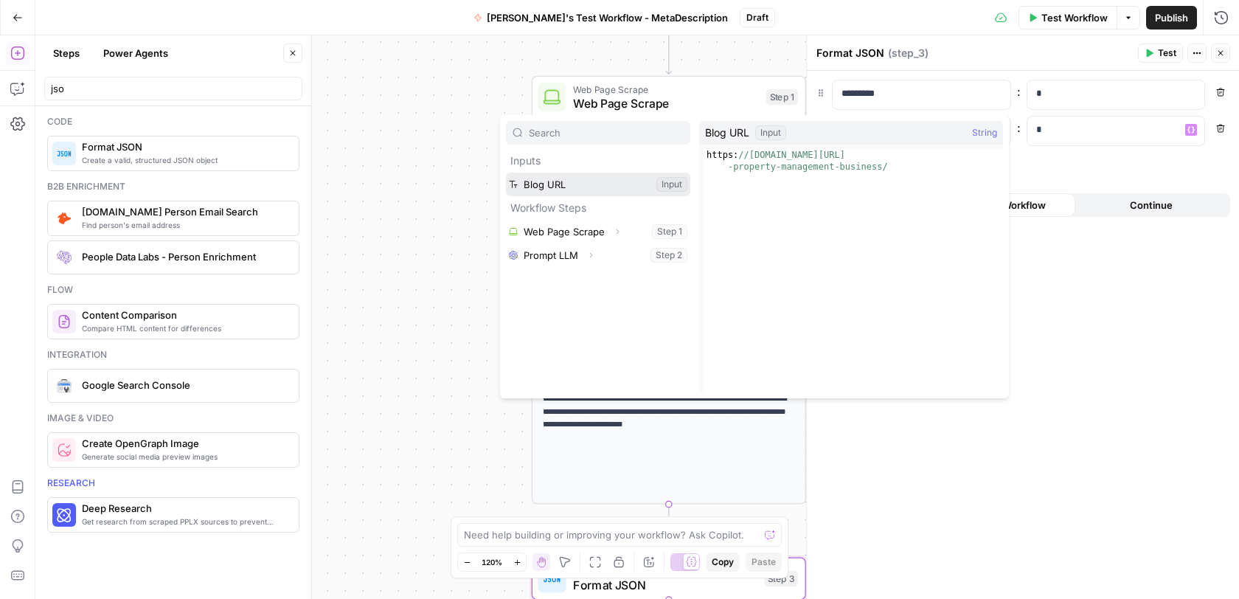
click at [593, 181] on button "Select variable Blog URL" at bounding box center [598, 185] width 184 height 24
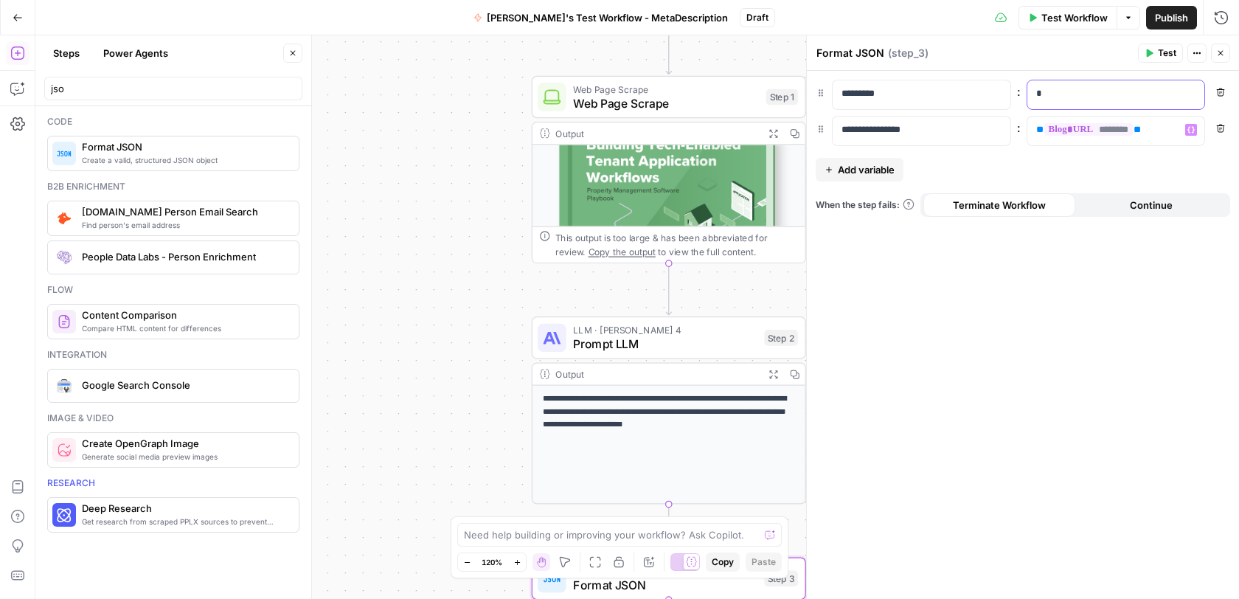
click at [1061, 95] on p "*" at bounding box center [1116, 93] width 161 height 15
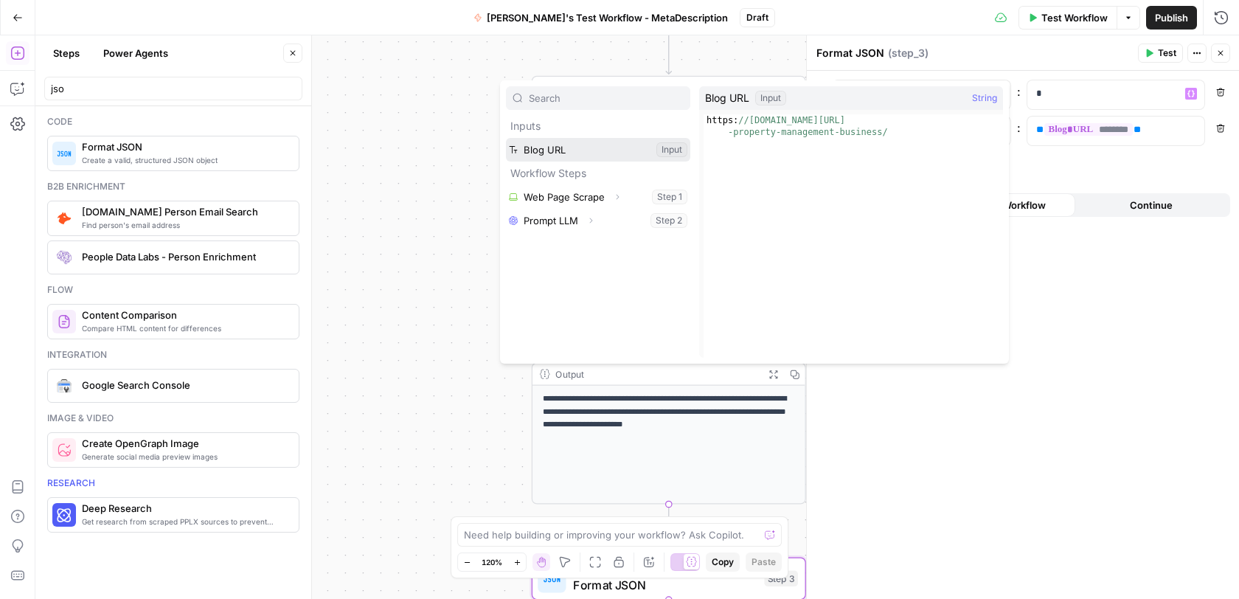
click at [537, 151] on button "Select variable Blog URL" at bounding box center [598, 150] width 184 height 24
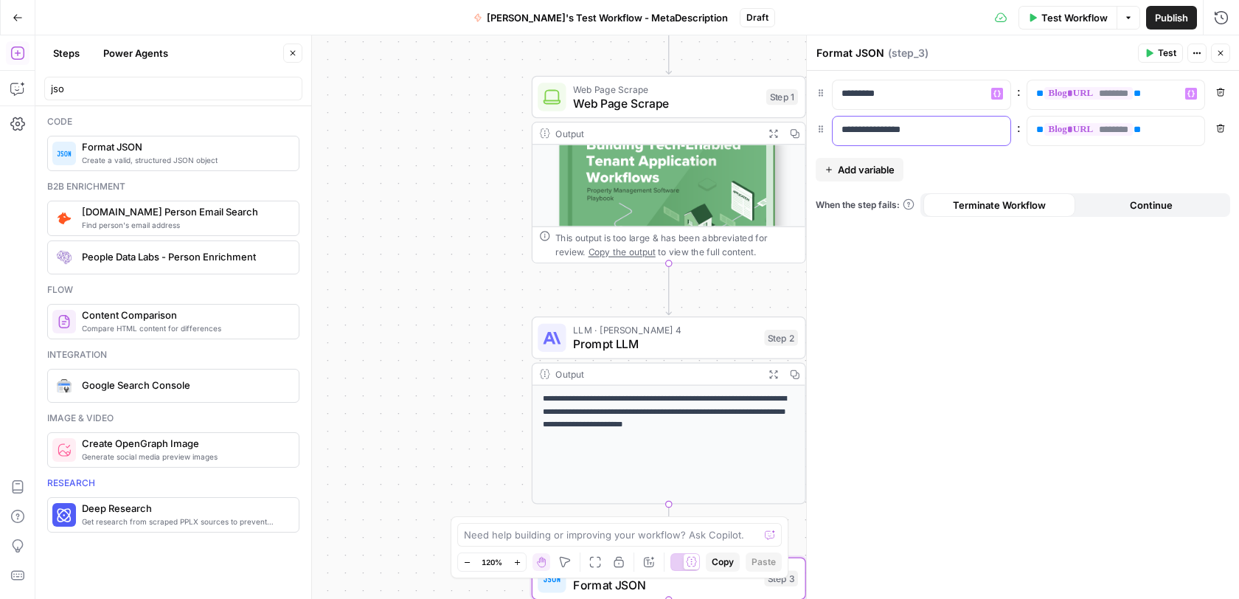
click at [926, 130] on p "**********" at bounding box center [909, 129] width 137 height 15
click at [1160, 133] on p "** ******** **" at bounding box center [1116, 129] width 161 height 15
drag, startPoint x: 1163, startPoint y: 131, endPoint x: 1012, endPoint y: 135, distance: 151.2
click at [1012, 135] on div "**********" at bounding box center [1022, 131] width 414 height 30
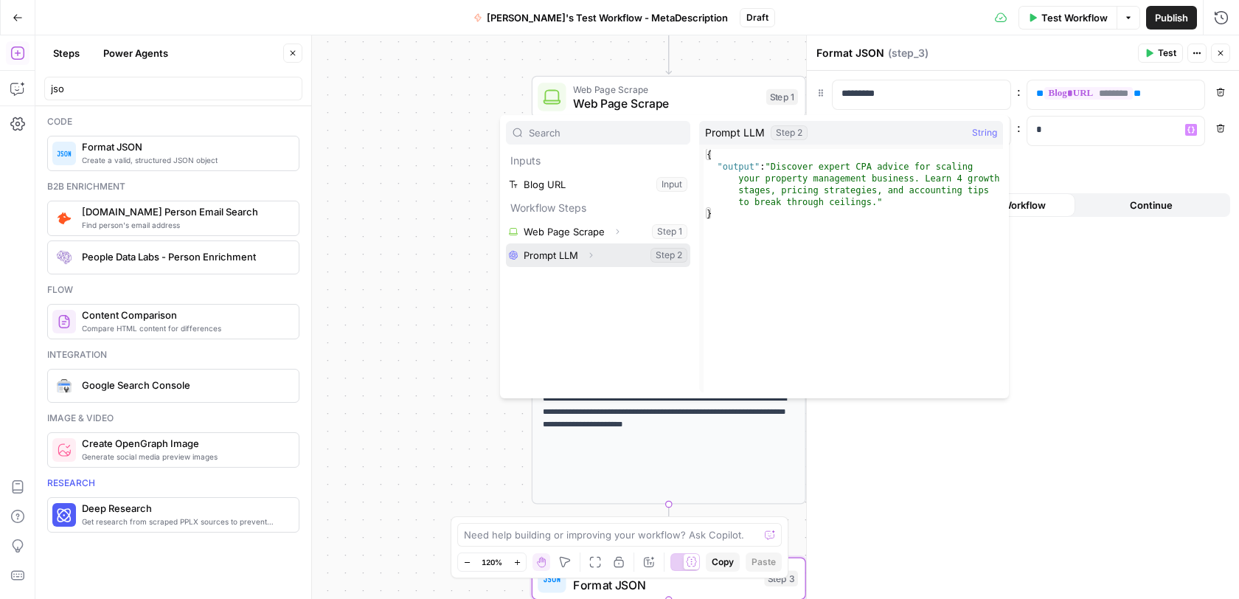
click at [603, 260] on button "Select variable Prompt LLM" at bounding box center [598, 255] width 184 height 24
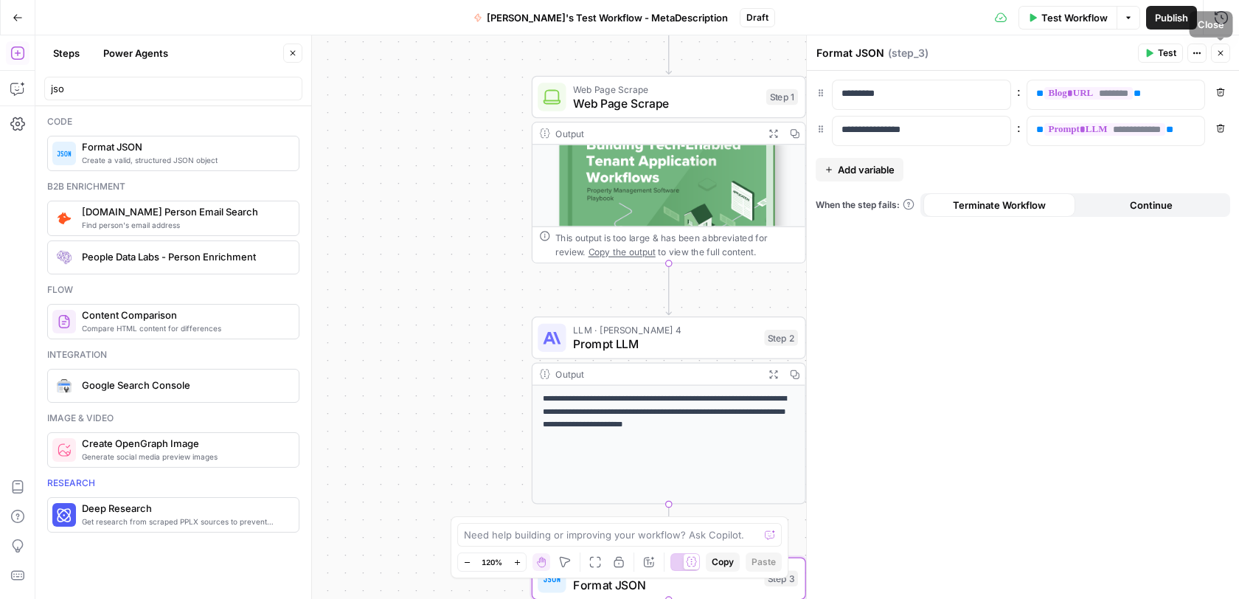
click at [1222, 55] on icon "button" at bounding box center [1220, 53] width 9 height 9
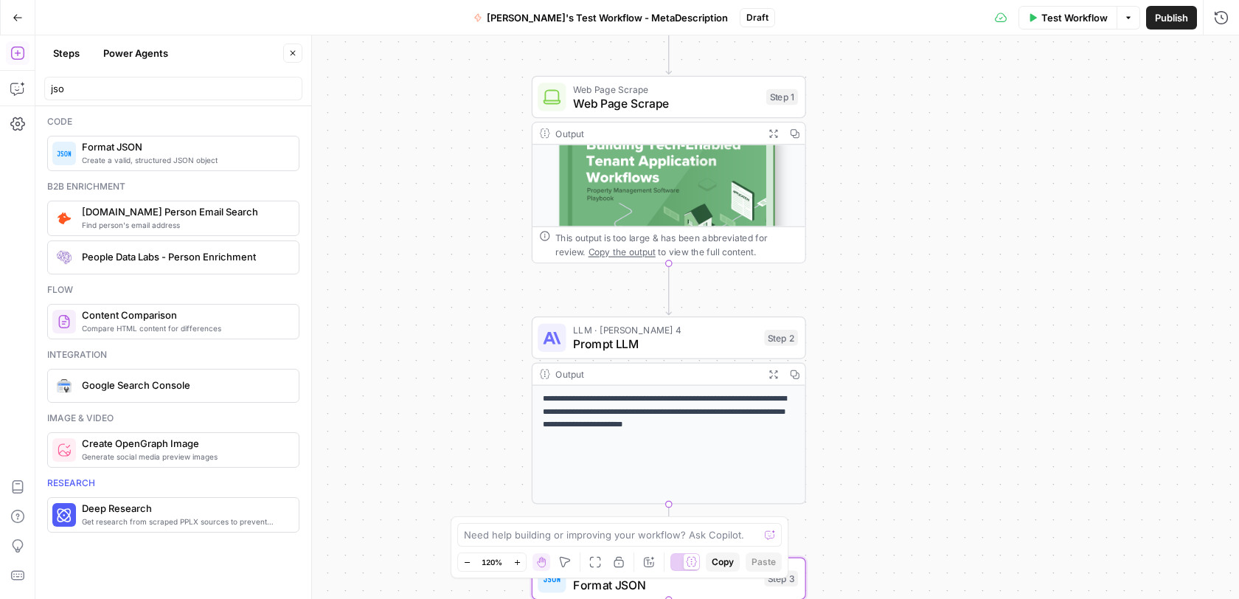
click at [1062, 12] on span "Test Workflow" at bounding box center [1074, 17] width 66 height 15
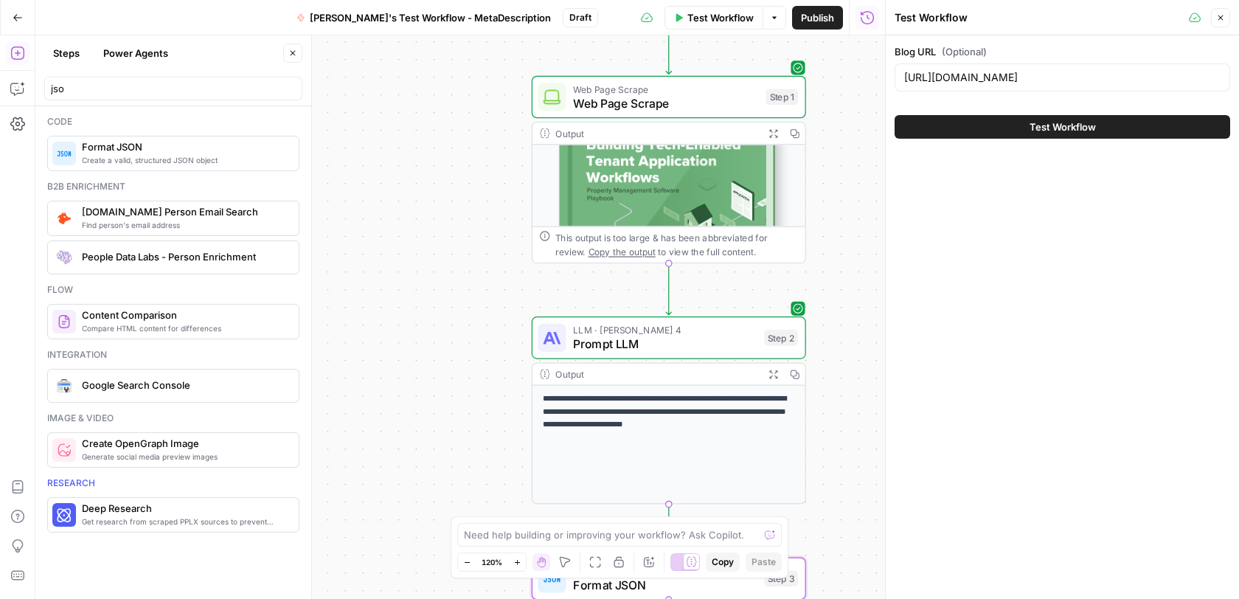
click at [957, 128] on button "Test Workflow" at bounding box center [1061, 127] width 335 height 24
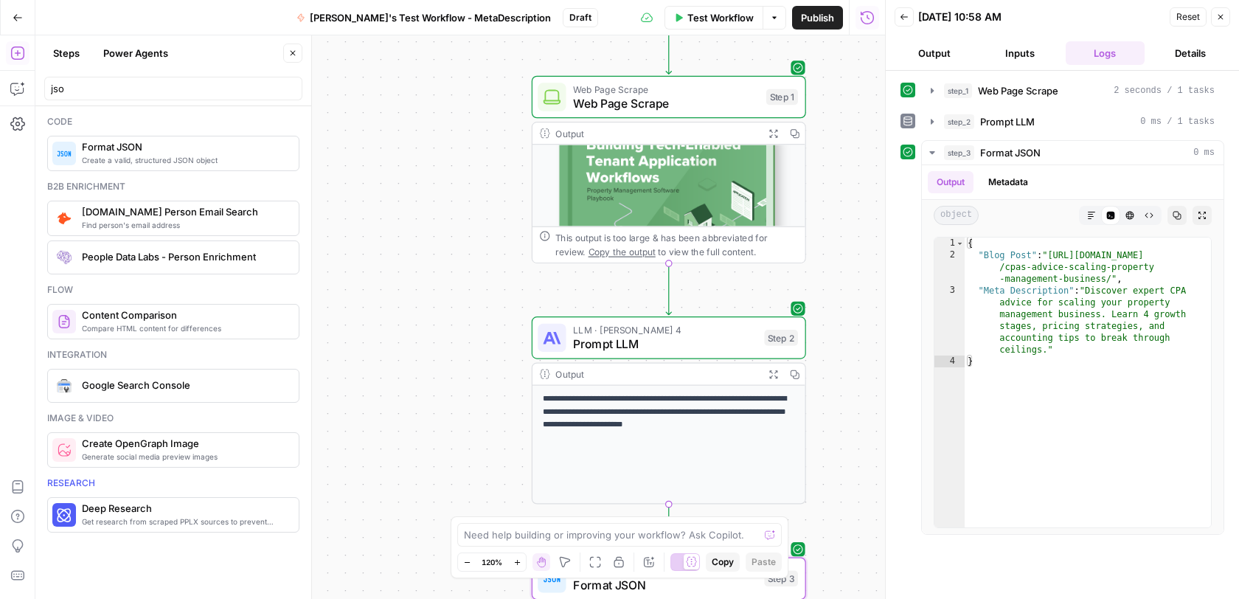
click at [1220, 14] on icon "button" at bounding box center [1220, 17] width 9 height 9
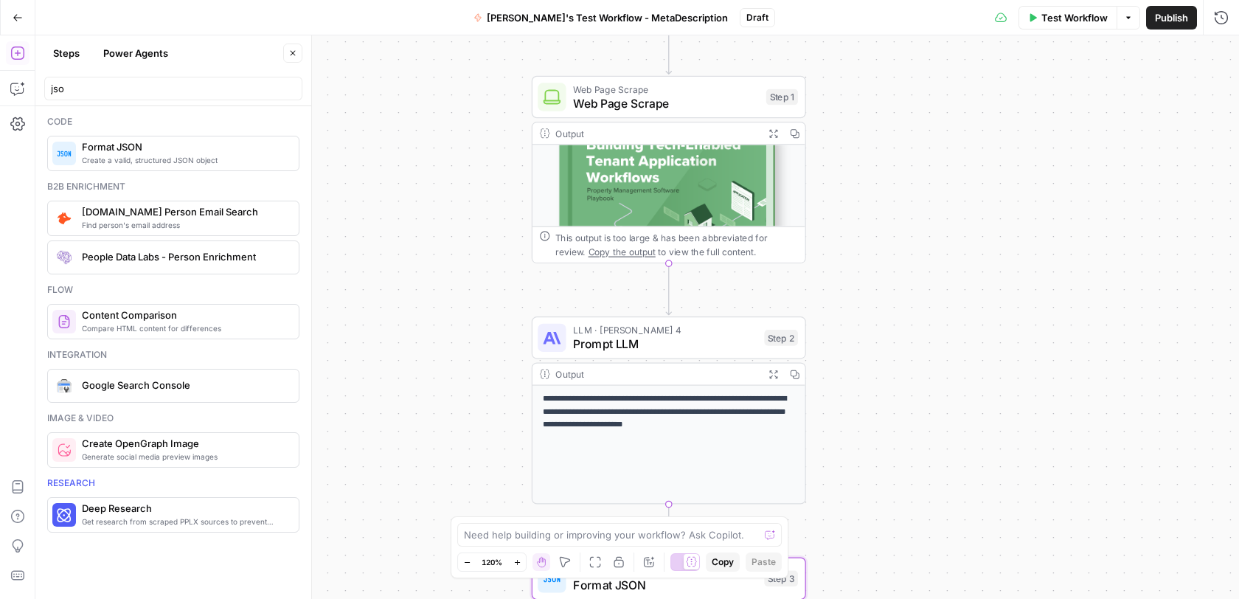
click at [1166, 18] on span "Publish" at bounding box center [1170, 17] width 33 height 15
click at [744, 17] on button "Version 1" at bounding box center [757, 17] width 65 height 19
click at [947, 160] on div "**********" at bounding box center [636, 316] width 1203 height 563
click at [630, 21] on span "Jake's Test Workflow - MetaDescription" at bounding box center [592, 17] width 241 height 15
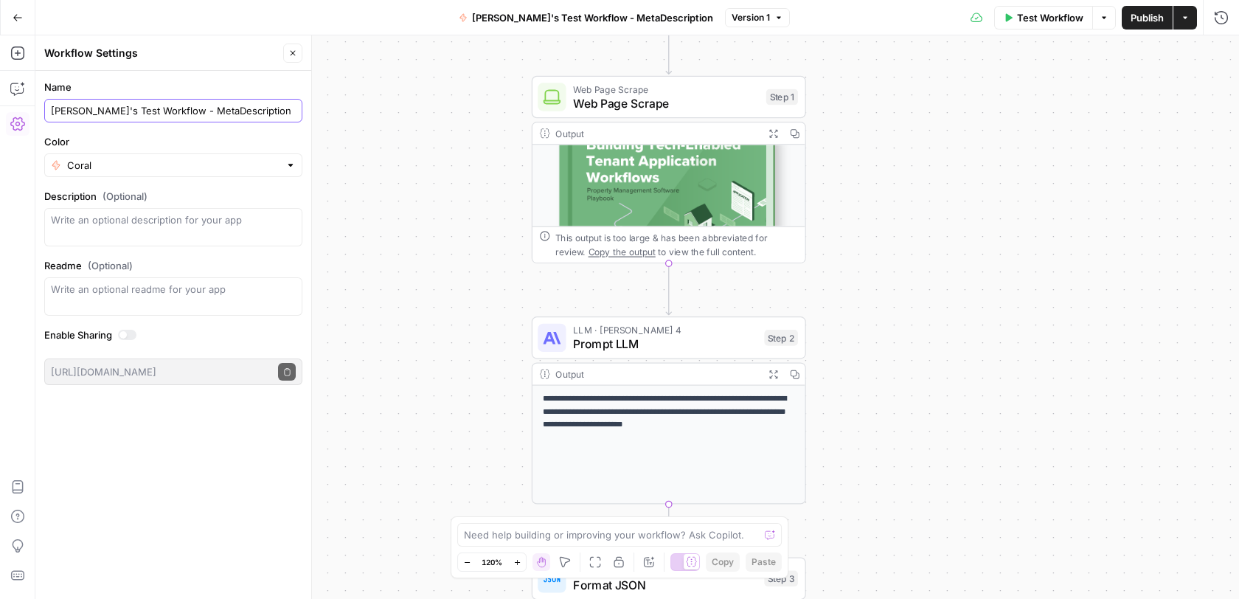
click at [180, 108] on input "Jake's Test Workflow - MetaDescription" at bounding box center [173, 110] width 245 height 15
type input "Jake's Test Workflow - Meta Description"
click at [350, 177] on div "**********" at bounding box center [636, 316] width 1203 height 563
